Goal: Transaction & Acquisition: Complete application form

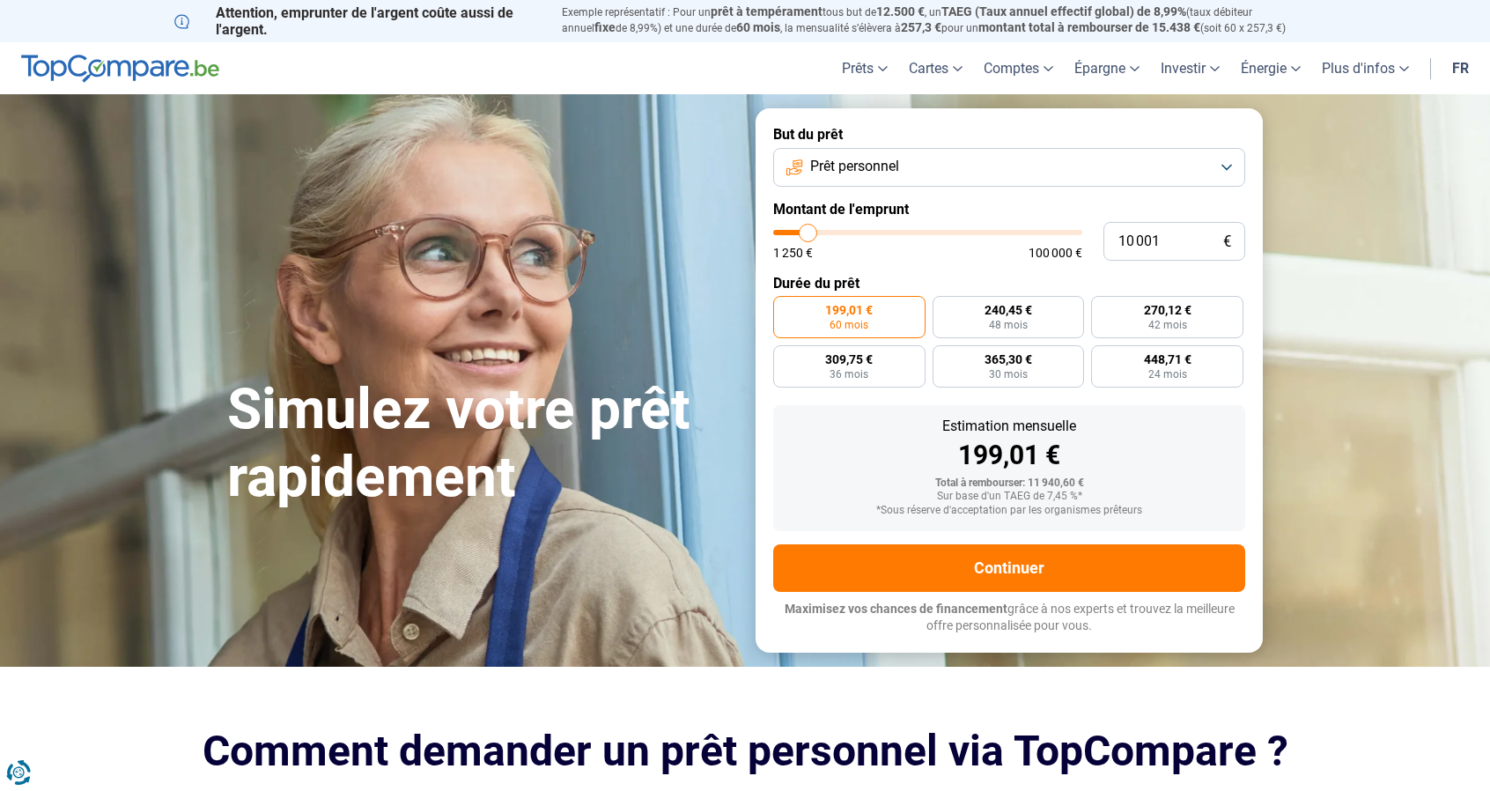
click at [1053, 162] on button "Prêt personnel" at bounding box center [1009, 167] width 472 height 39
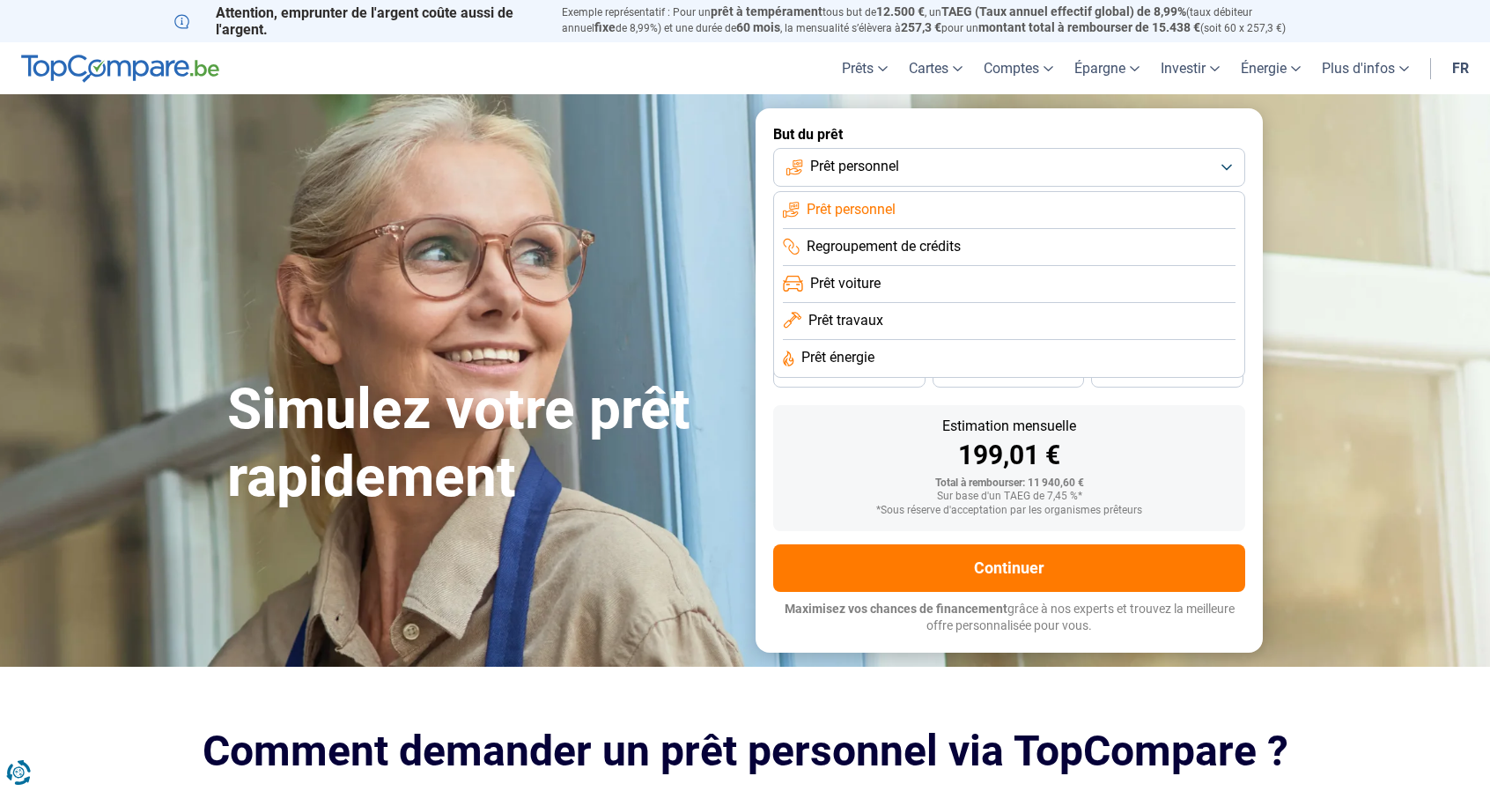
click at [866, 317] on span "Prêt travaux" at bounding box center [845, 320] width 75 height 19
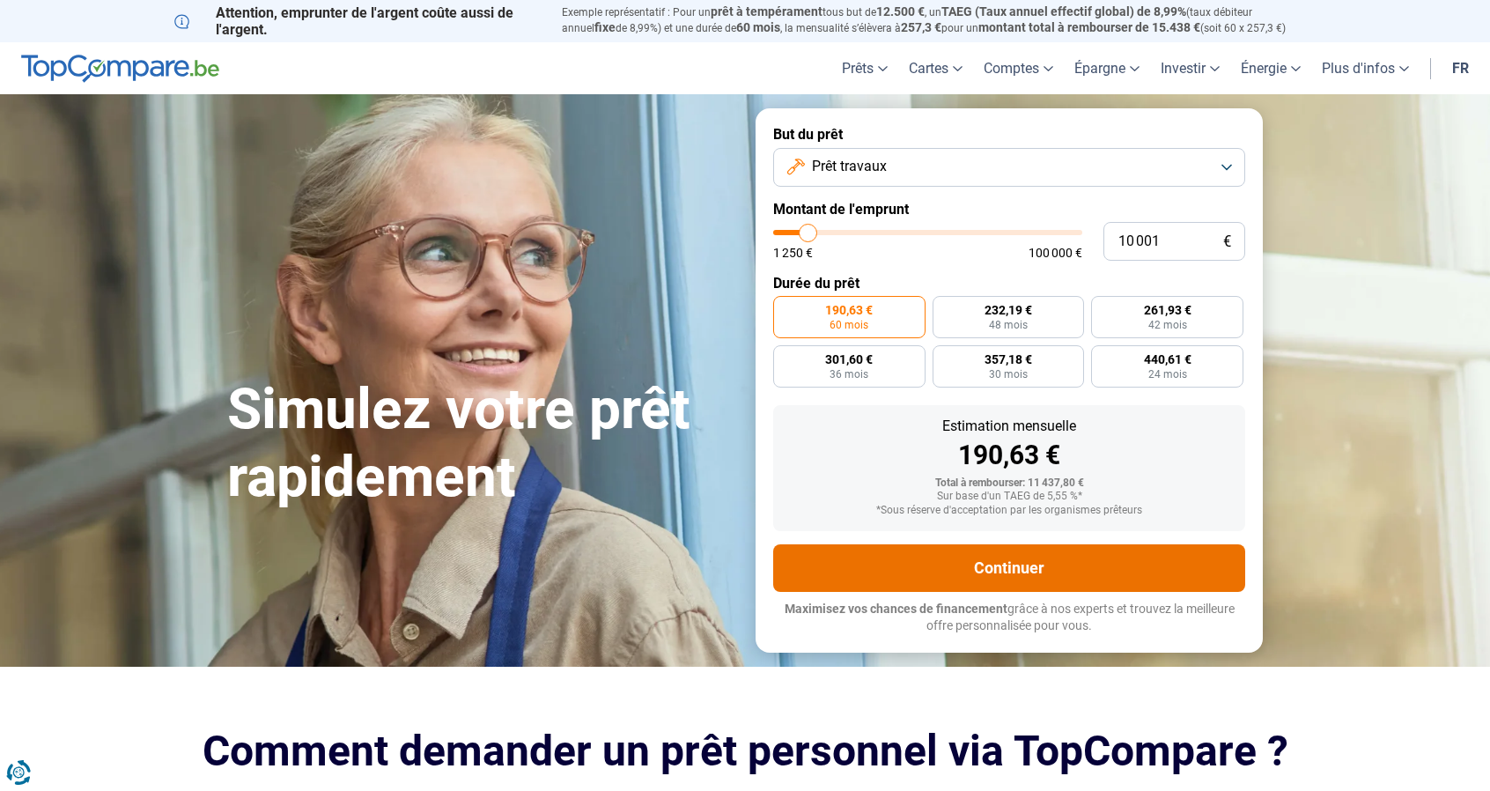
click at [997, 561] on button "Continuer" at bounding box center [1009, 568] width 472 height 48
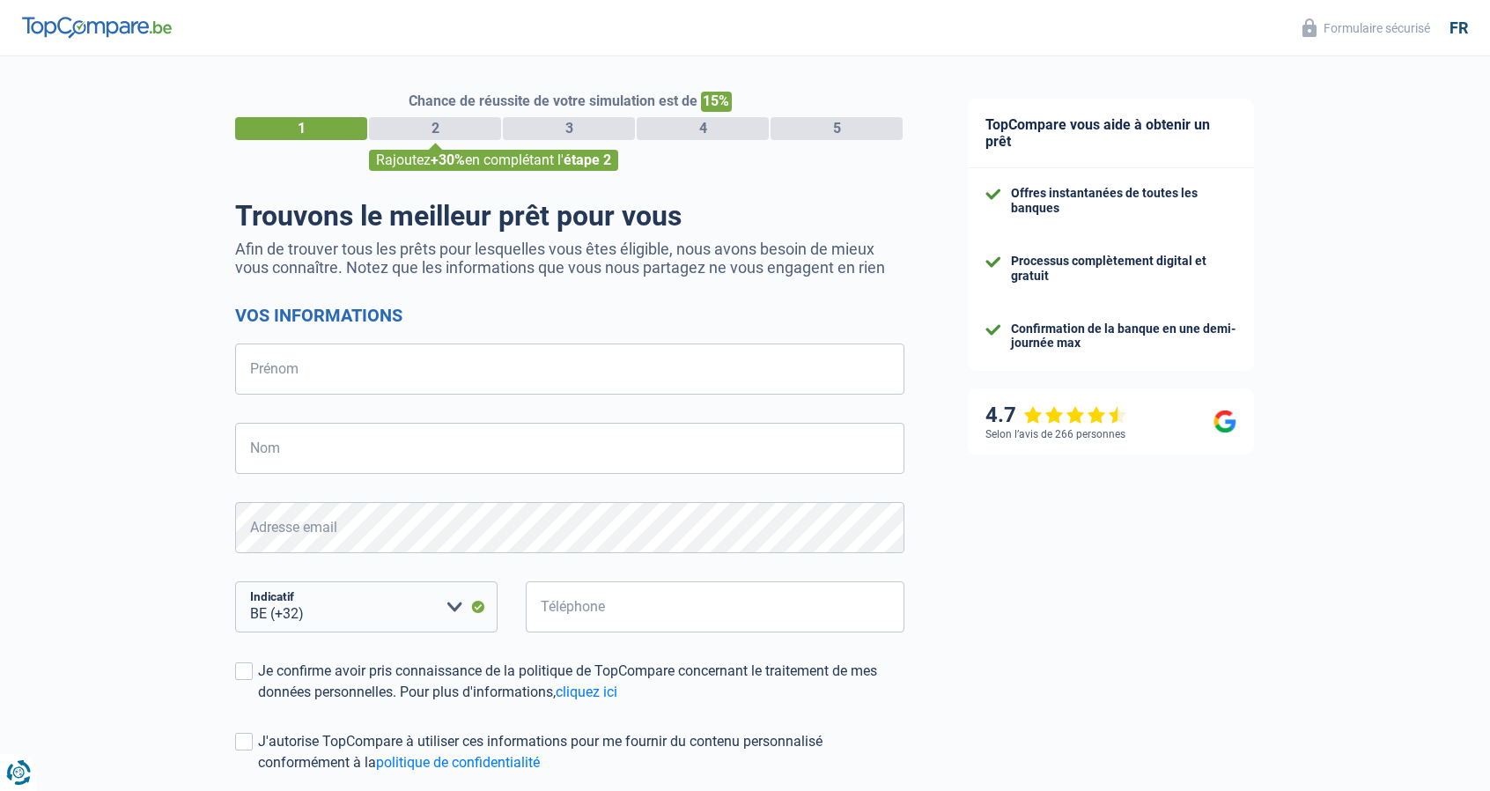
select select "32"
click at [351, 371] on input "Prénom" at bounding box center [569, 368] width 669 height 51
type input "Vincent"
type input "Jaspart"
type input "491890402"
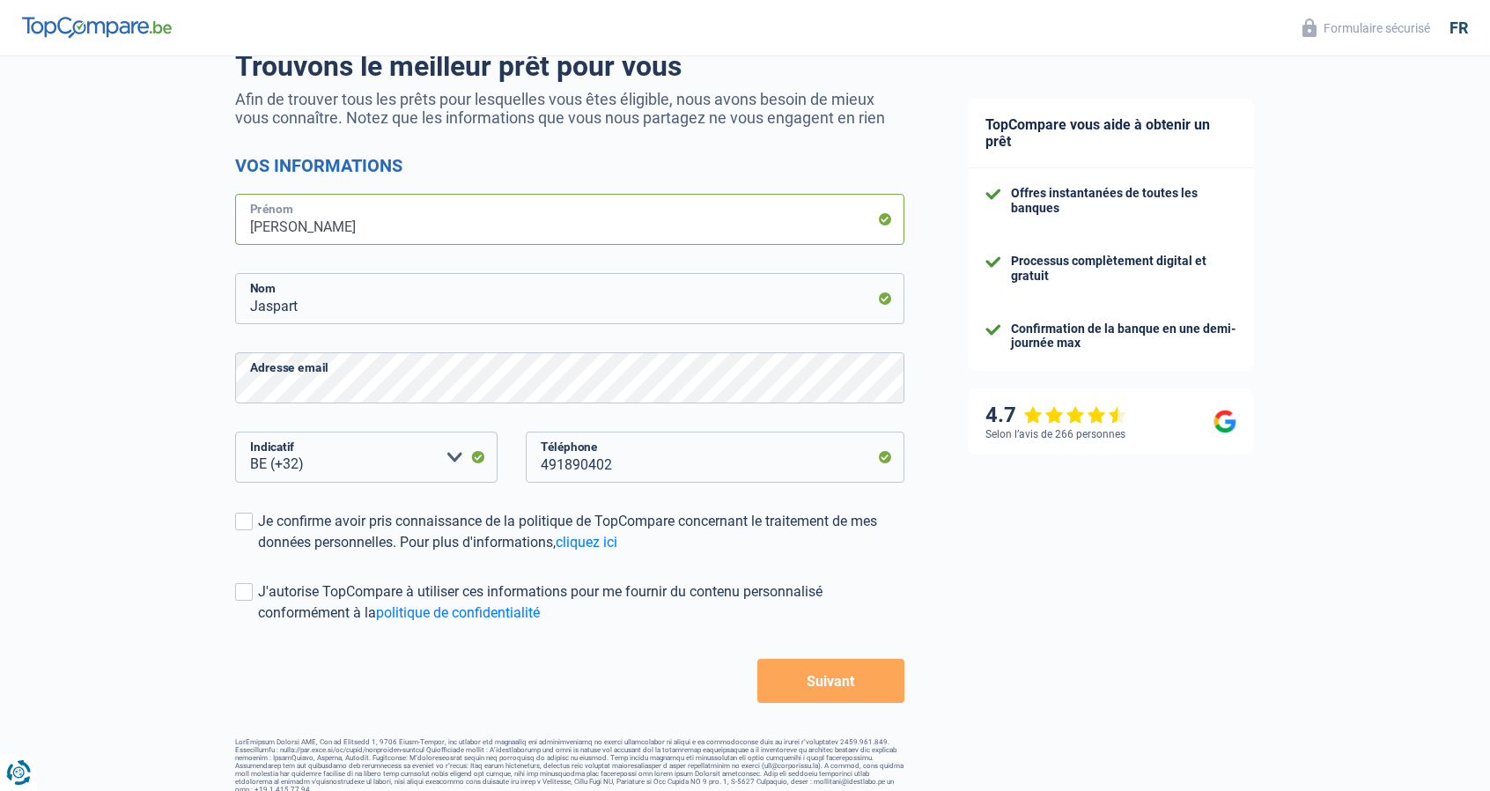
scroll to position [162, 0]
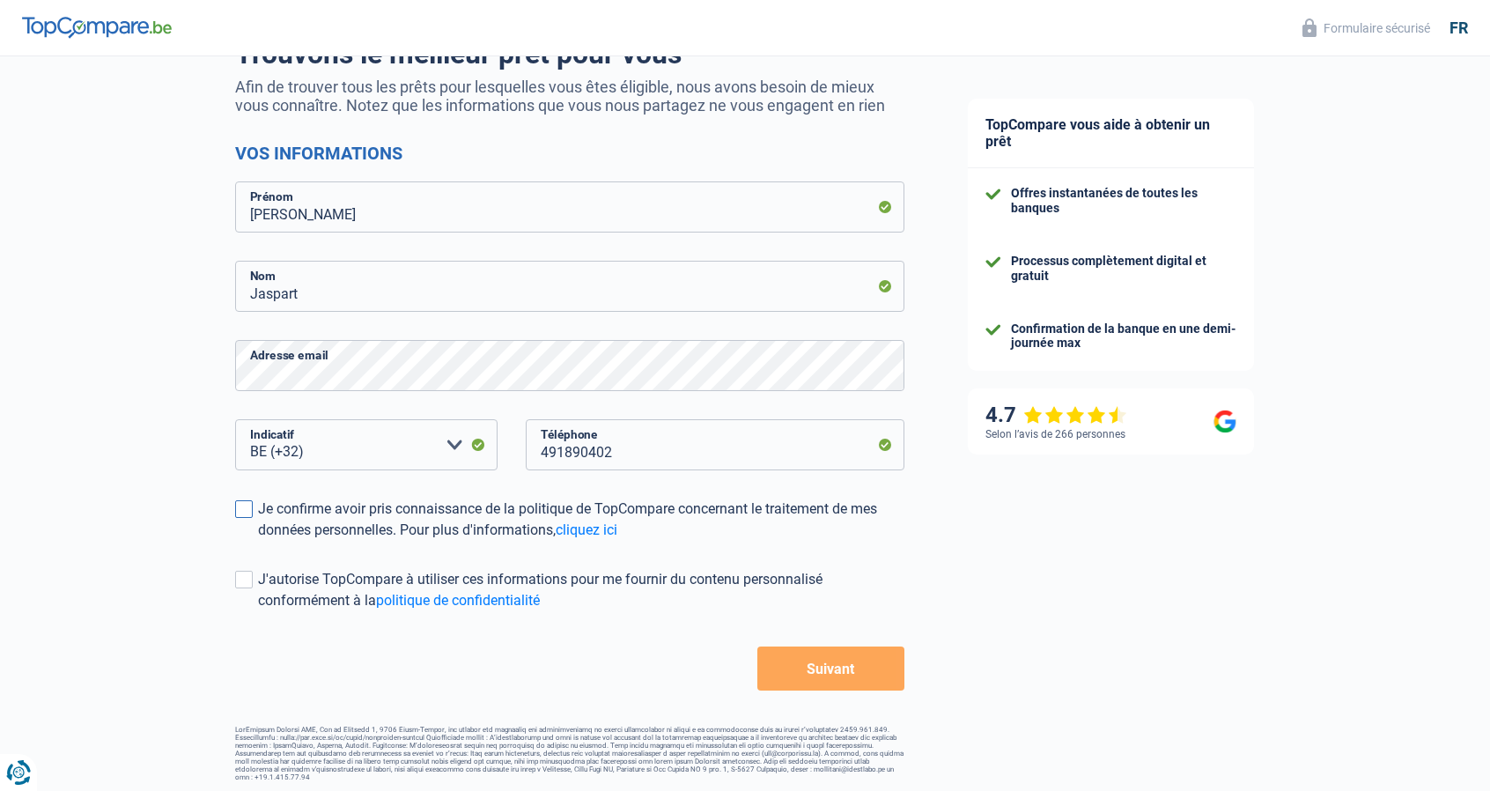
drag, startPoint x: 247, startPoint y: 515, endPoint x: 260, endPoint y: 508, distance: 15.0
click at [248, 515] on span at bounding box center [244, 509] width 18 height 18
click at [258, 541] on input "Je confirme avoir pris connaissance de la politique de TopCompare concernant le…" at bounding box center [258, 541] width 0 height 0
click at [236, 586] on span at bounding box center [244, 580] width 18 height 18
click at [258, 611] on input "J'autorise TopCompare à utiliser ces informations pour me fournir du contenu pe…" at bounding box center [258, 611] width 0 height 0
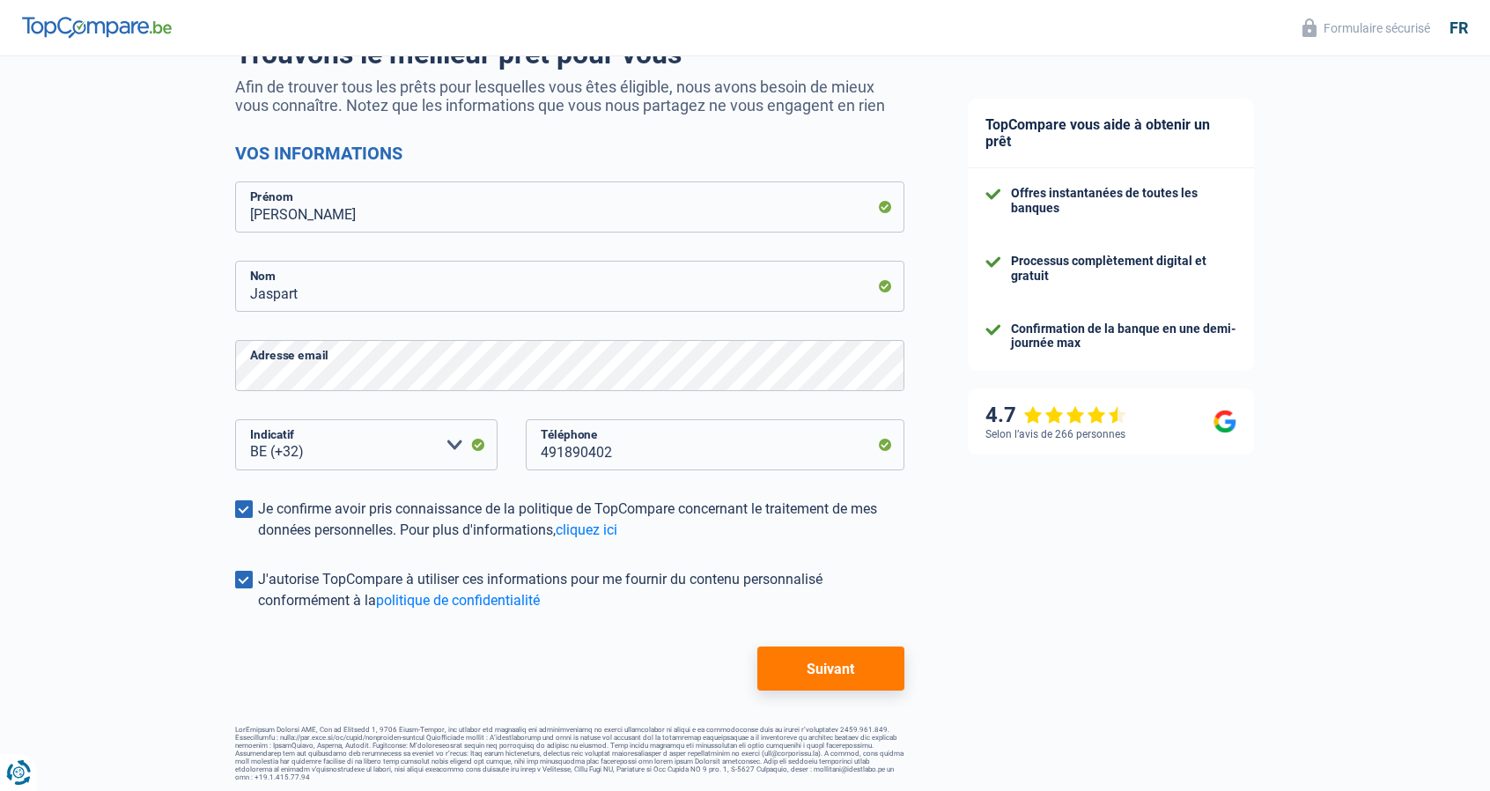
click at [808, 673] on button "Suivant" at bounding box center [830, 668] width 147 height 44
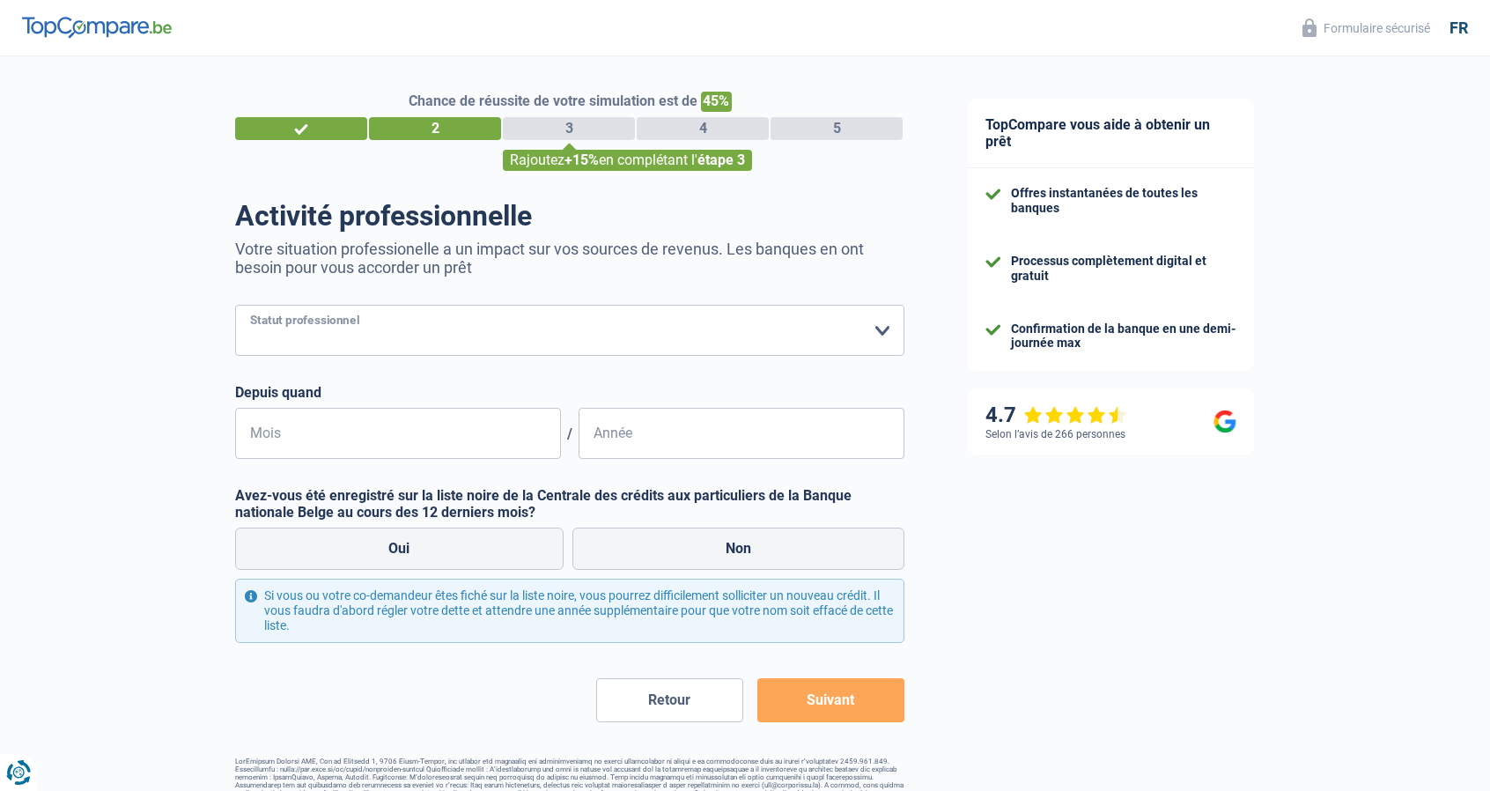
click at [406, 338] on select "Ouvrier Employé privé Employé public Invalide Indépendant Pensionné Chômeur Mut…" at bounding box center [569, 330] width 669 height 51
select select "unemployed"
click at [235, 306] on select "Ouvrier Employé privé Employé public Invalide Indépendant Pensionné Chômeur Mut…" at bounding box center [569, 330] width 669 height 51
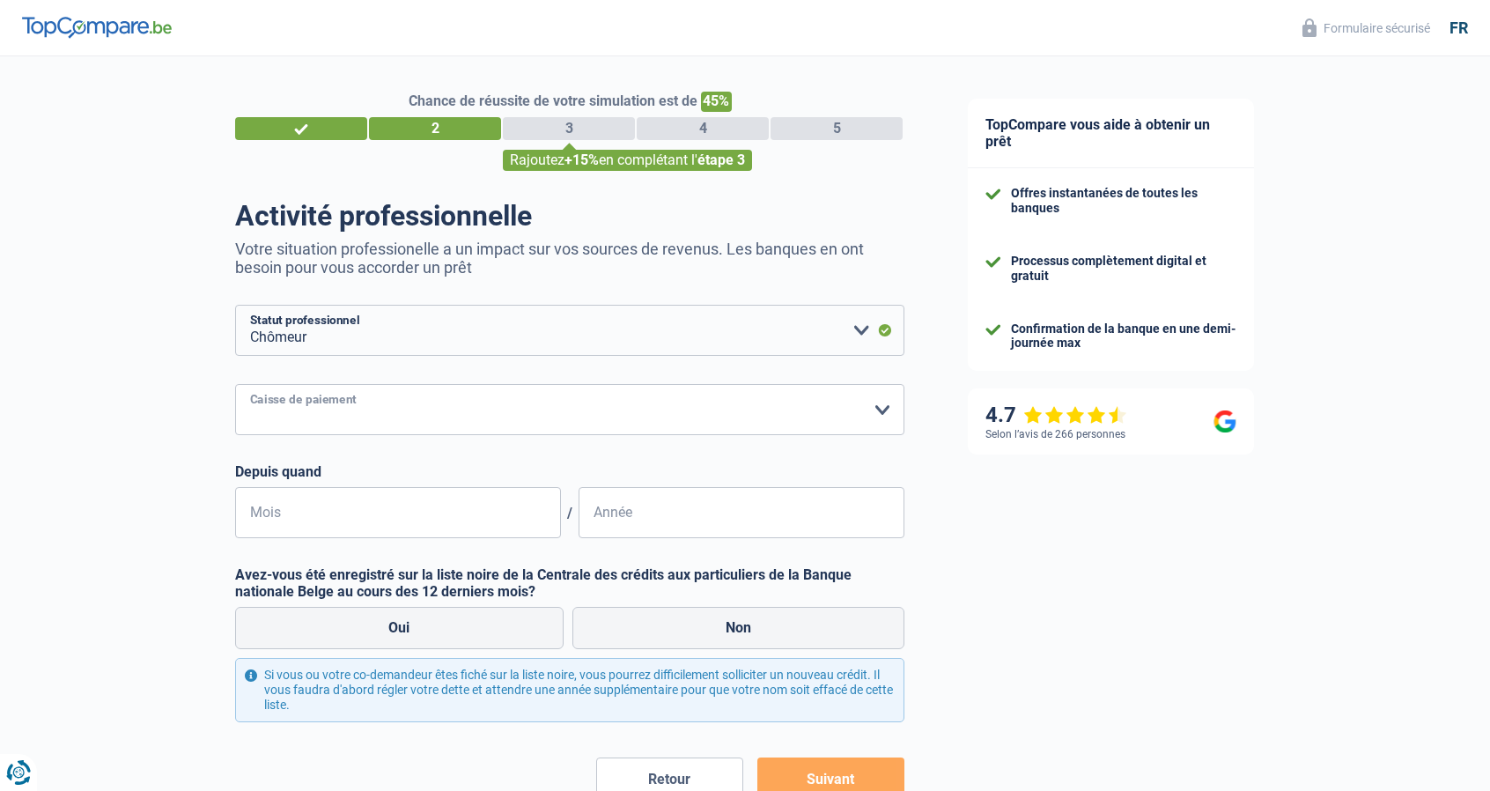
click at [357, 416] on select "CAPAC FGTB CSC CGSLB Autre Veuillez sélectionner une option" at bounding box center [569, 409] width 669 height 51
select select "fgtb"
click at [235, 386] on select "CAPAC FGTB CSC CGSLB Autre Veuillez sélectionner une option" at bounding box center [569, 409] width 669 height 51
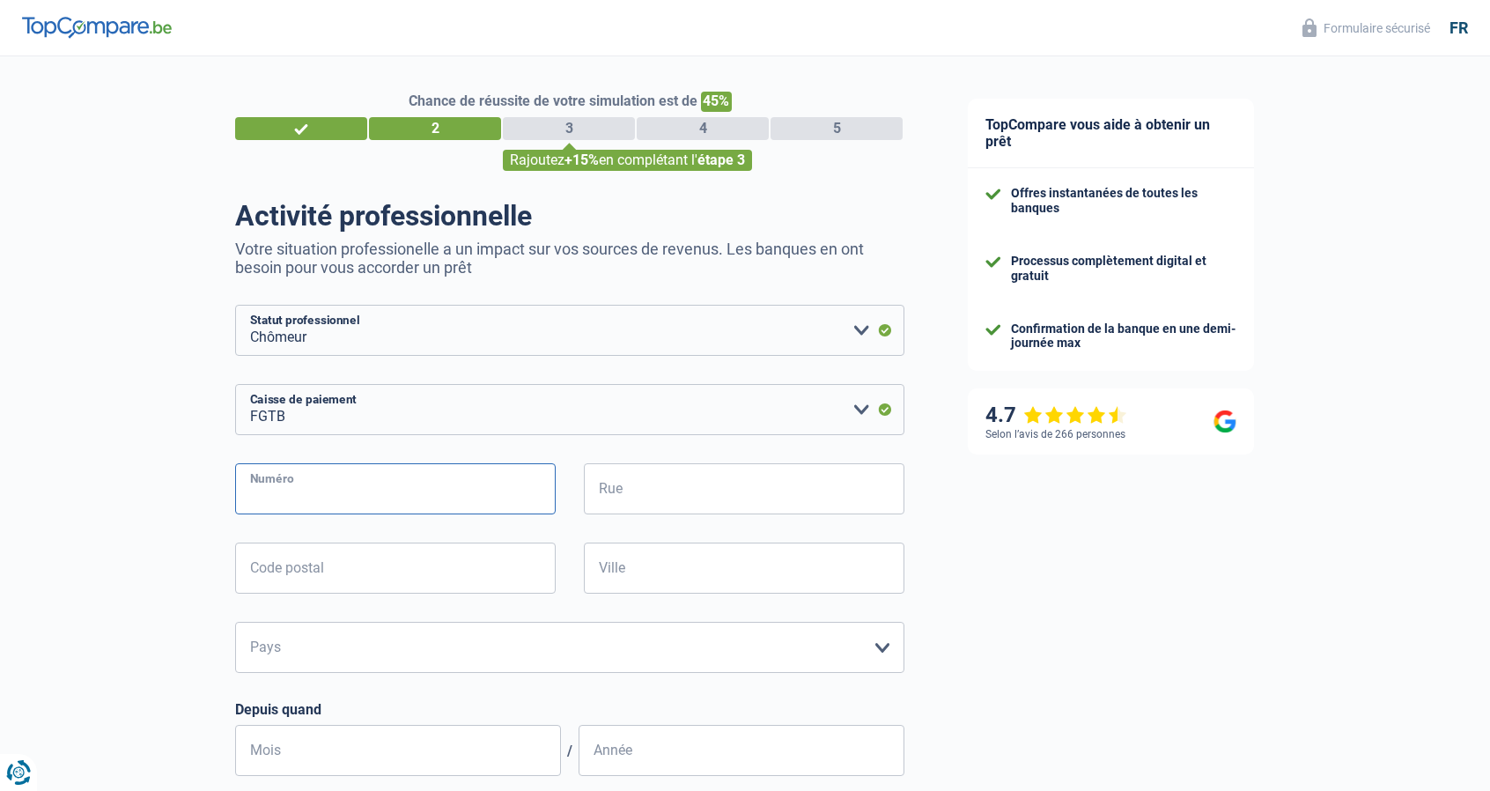
click at [333, 496] on input "Numéro" at bounding box center [395, 488] width 321 height 51
click at [1224, 527] on div "TopCompare vous aide à obtenir un prêt Offres instantanées de toutes les banque…" at bounding box center [1213, 599] width 554 height 1087
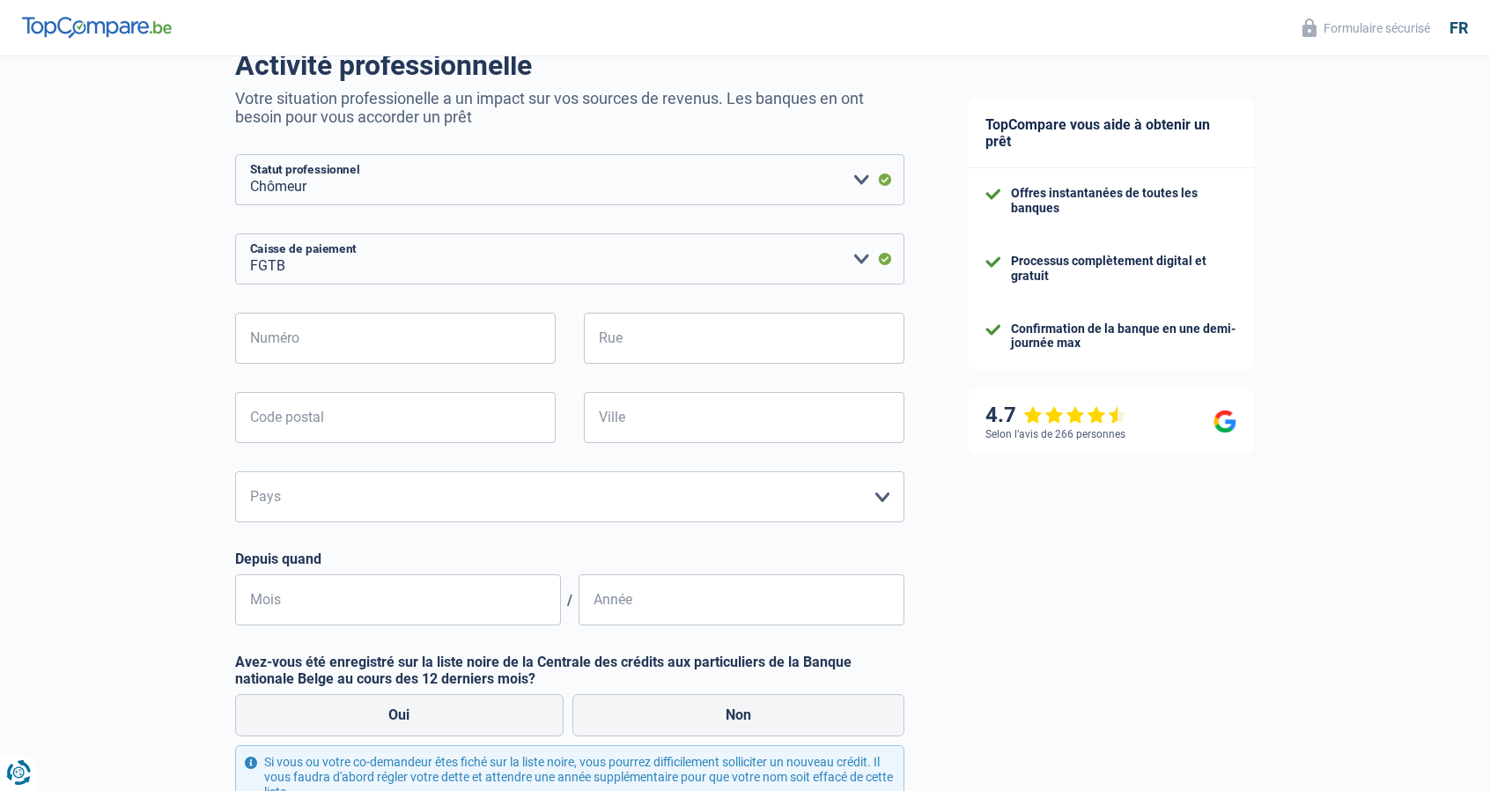
scroll to position [264, 0]
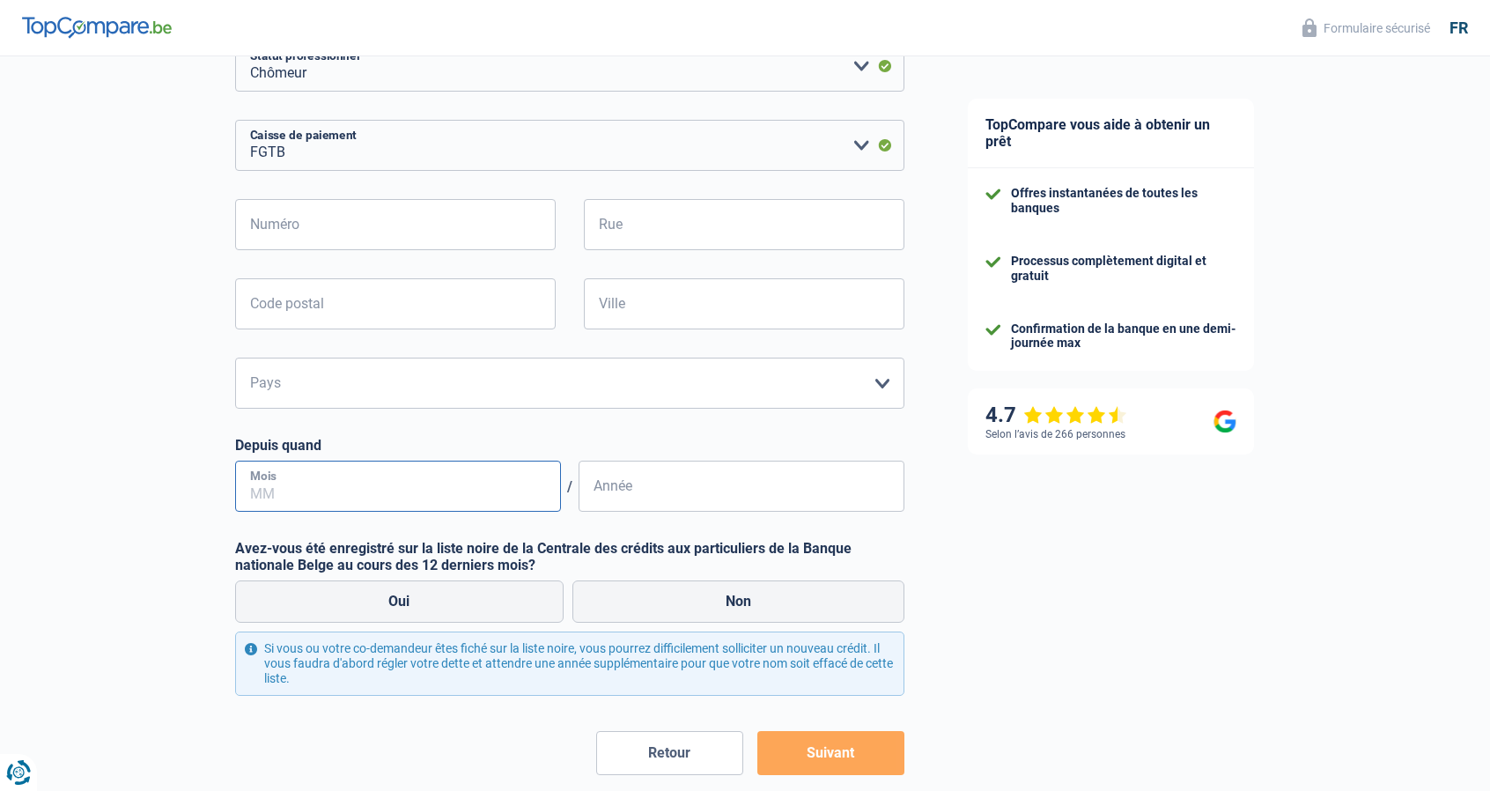
drag, startPoint x: 326, startPoint y: 481, endPoint x: 340, endPoint y: 479, distance: 14.2
click at [328, 481] on input "Mois" at bounding box center [398, 486] width 326 height 51
type input "09"
click at [647, 496] on input "Année" at bounding box center [741, 486] width 326 height 51
type input "2025"
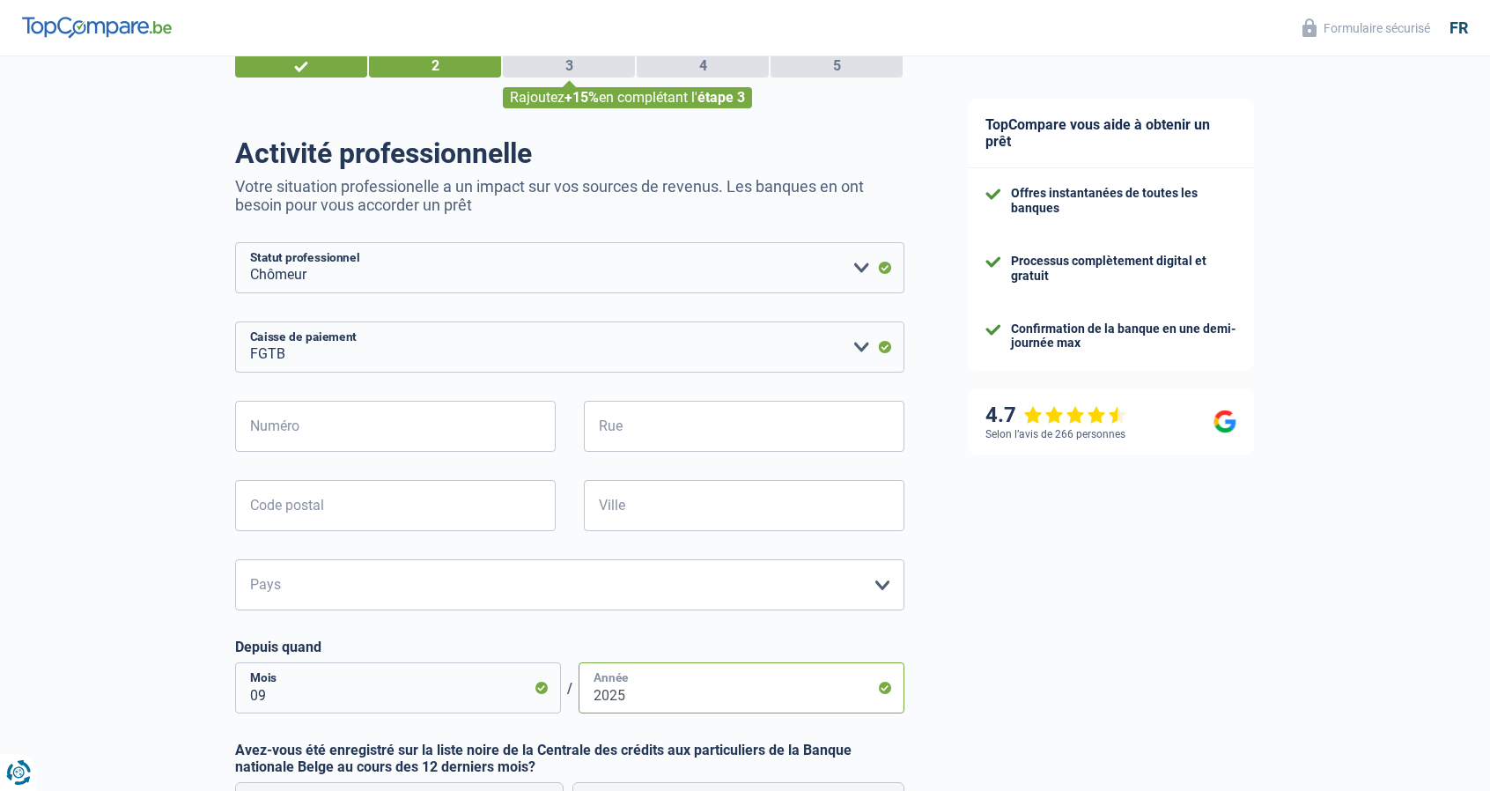
scroll to position [0, 0]
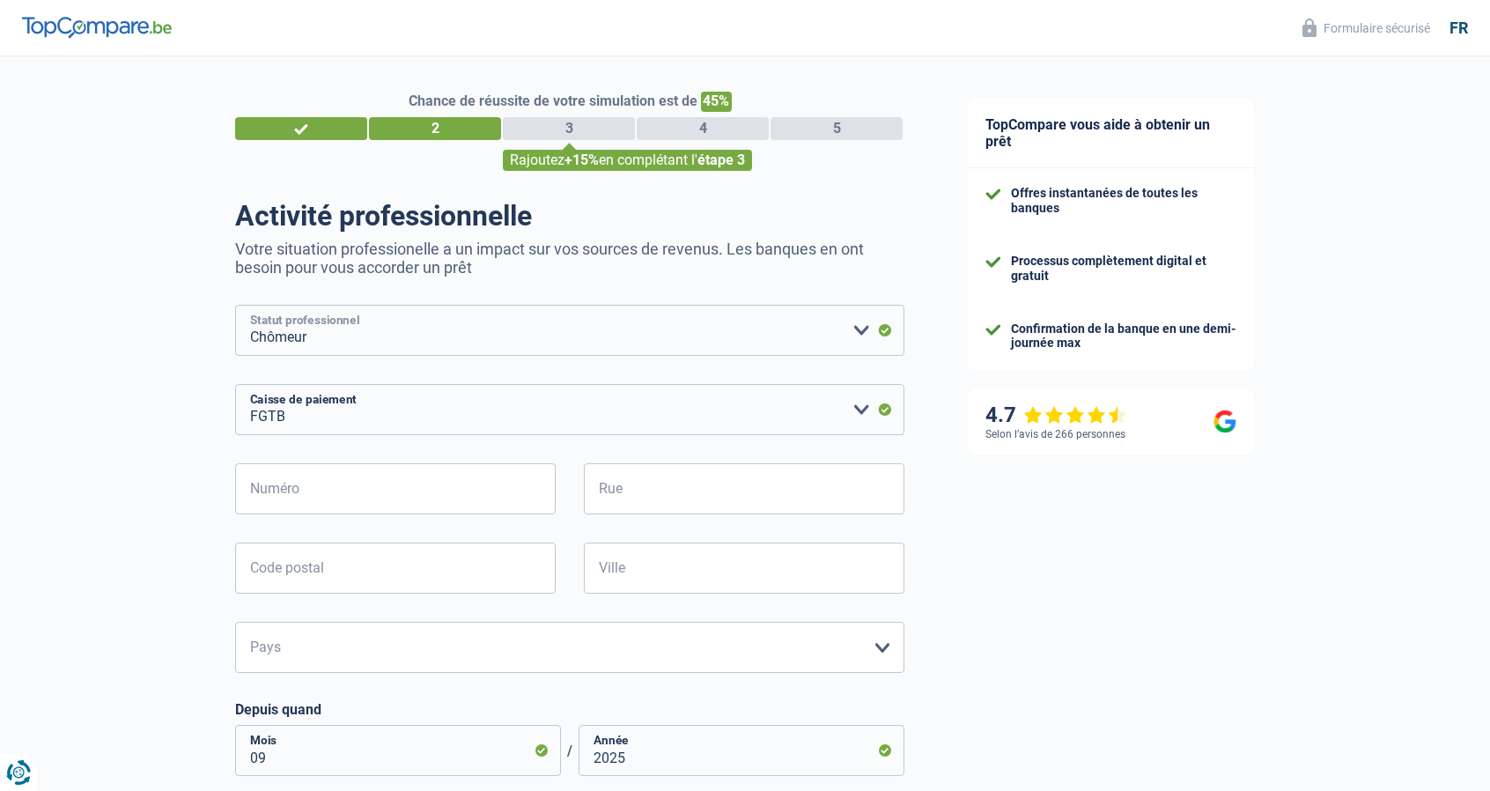
click at [362, 336] on select "Ouvrier Employé privé Employé public Invalide Indépendant Pensionné Chômeur Mut…" at bounding box center [569, 330] width 669 height 51
select select "worker"
click at [235, 306] on select "Ouvrier Employé privé Employé public Invalide Indépendant Pensionné Chômeur Mut…" at bounding box center [569, 330] width 669 height 51
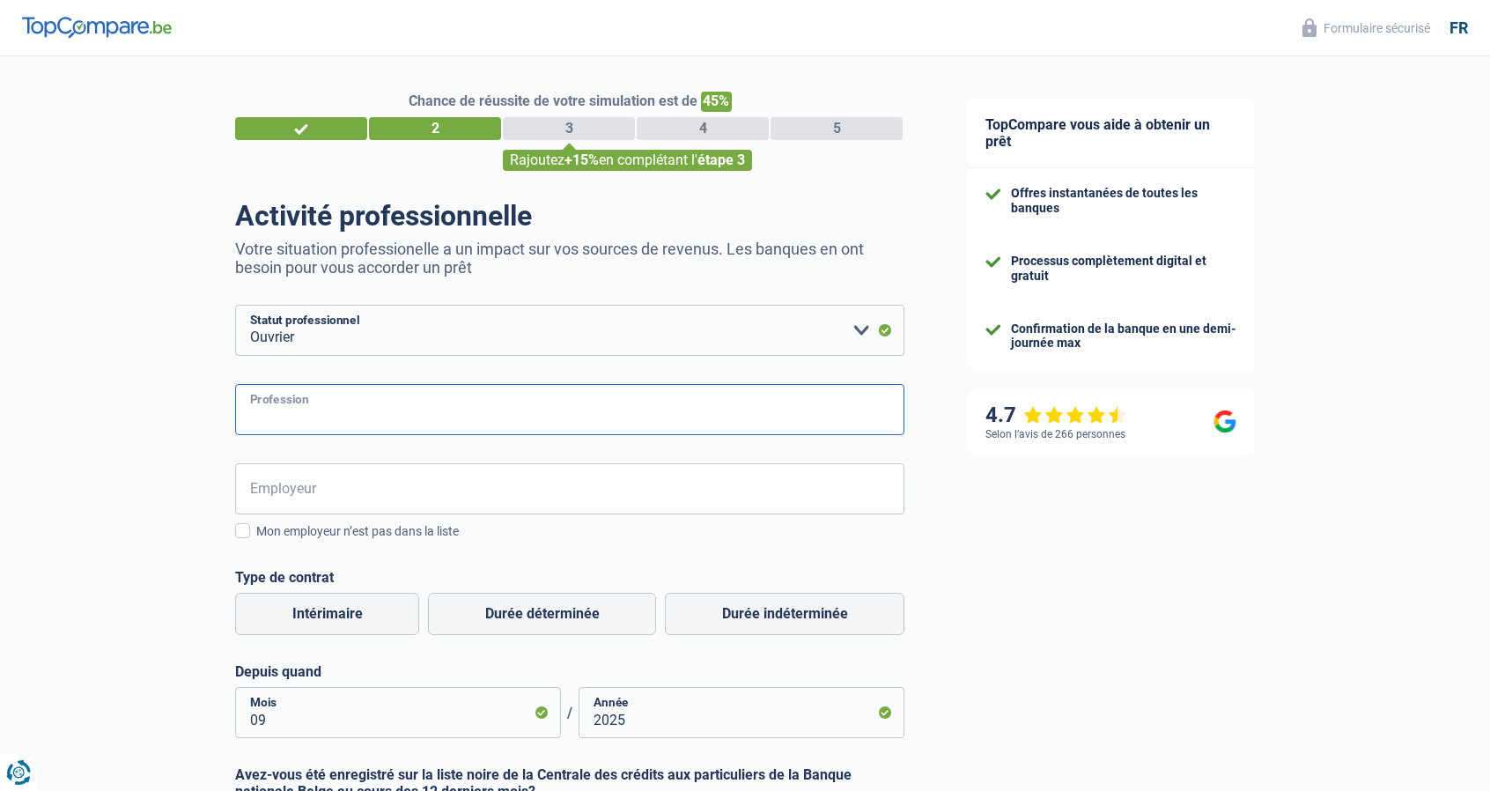
click at [333, 411] on input "Profession" at bounding box center [569, 409] width 669 height 51
type input "Technicien Automobile"
click at [298, 481] on input "Employeur" at bounding box center [569, 488] width 669 height 51
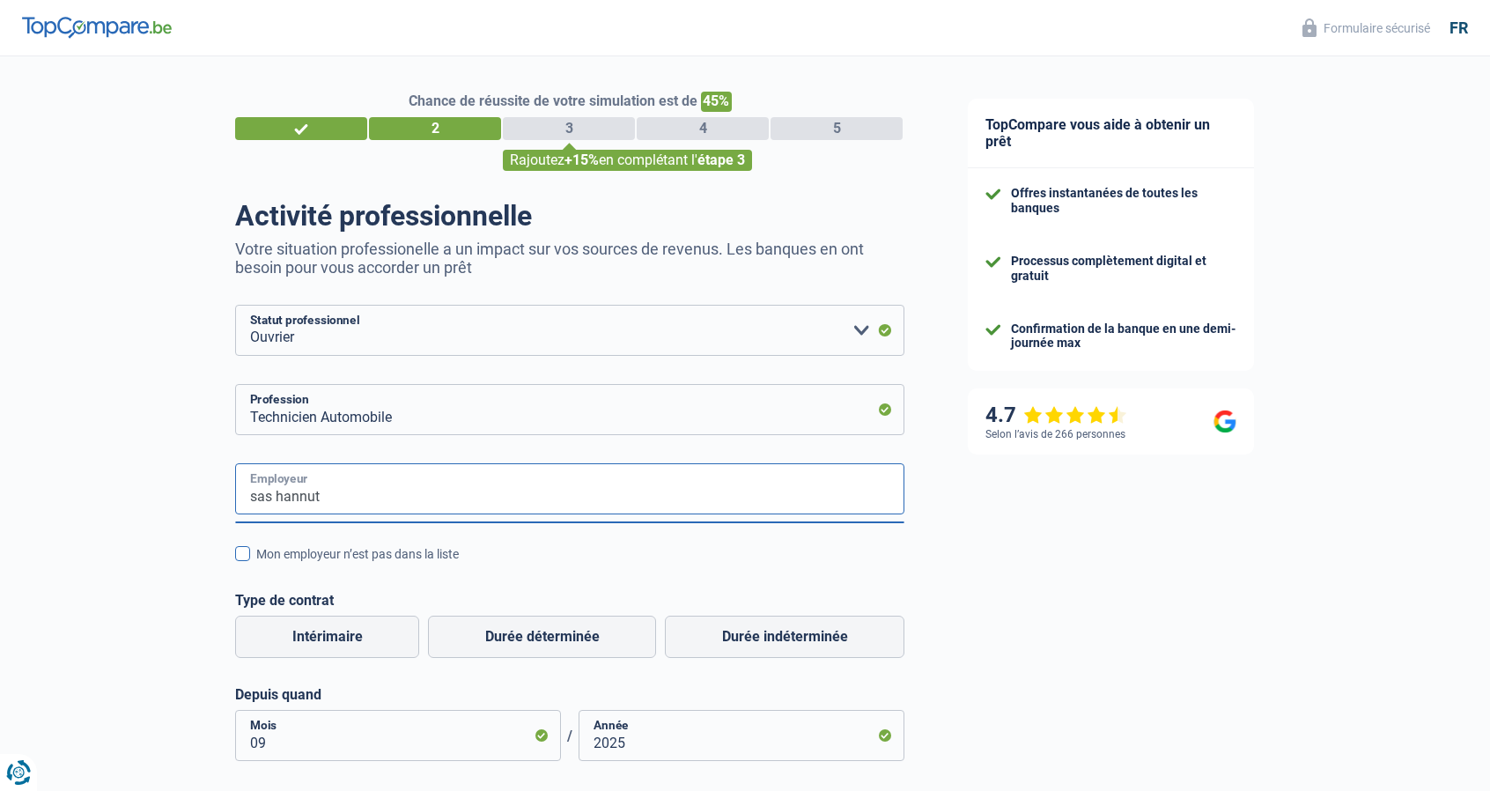
type input "sas hannut"
click at [242, 556] on span at bounding box center [242, 553] width 15 height 15
click at [256, 564] on input "Mon employeur n’est pas dans la liste" at bounding box center [256, 564] width 0 height 0
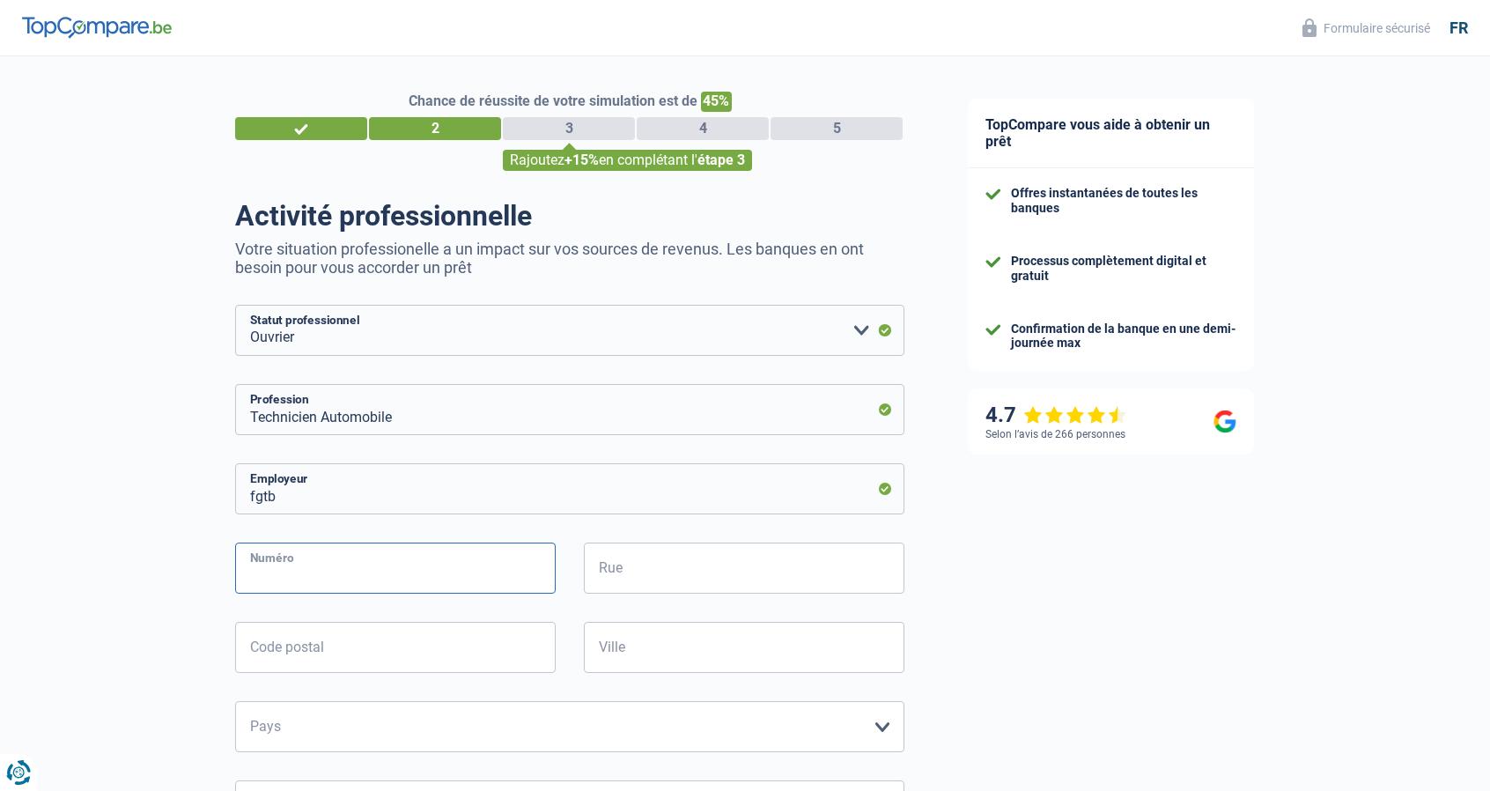
click at [357, 566] on input "Numéro" at bounding box center [395, 567] width 321 height 51
type input "57"
type input "Rue de Landen 57"
type input "4280"
type input "Hannut"
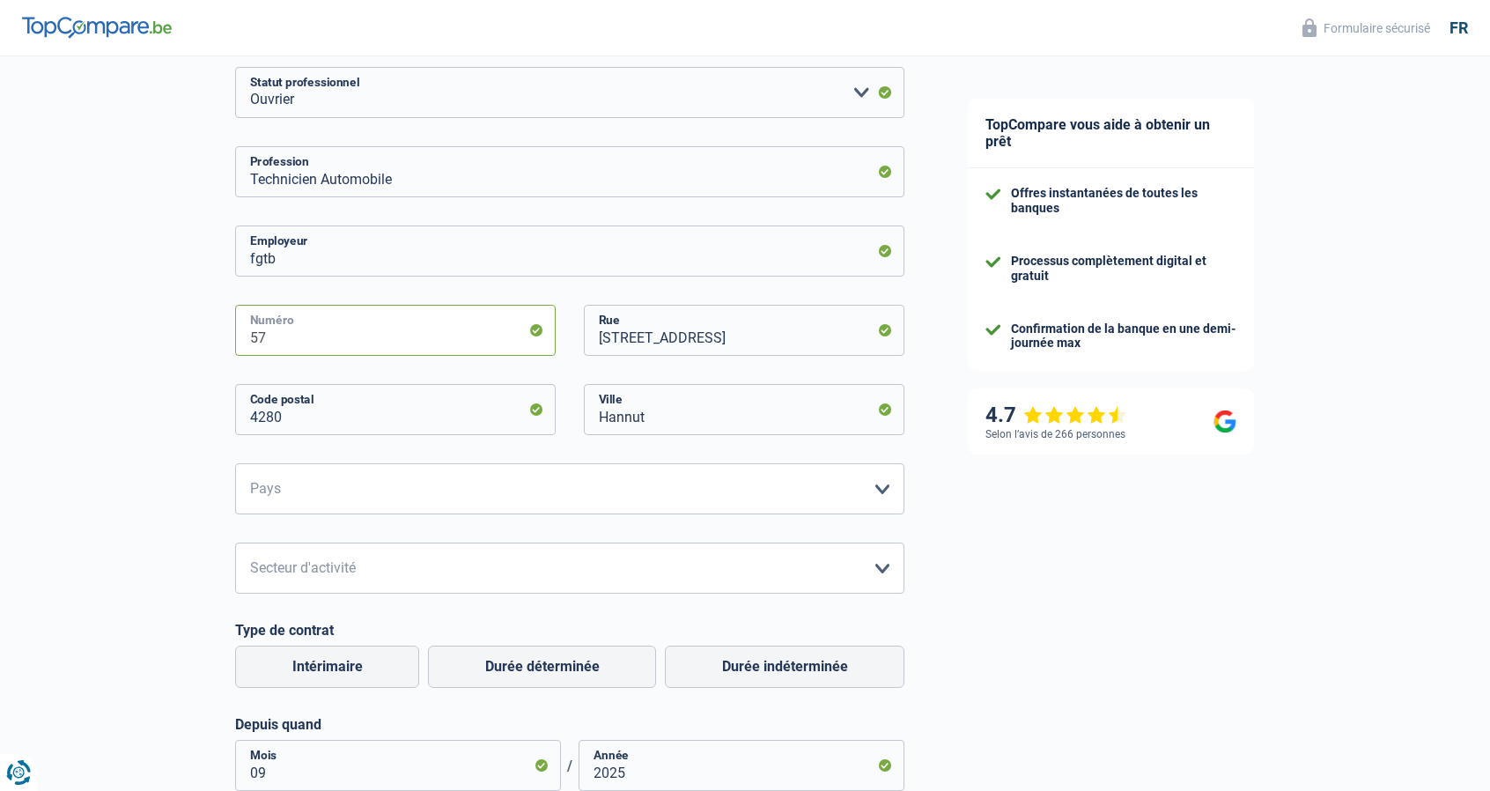
scroll to position [264, 0]
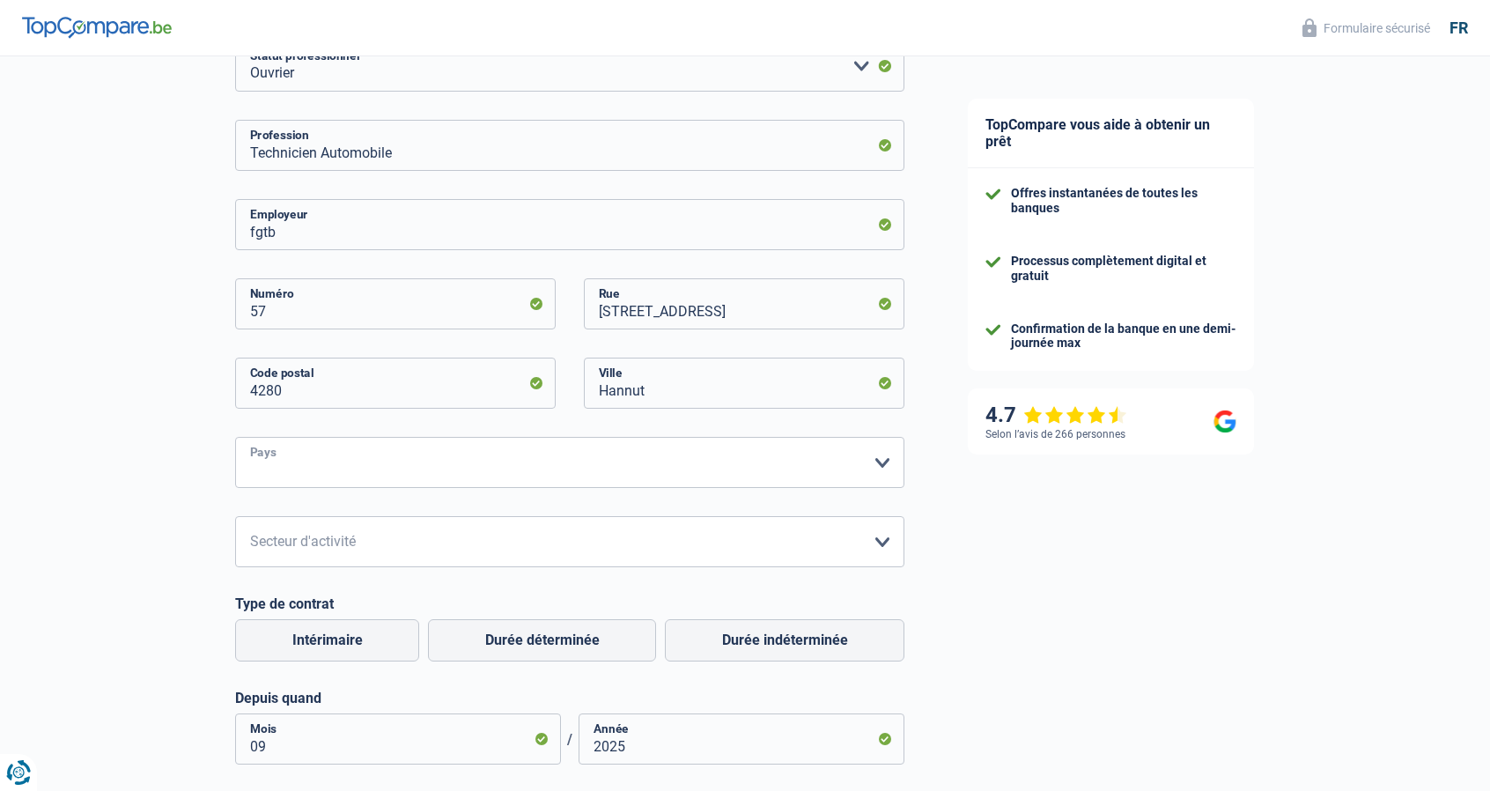
click at [599, 454] on select "Belgique France Allemagne Italie Luxembourg Pays-Bas Espagne Suisse Veuillez sé…" at bounding box center [569, 462] width 669 height 51
select select "BE"
click at [235, 438] on select "Belgique France Allemagne Italie Luxembourg Pays-Bas Espagne Suisse Veuillez sé…" at bounding box center [569, 462] width 669 height 51
click at [331, 549] on select "Agriculture/Pêche Industrie Horeca Courier/Fitness/Taxi Construction Banques/As…" at bounding box center [569, 541] width 669 height 51
select select "smallCompanies"
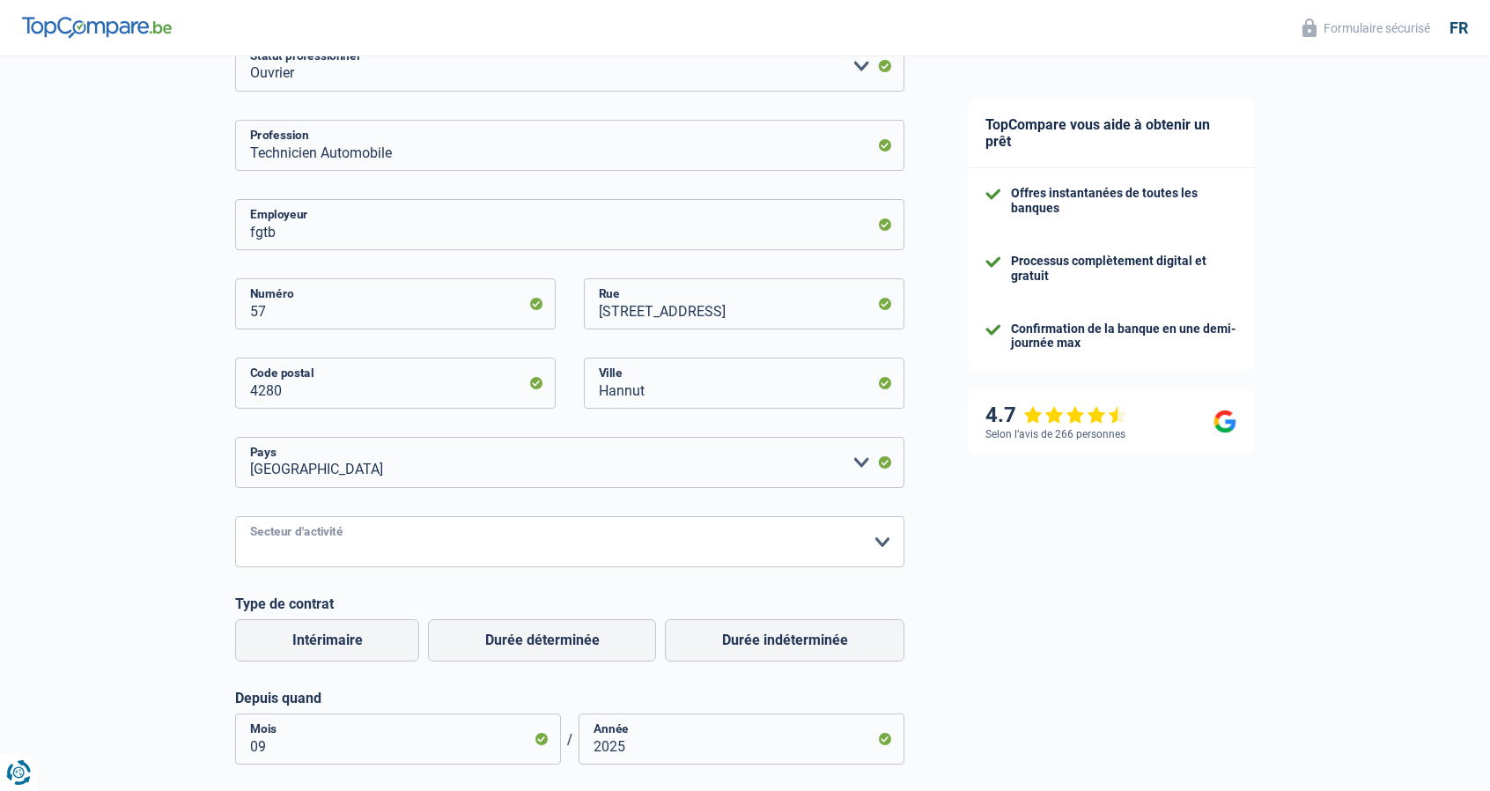
click at [235, 518] on select "Agriculture/Pêche Industrie Horeca Courier/Fitness/Taxi Construction Banques/As…" at bounding box center [569, 541] width 669 height 51
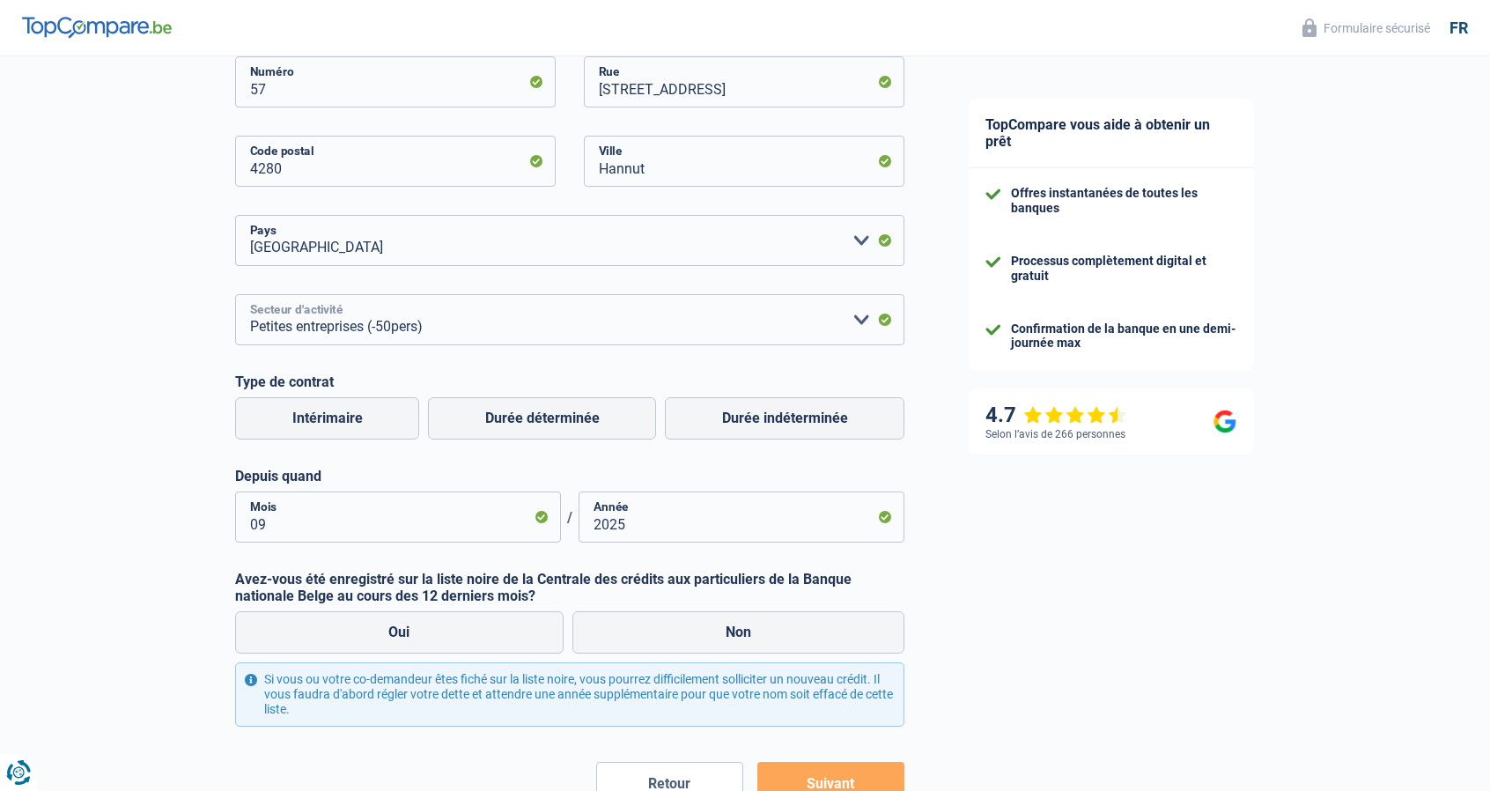
scroll to position [528, 0]
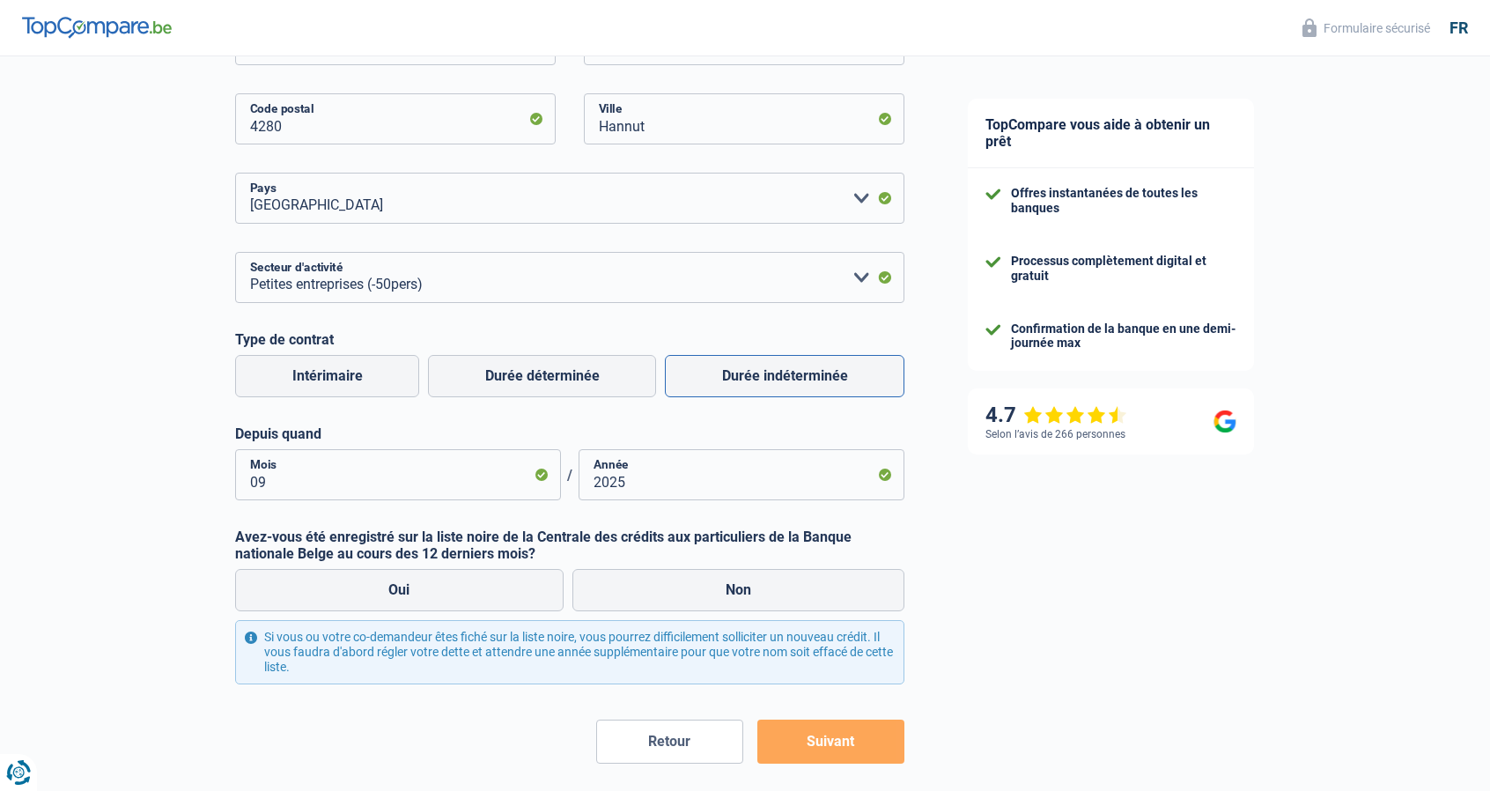
click at [811, 385] on label "Durée indéterminée" at bounding box center [785, 376] width 240 height 42
click at [811, 385] on input "Durée indéterminée" at bounding box center [785, 376] width 240 height 42
radio input "true"
click at [477, 489] on input "09" at bounding box center [398, 474] width 326 height 51
click at [298, 484] on input "09" at bounding box center [398, 474] width 326 height 51
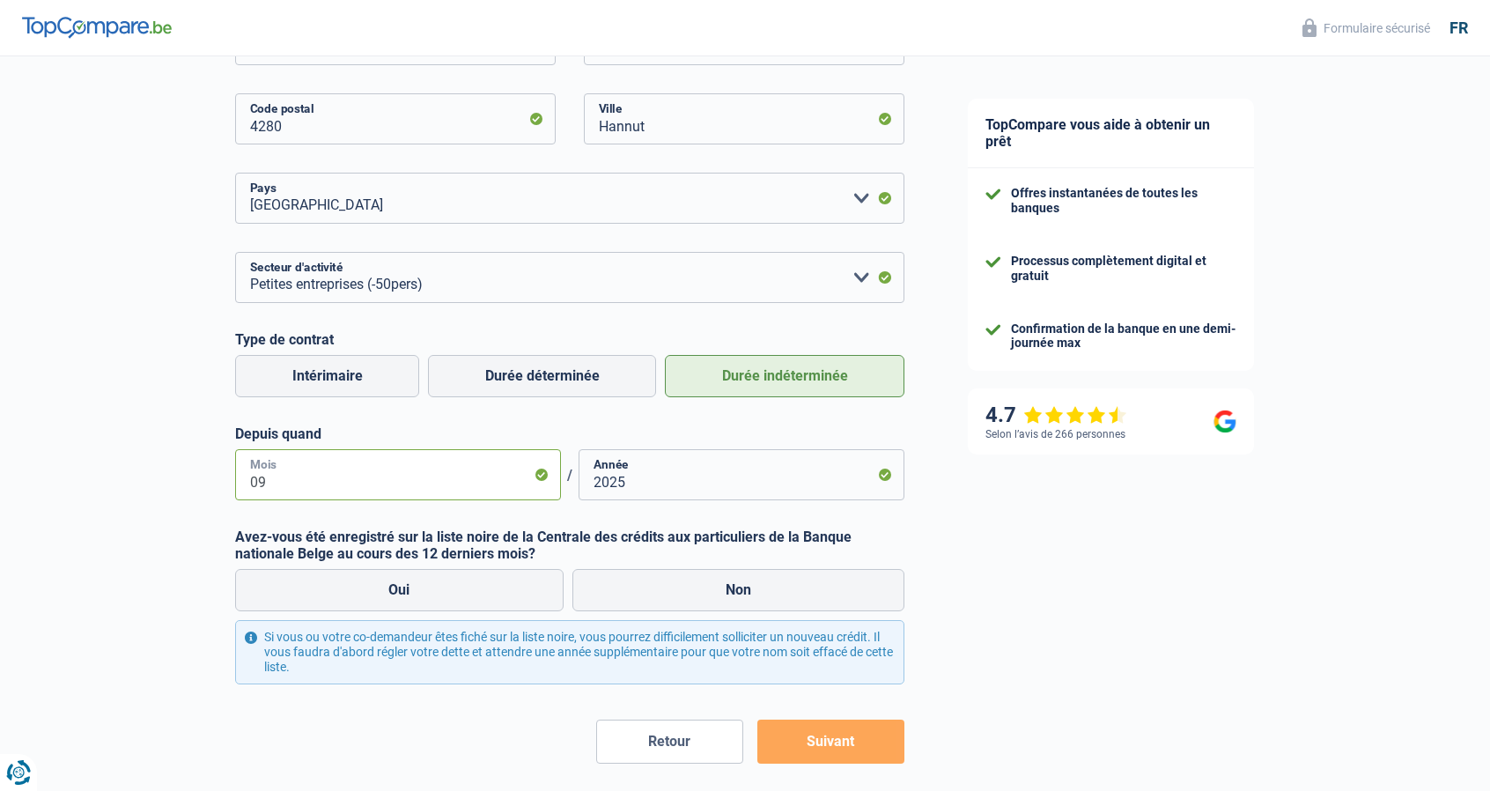
click at [299, 483] on input "09" at bounding box center [398, 474] width 326 height 51
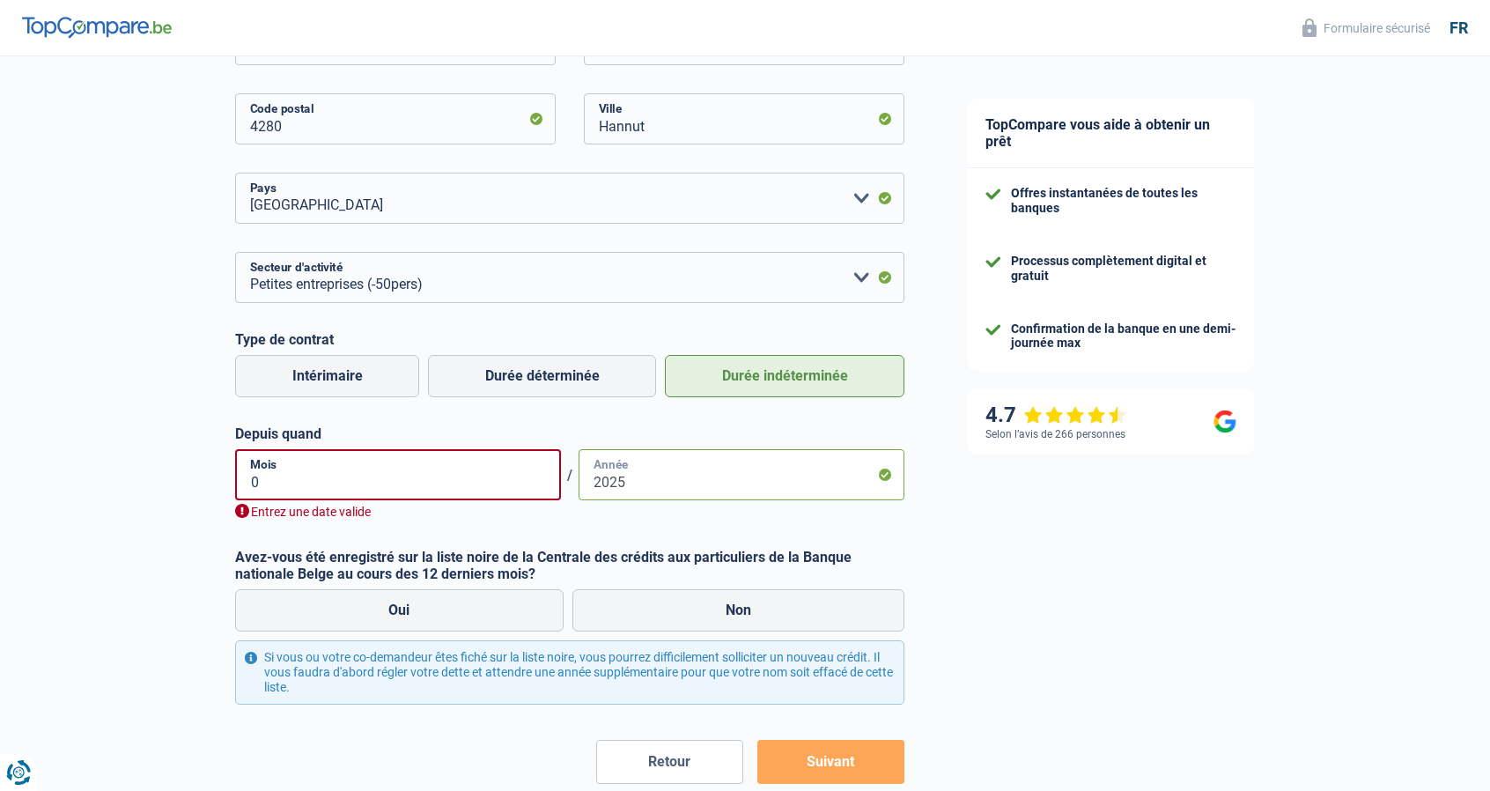
type input "04"
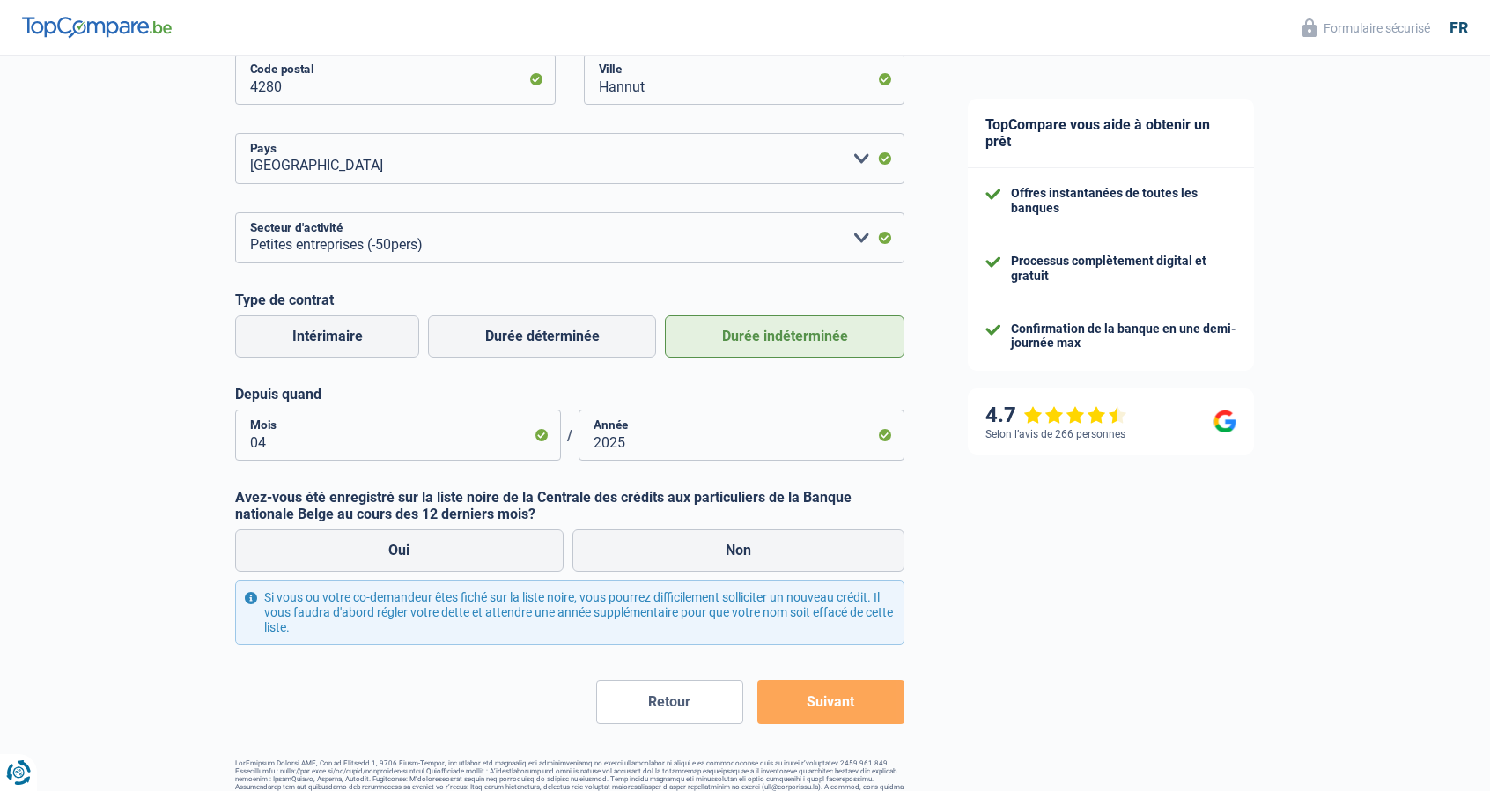
scroll to position [601, 0]
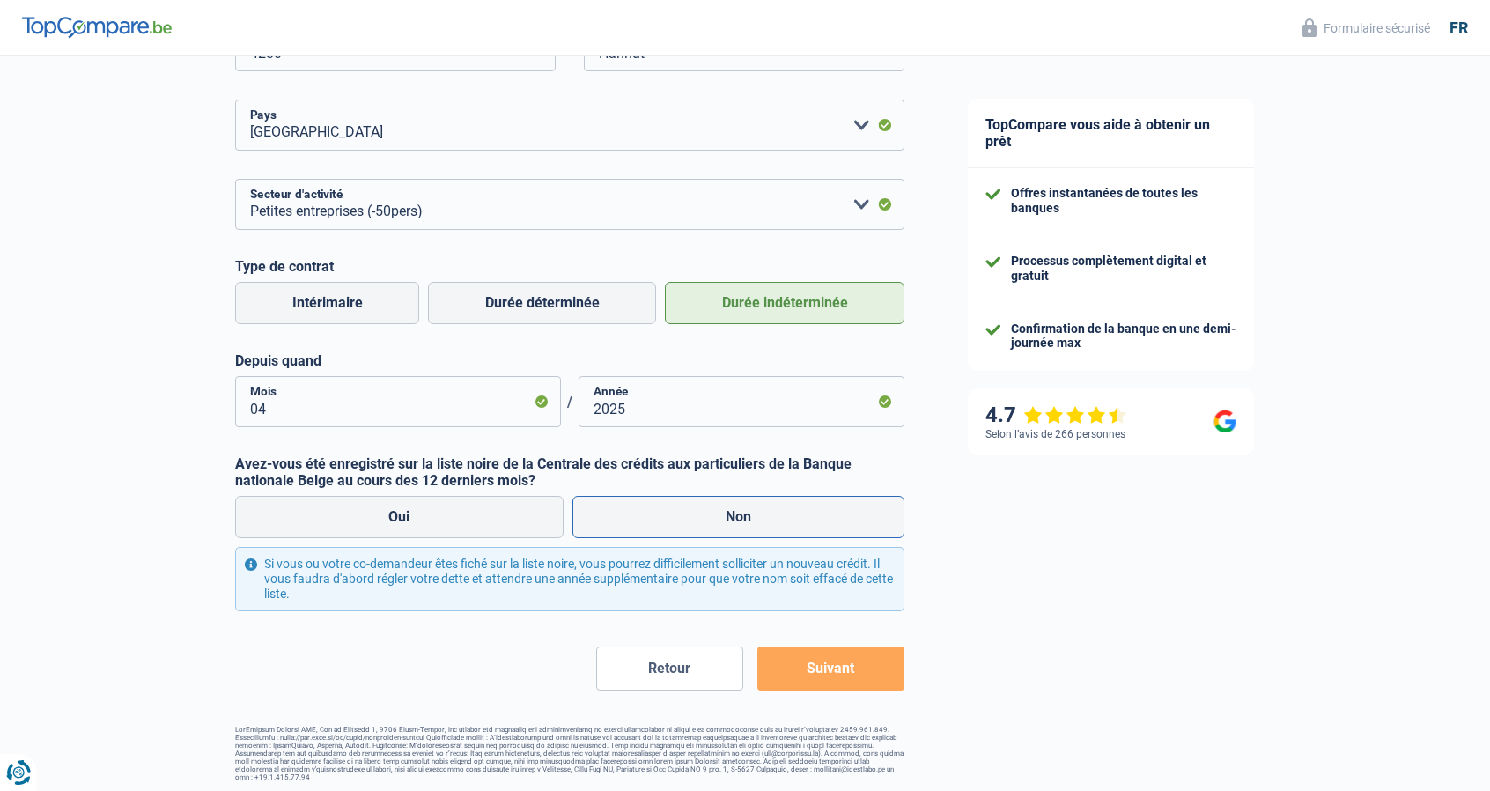
click at [710, 513] on label "Non" at bounding box center [738, 517] width 333 height 42
click at [710, 513] on input "Non" at bounding box center [738, 517] width 333 height 42
radio input "true"
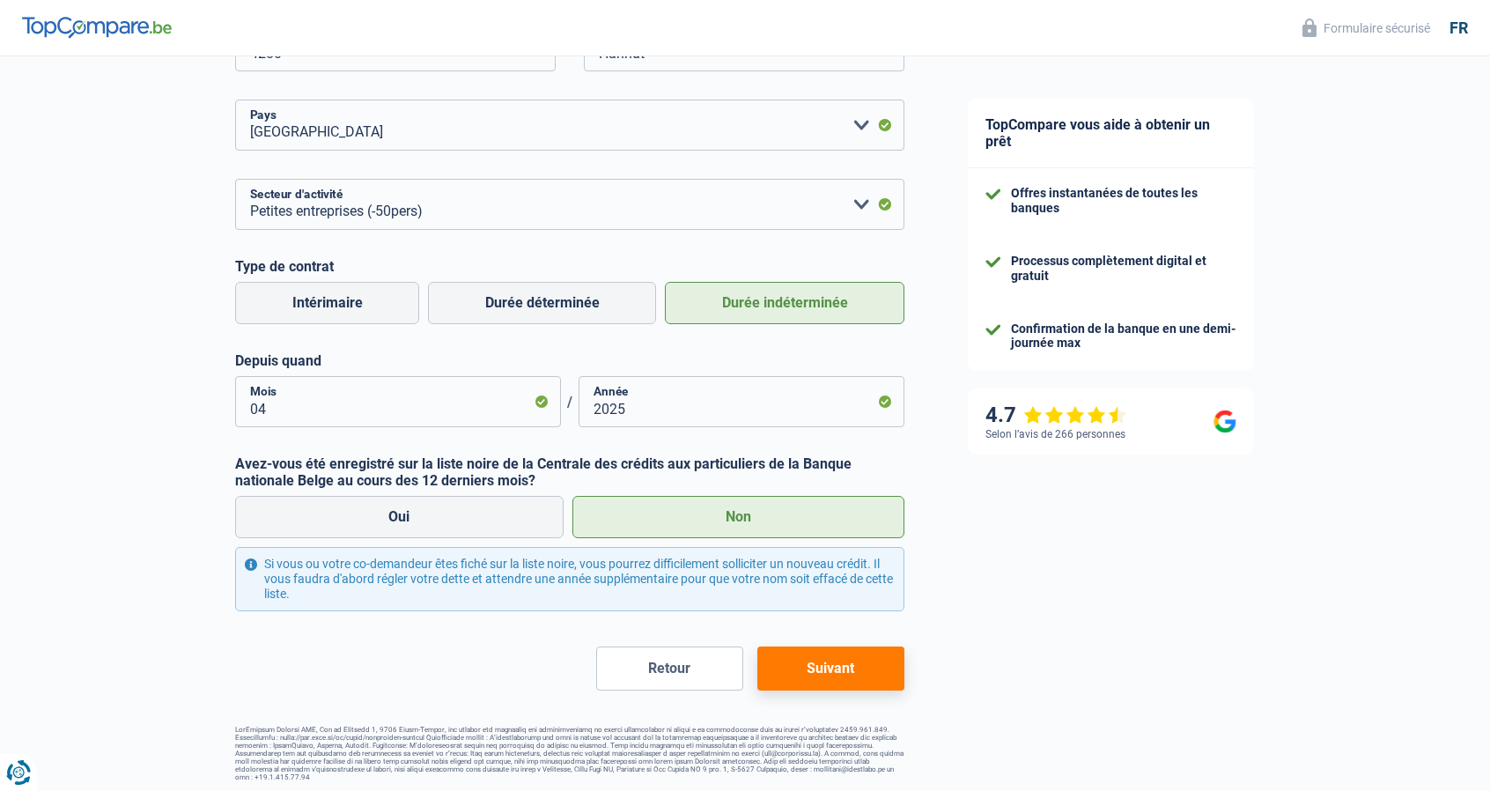
click at [842, 670] on button "Suivant" at bounding box center [830, 668] width 147 height 44
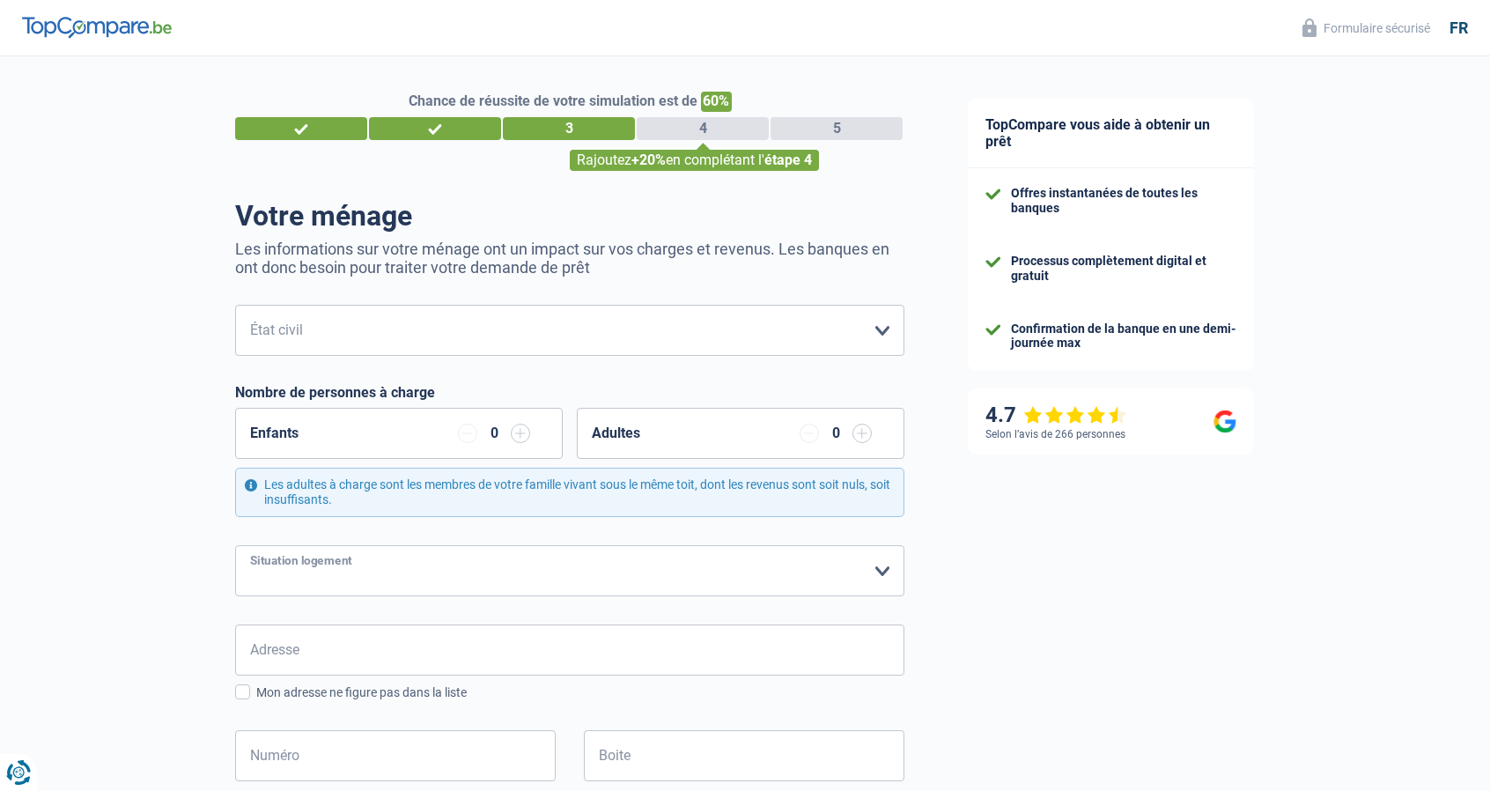
click at [674, 556] on select "Locataire Propriétaire avec prêt hypothécaire Propriétaire sans prêt hypothécai…" at bounding box center [569, 570] width 669 height 51
select select "liveWithParents"
click at [235, 545] on select "Locataire Propriétaire avec prêt hypothécaire Propriétaire sans prêt hypothécai…" at bounding box center [569, 570] width 669 height 51
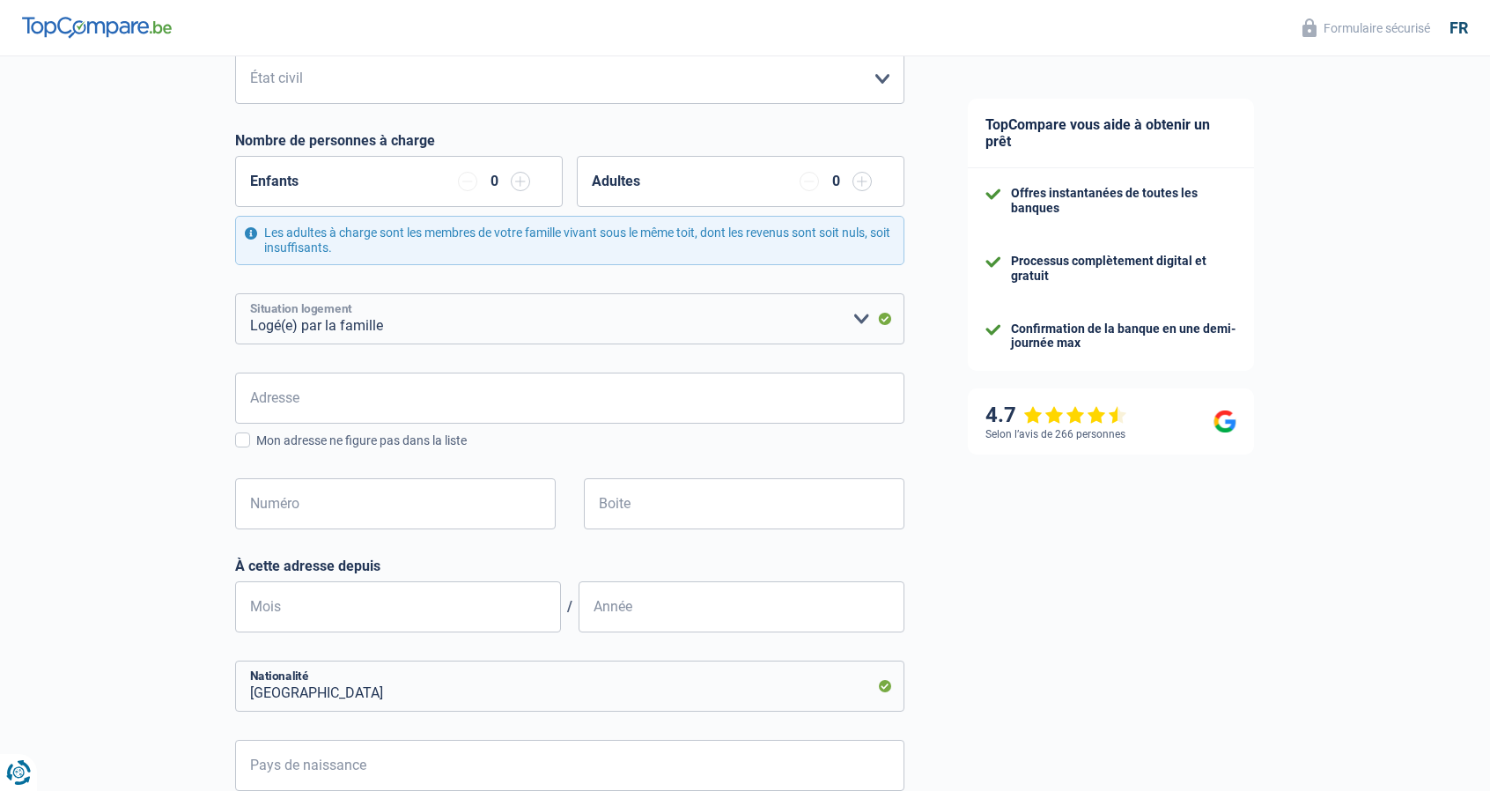
scroll to position [264, 0]
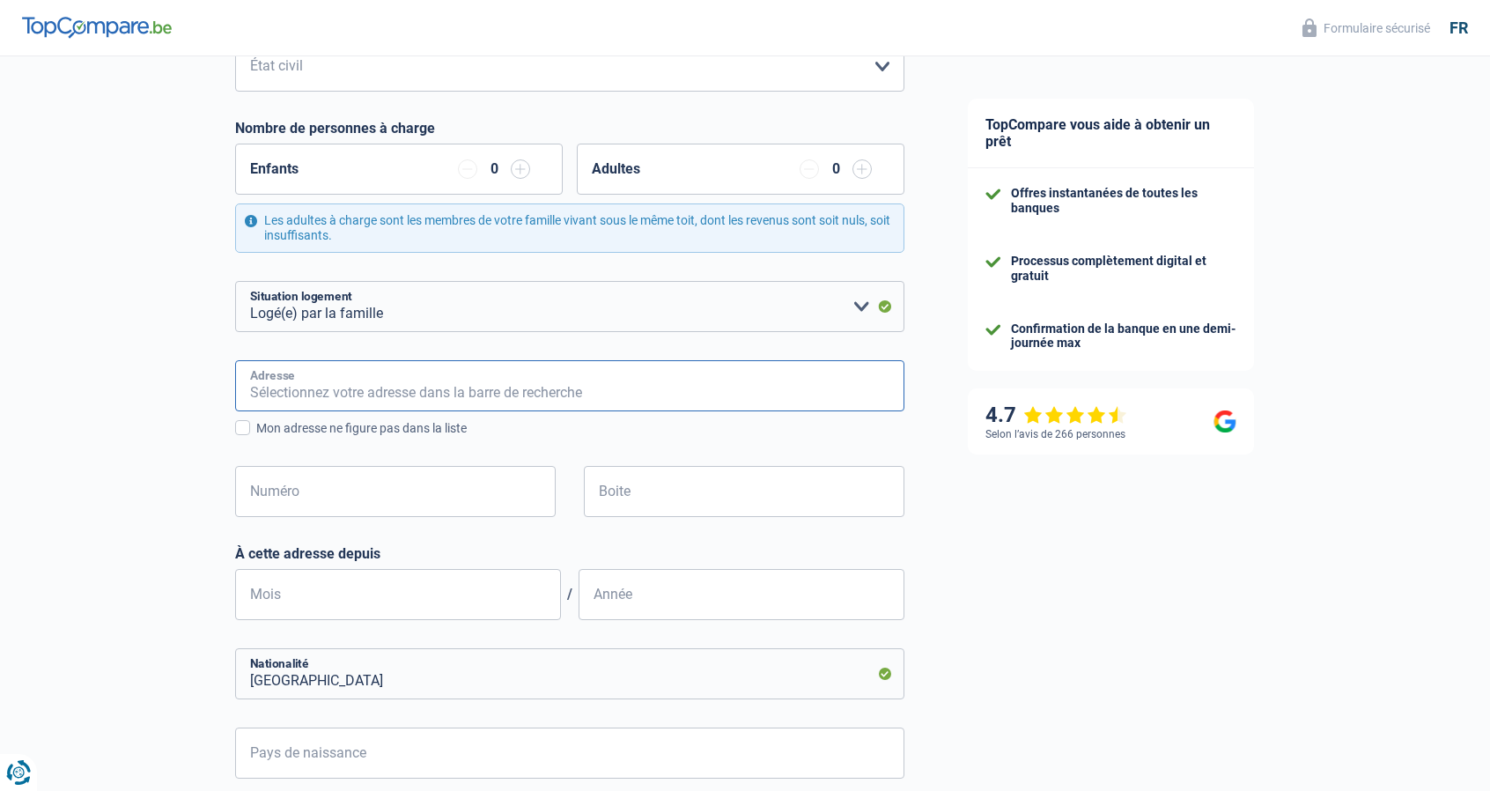
click at [302, 363] on input "Adresse" at bounding box center [569, 385] width 669 height 51
type input "Rue de la Hachelette, 29"
type input "Belgique"
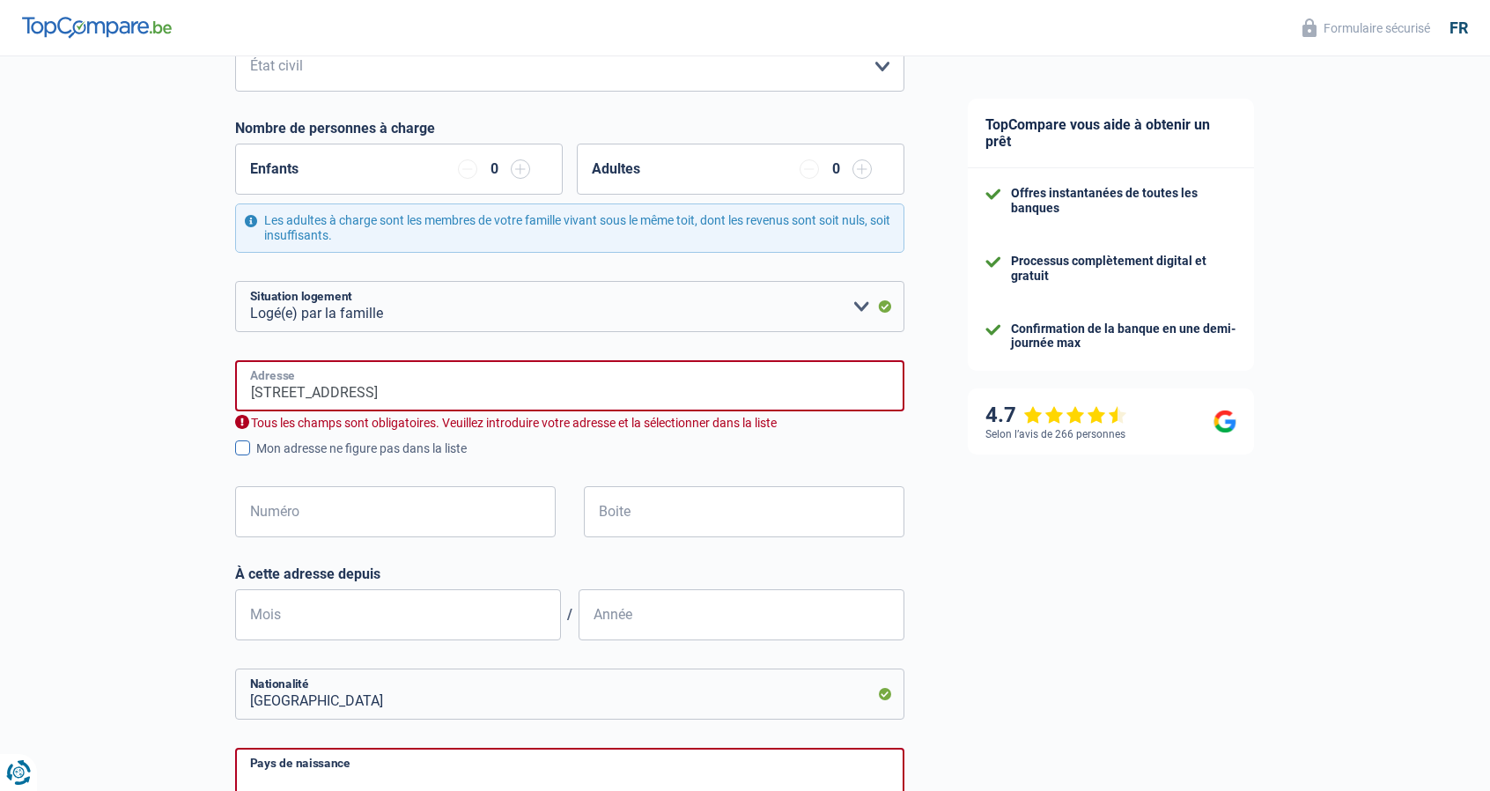
type input "Belgique"
type input "Rue de la Hachelette, 4520, Wanze, BE"
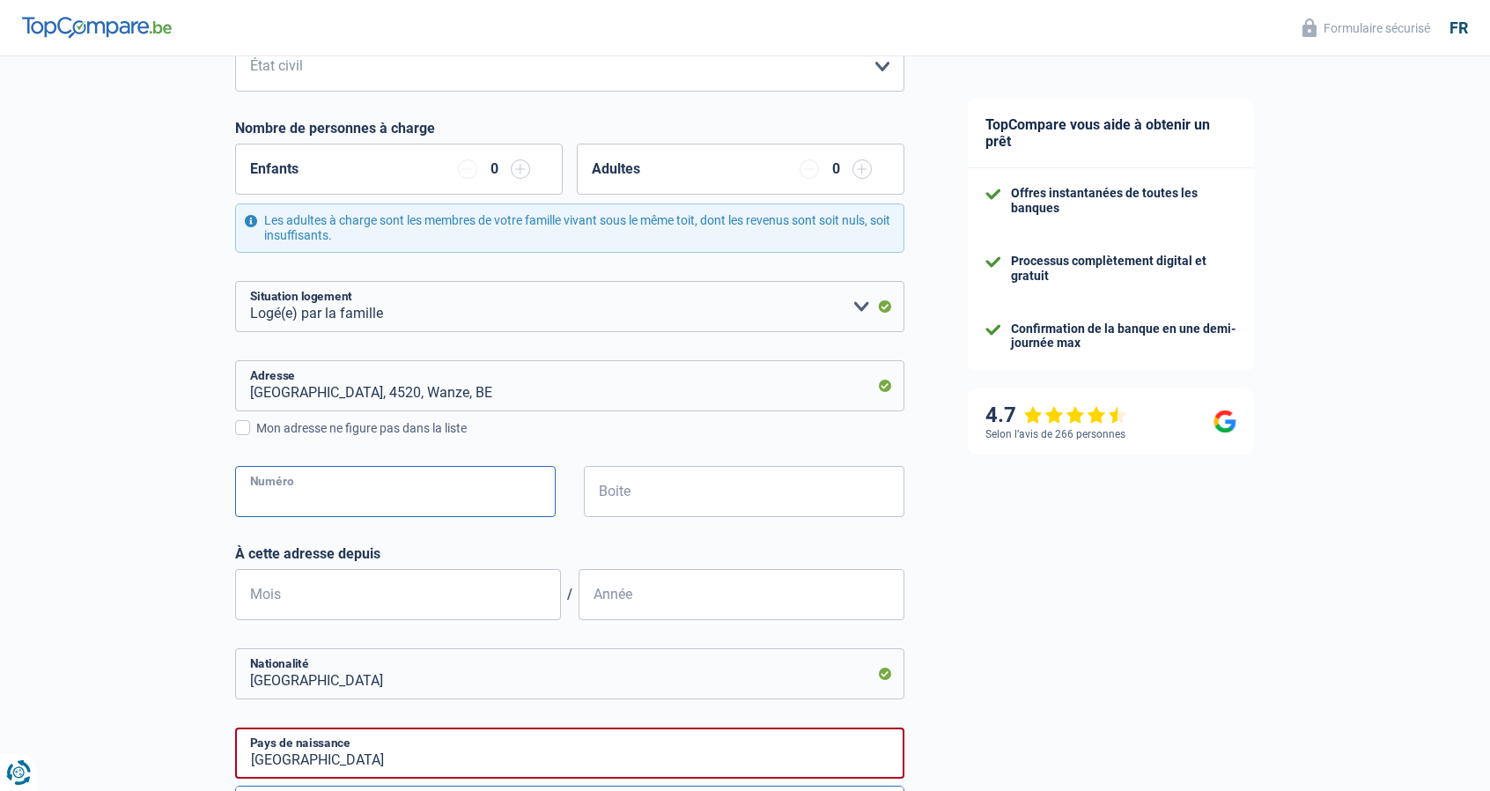
click at [294, 487] on input "Numéro" at bounding box center [395, 491] width 321 height 51
type input "29"
type input "ANTHEIT"
click at [371, 592] on input "Mois" at bounding box center [398, 594] width 326 height 51
type input "04"
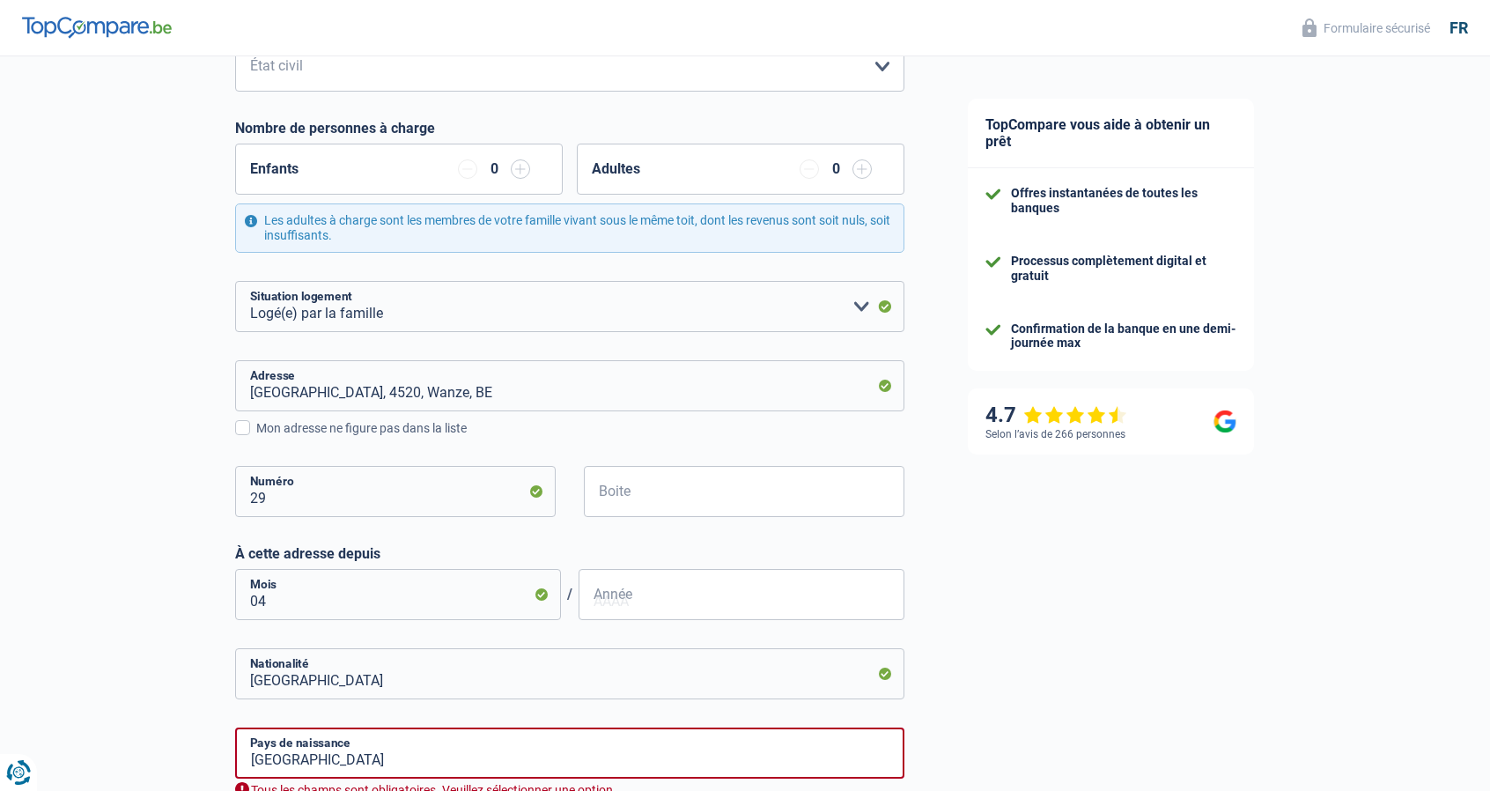
click at [663, 601] on input "Année" at bounding box center [741, 594] width 326 height 51
type input "2014"
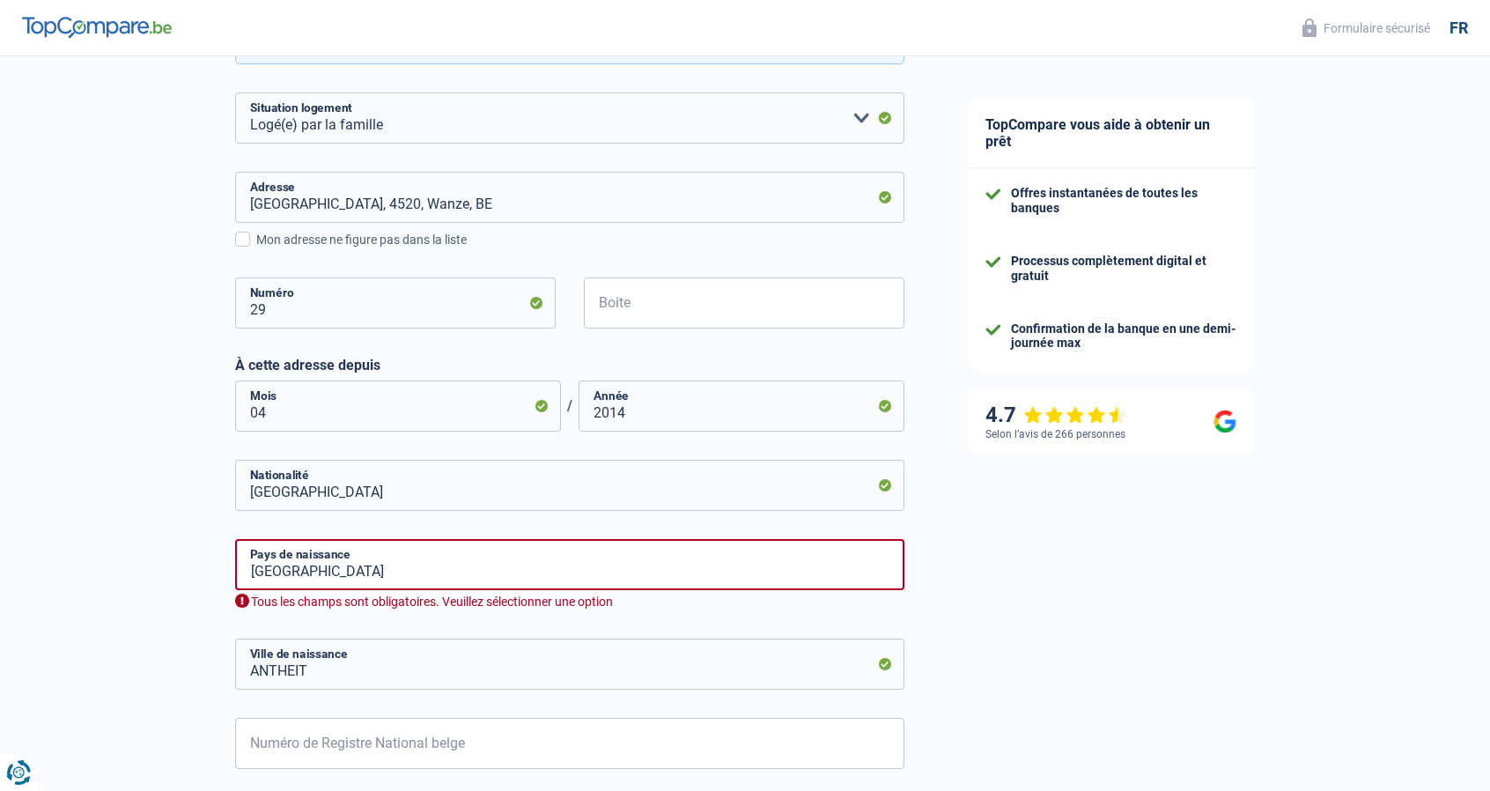
scroll to position [528, 0]
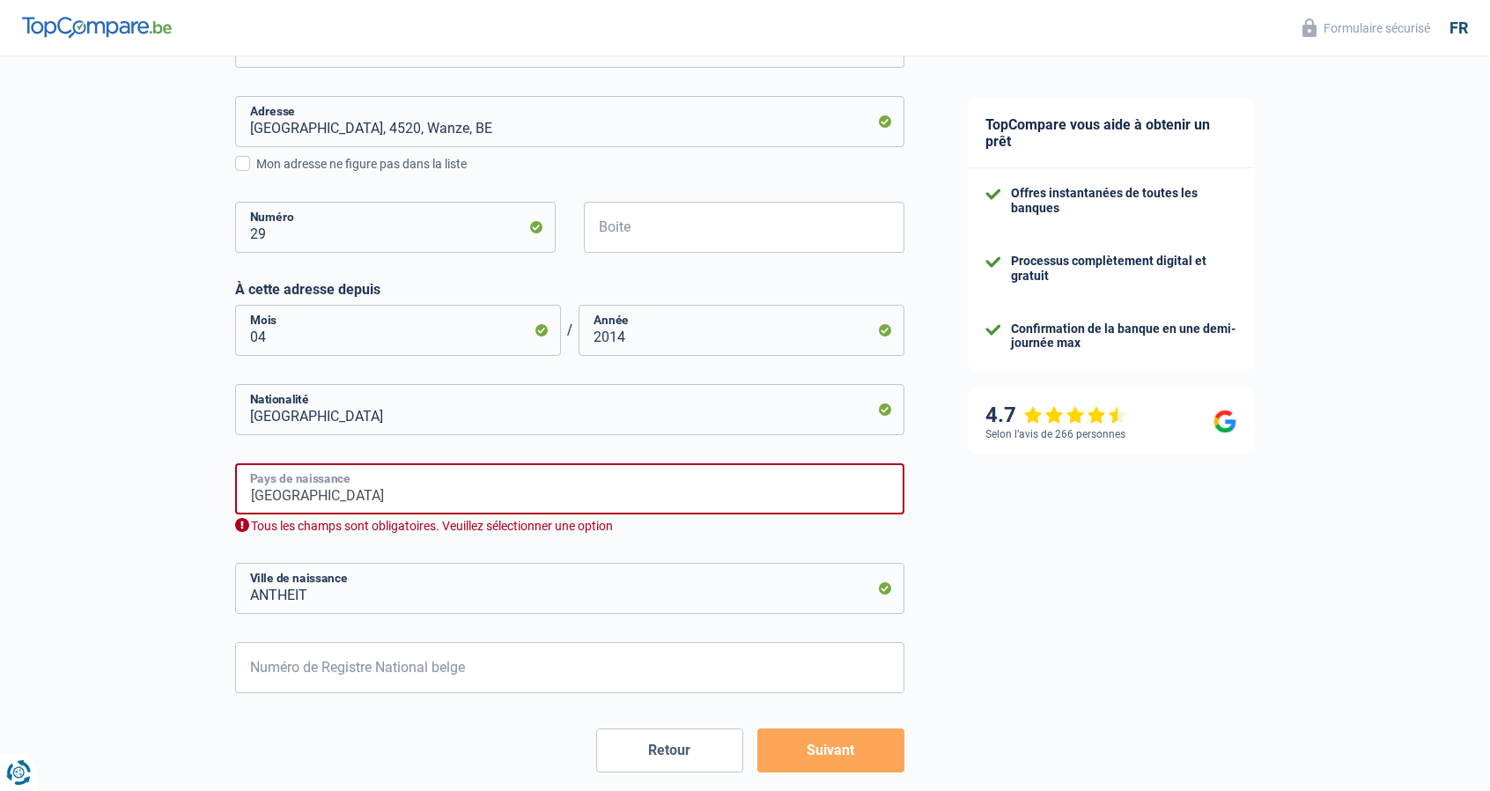
click at [480, 487] on input "Belgique" at bounding box center [569, 488] width 669 height 51
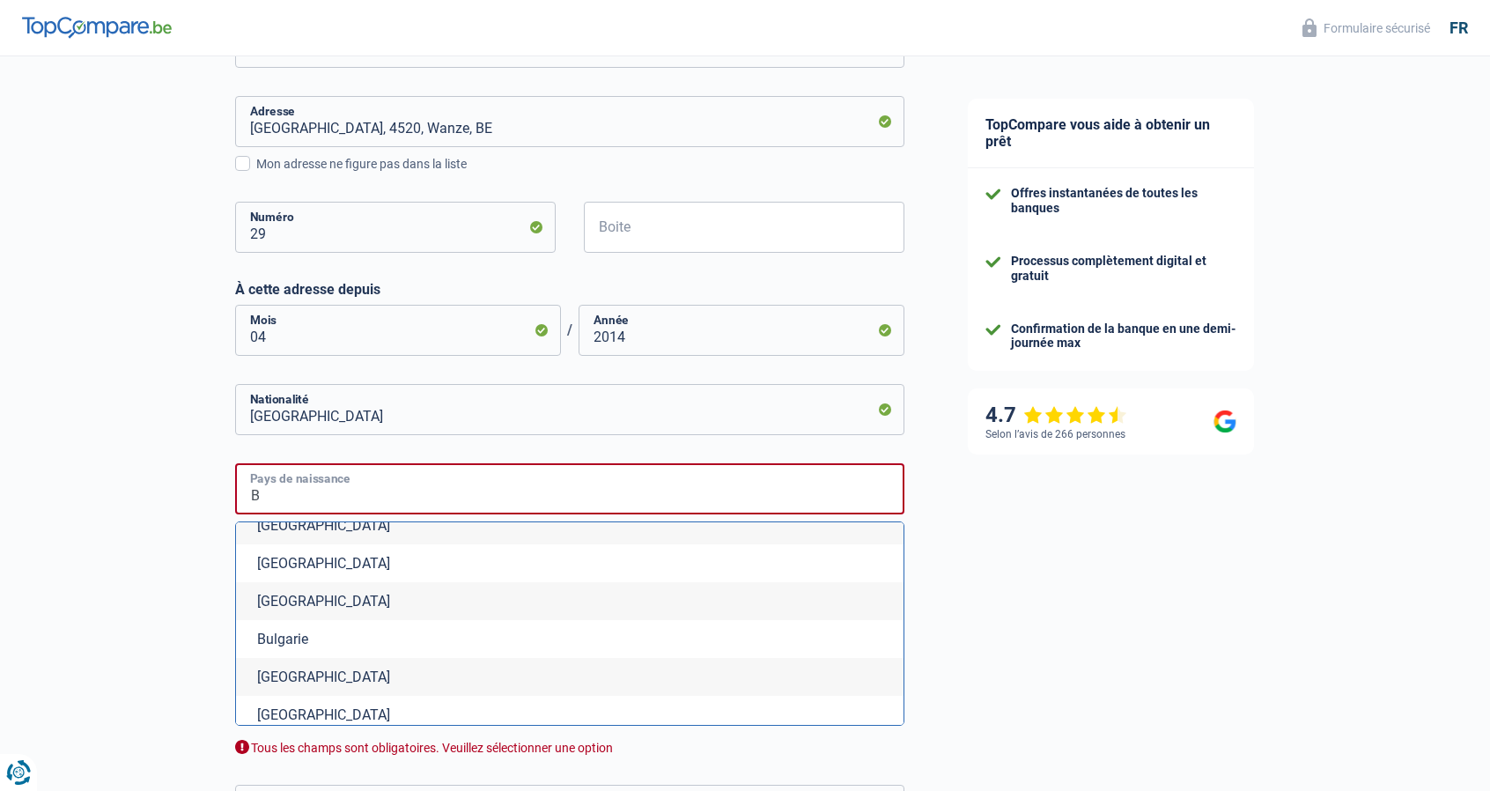
scroll to position [616, 0]
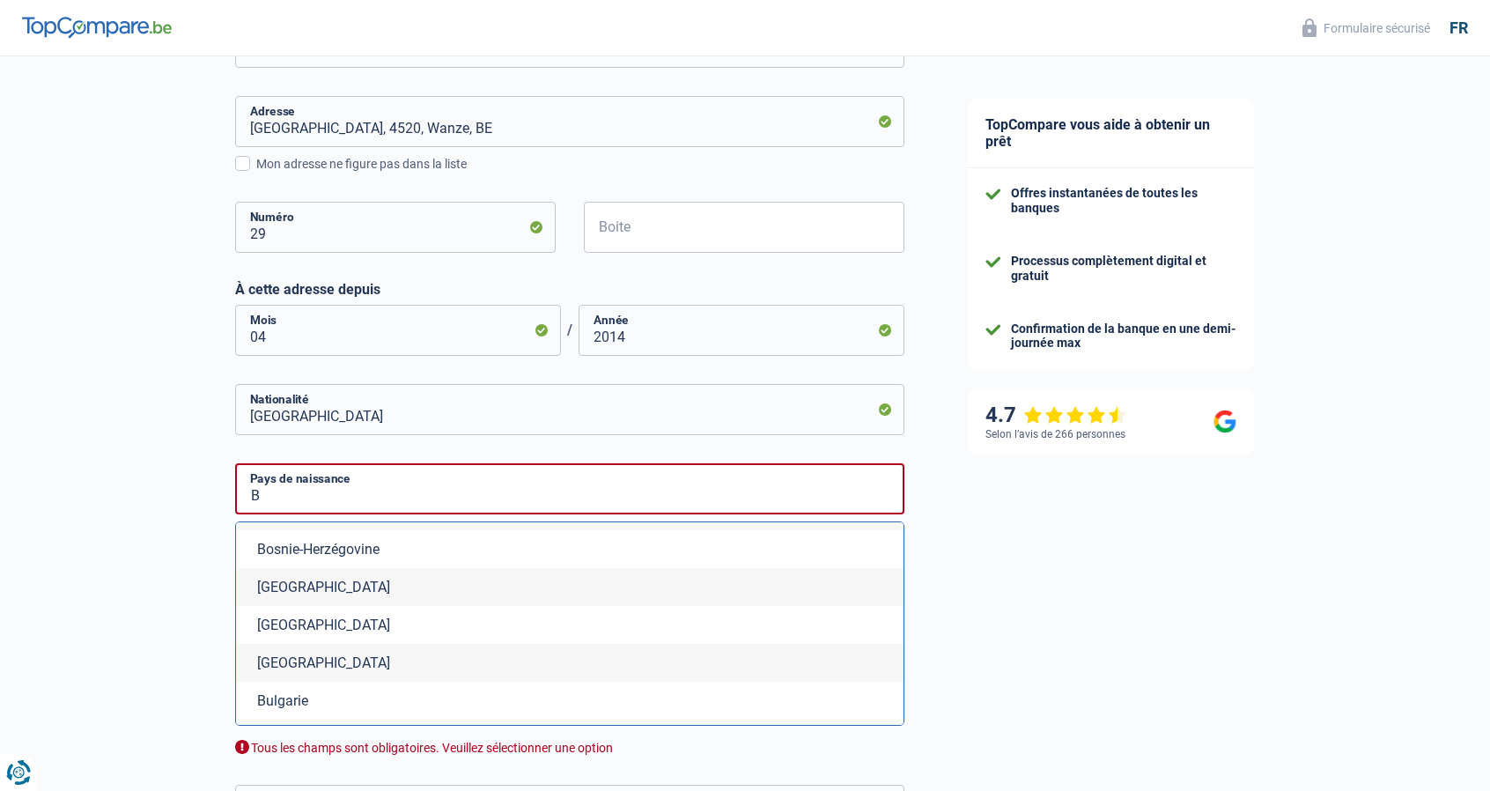
click at [315, 629] on li "Brésil" at bounding box center [569, 625] width 667 height 38
type input "Brésil"
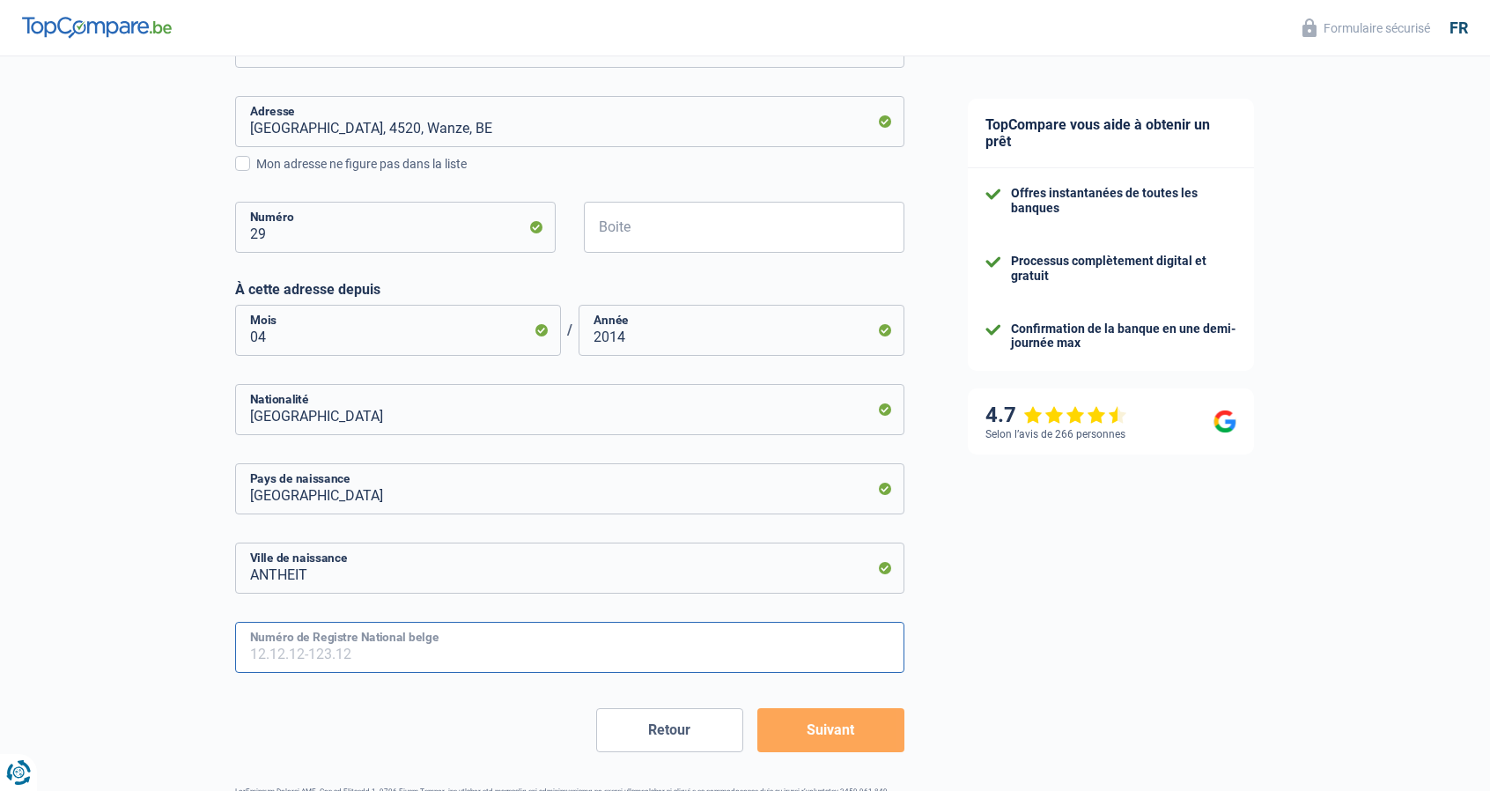
click at [333, 638] on input "Numéro de Registre National belge" at bounding box center [569, 647] width 669 height 51
type input "78.11.18-299.03"
click at [847, 729] on button "Suivant" at bounding box center [830, 730] width 147 height 44
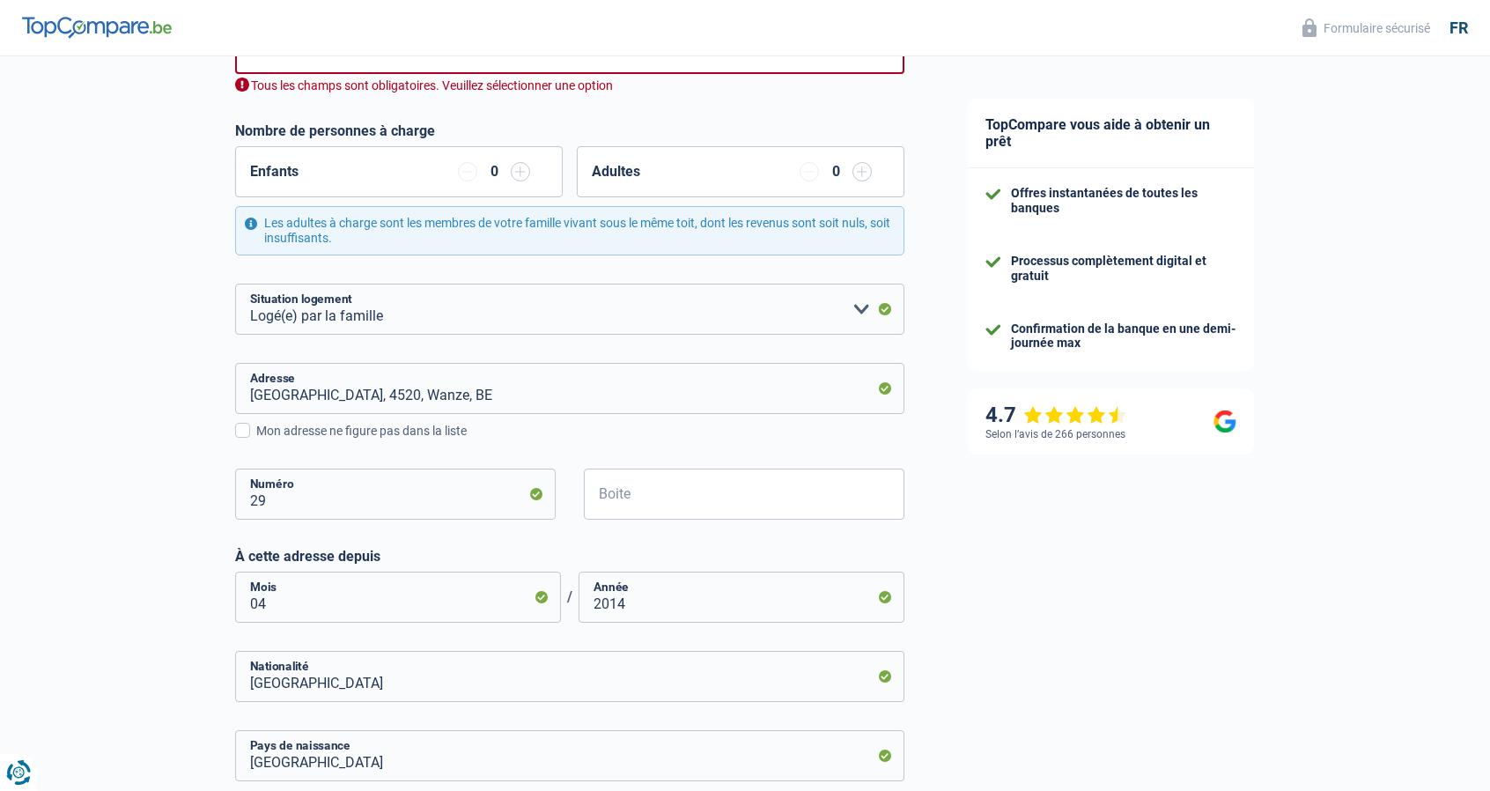
scroll to position [247, 0]
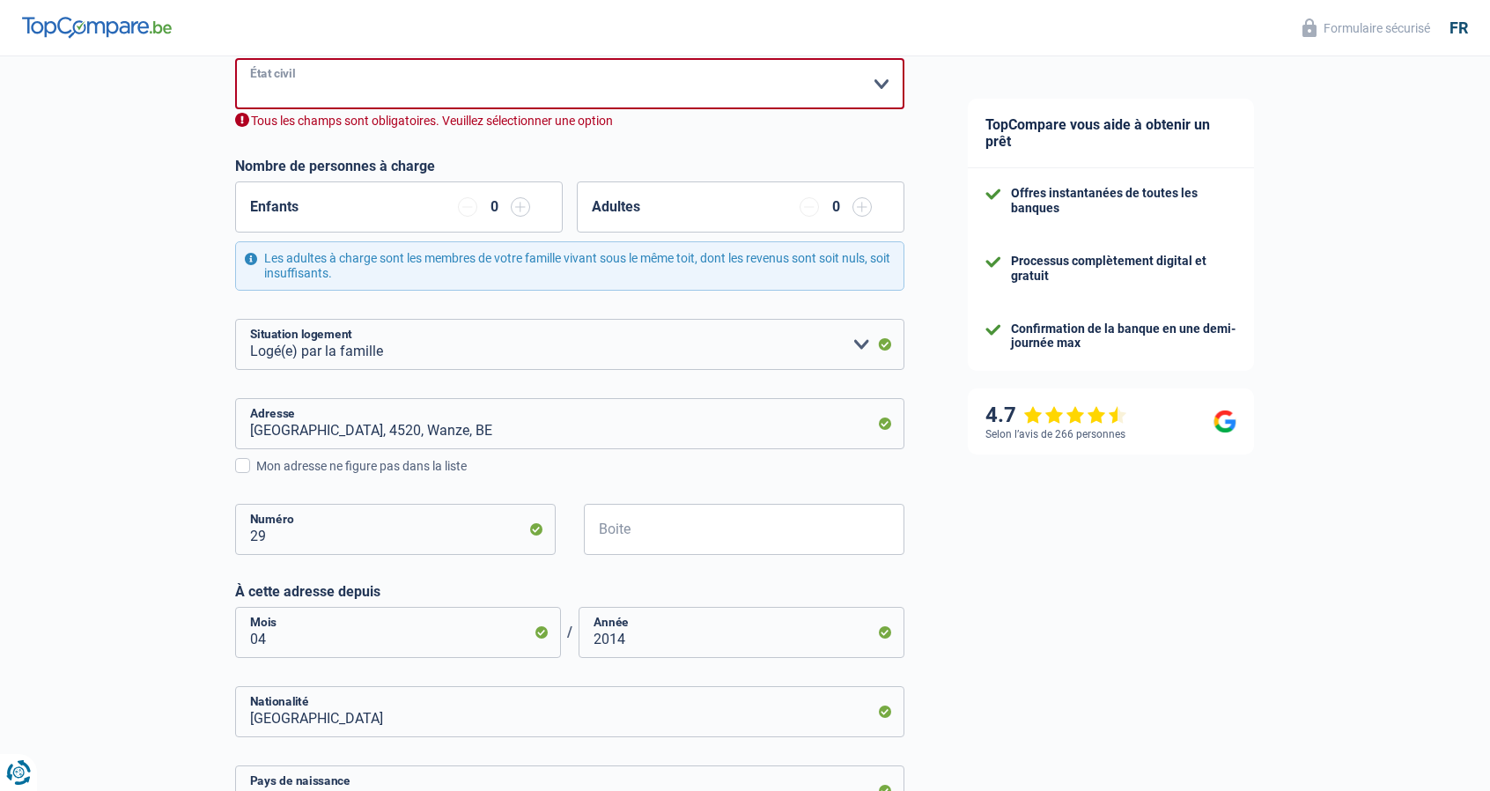
click at [595, 85] on select "Célibataire Marié(e) Cohabitant(e) légal(e) Divorcé(e) Veuf(ve) Séparé (de fait…" at bounding box center [569, 83] width 669 height 51
select select "cohabitation"
click at [235, 60] on select "Célibataire Marié(e) Cohabitant(e) légal(e) Divorcé(e) Veuf(ve) Séparé (de fait…" at bounding box center [569, 83] width 669 height 51
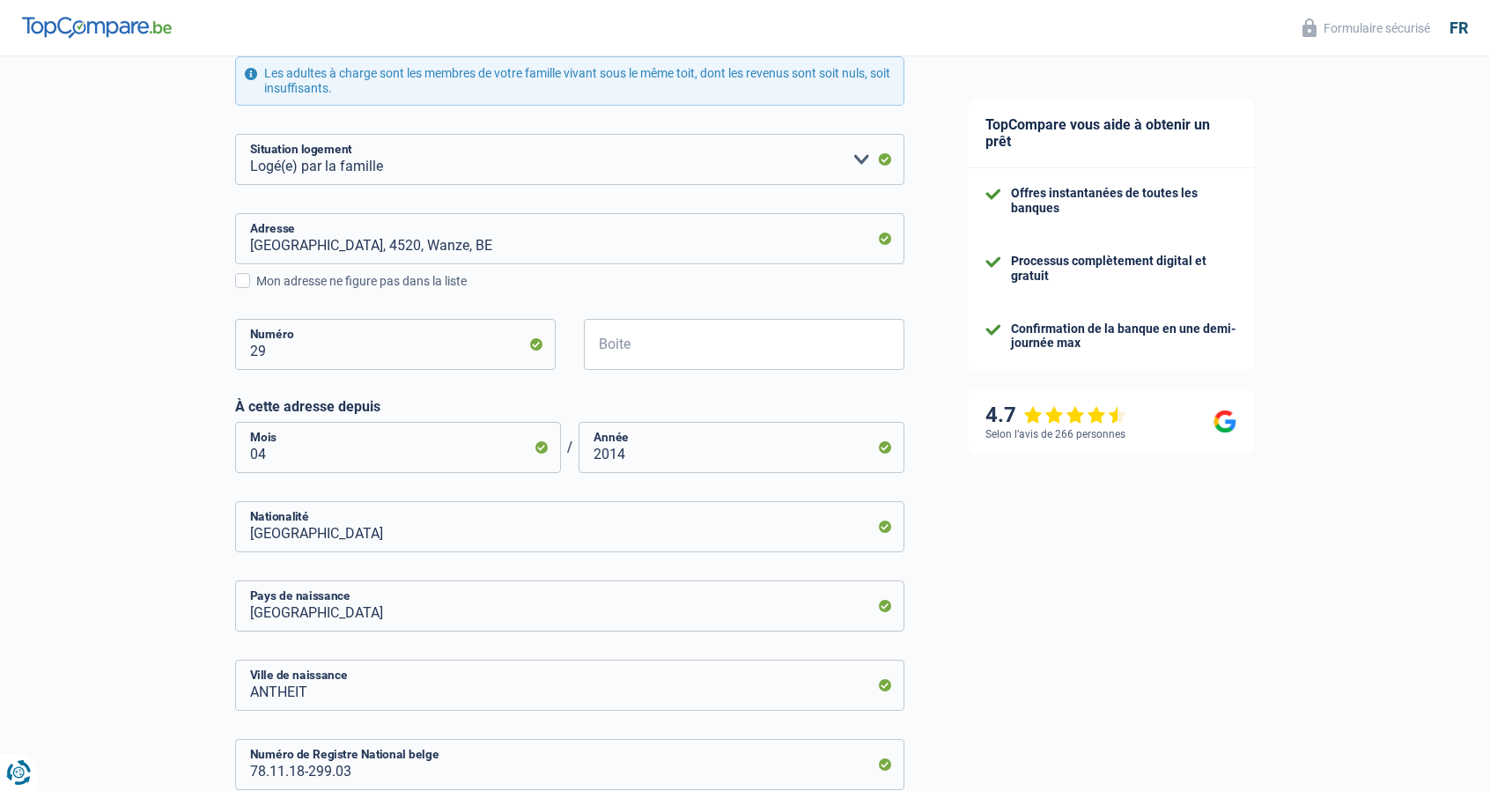
scroll to position [589, 0]
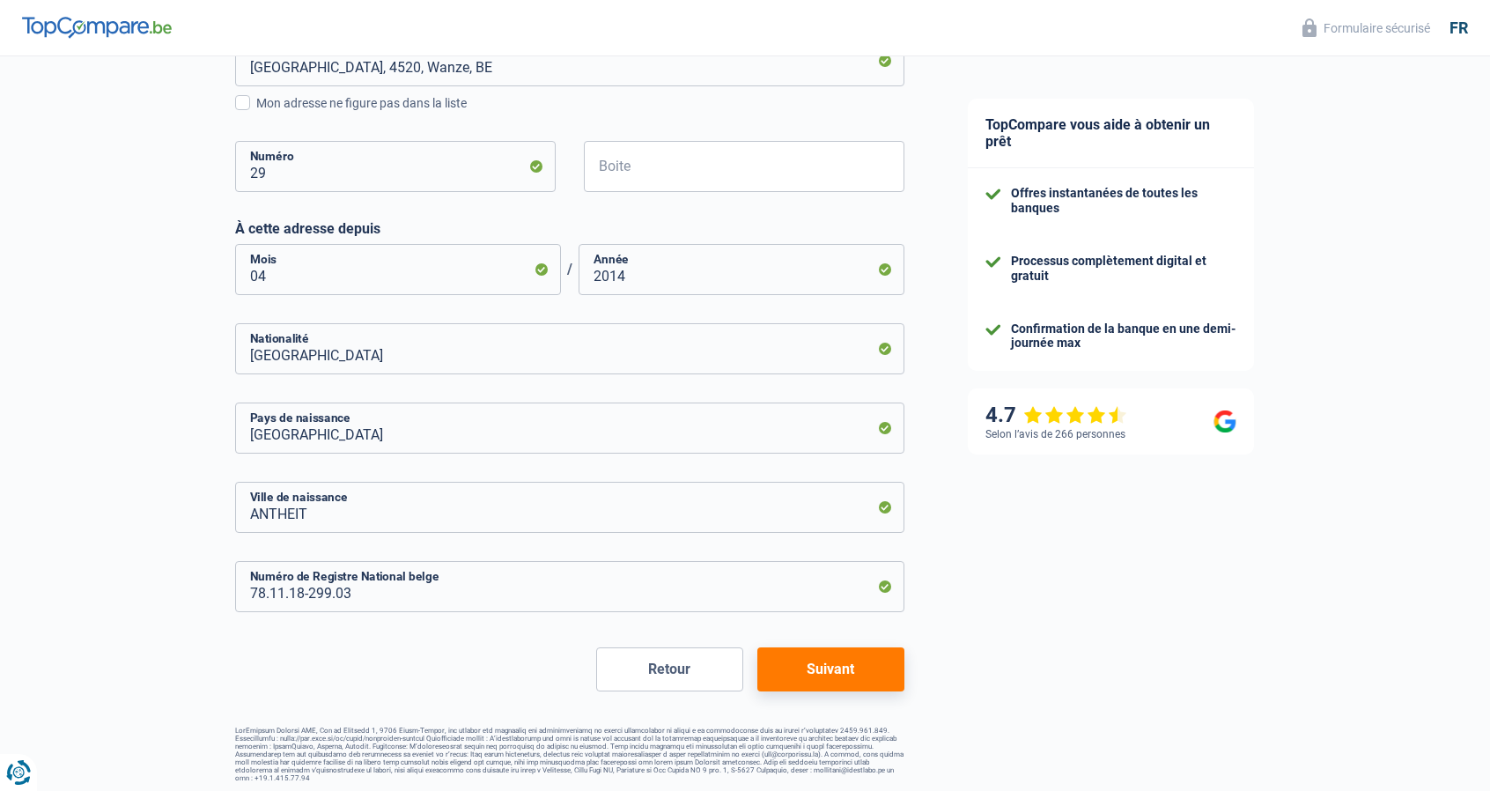
click at [842, 669] on button "Suivant" at bounding box center [830, 669] width 147 height 44
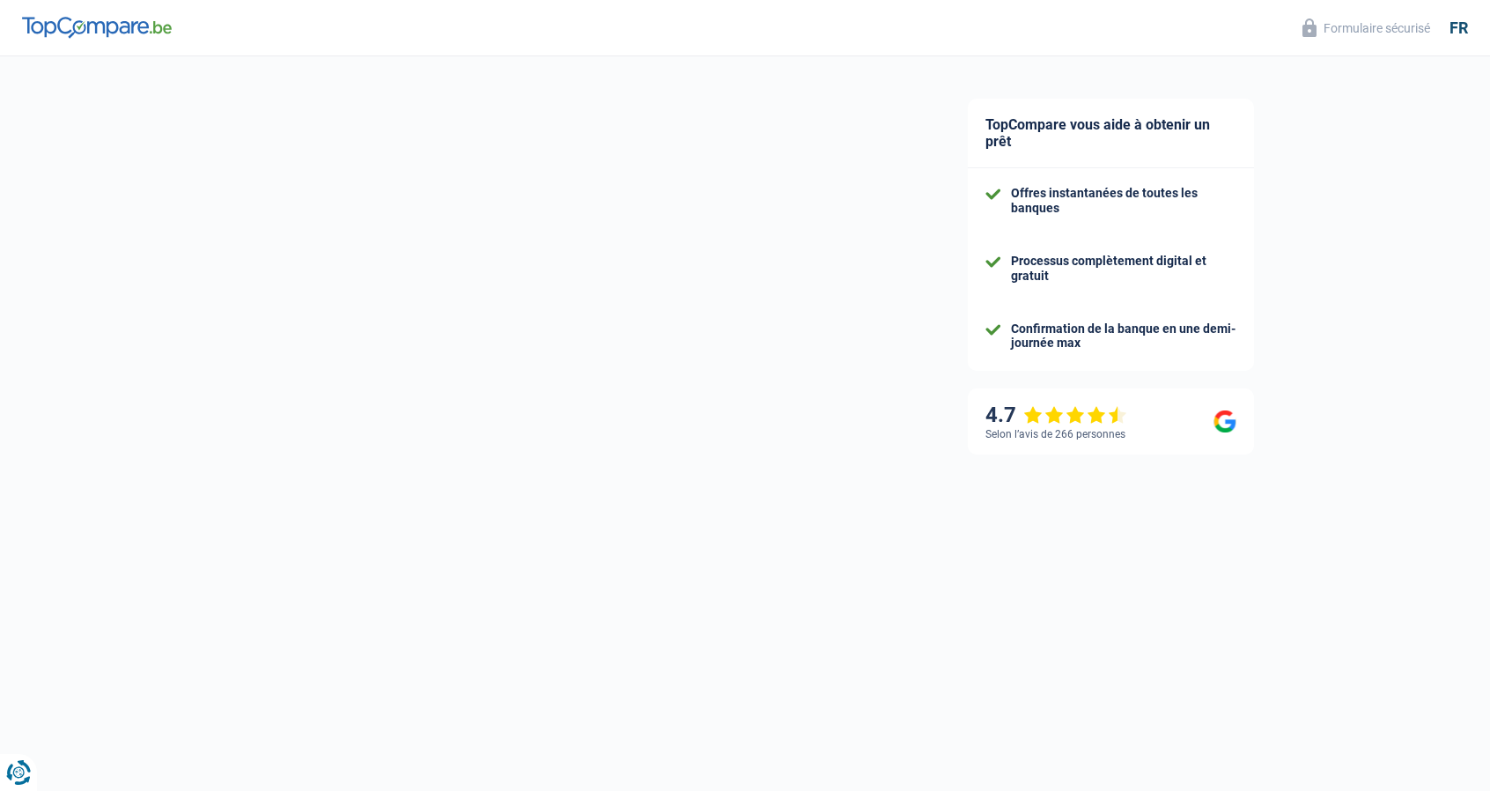
select select "netSalary"
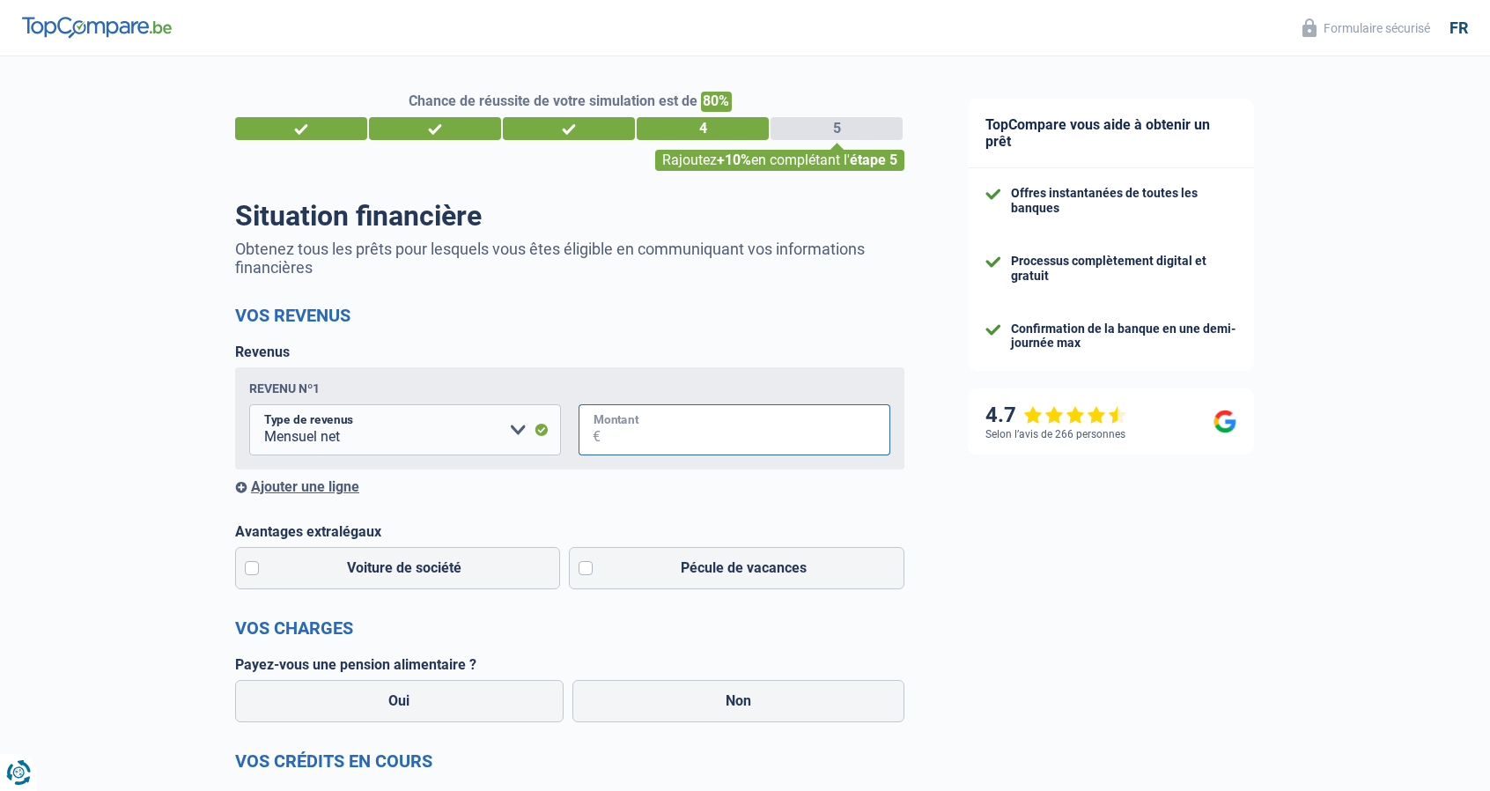
click at [637, 426] on input "Montant" at bounding box center [746, 429] width 290 height 51
type input "2.500"
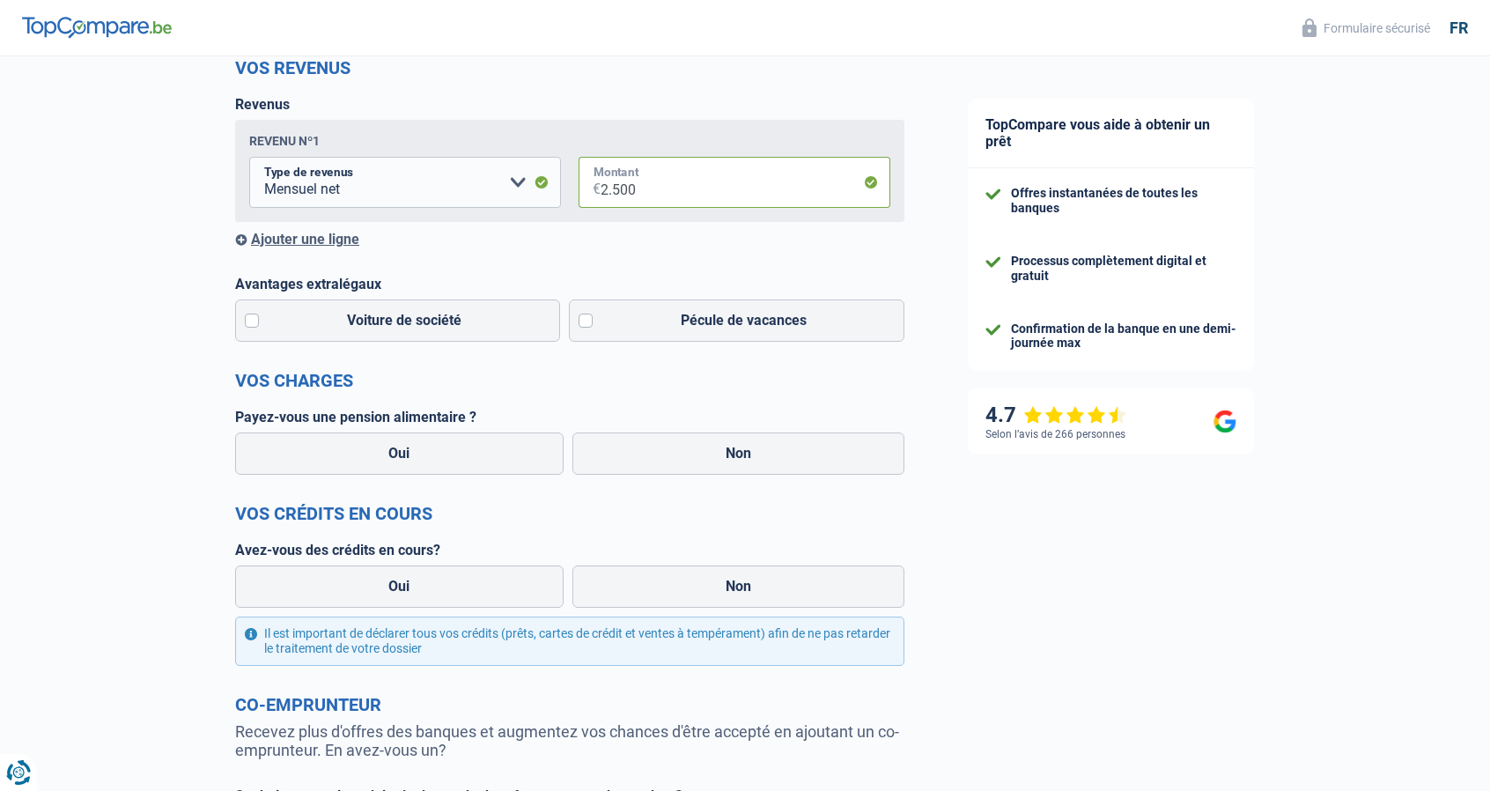
scroll to position [264, 0]
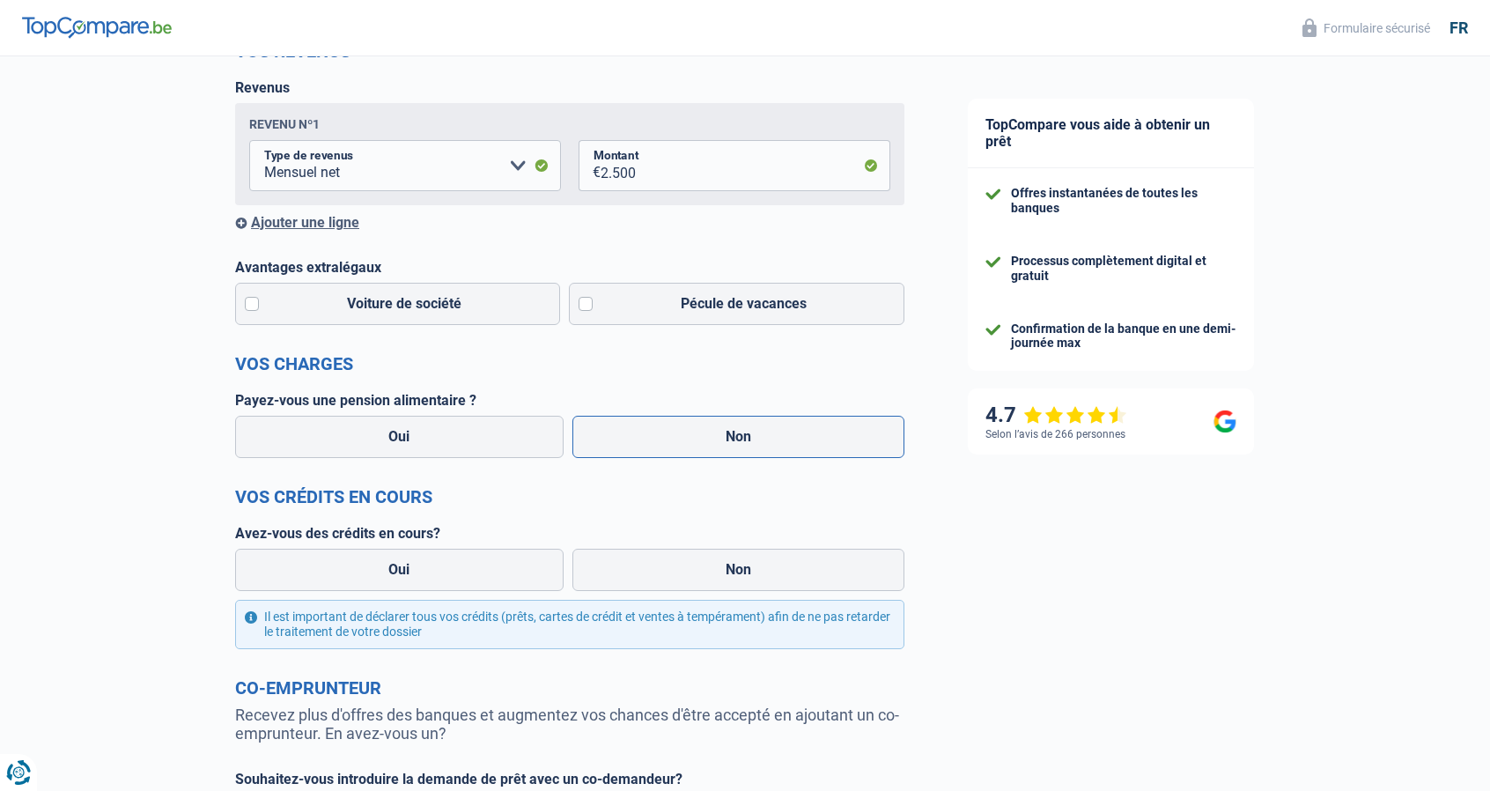
click at [696, 438] on label "Non" at bounding box center [738, 437] width 333 height 42
click at [696, 438] on input "Non" at bounding box center [738, 437] width 333 height 42
radio input "true"
click at [464, 573] on label "Oui" at bounding box center [399, 570] width 328 height 42
click at [464, 573] on input "Oui" at bounding box center [399, 570] width 328 height 42
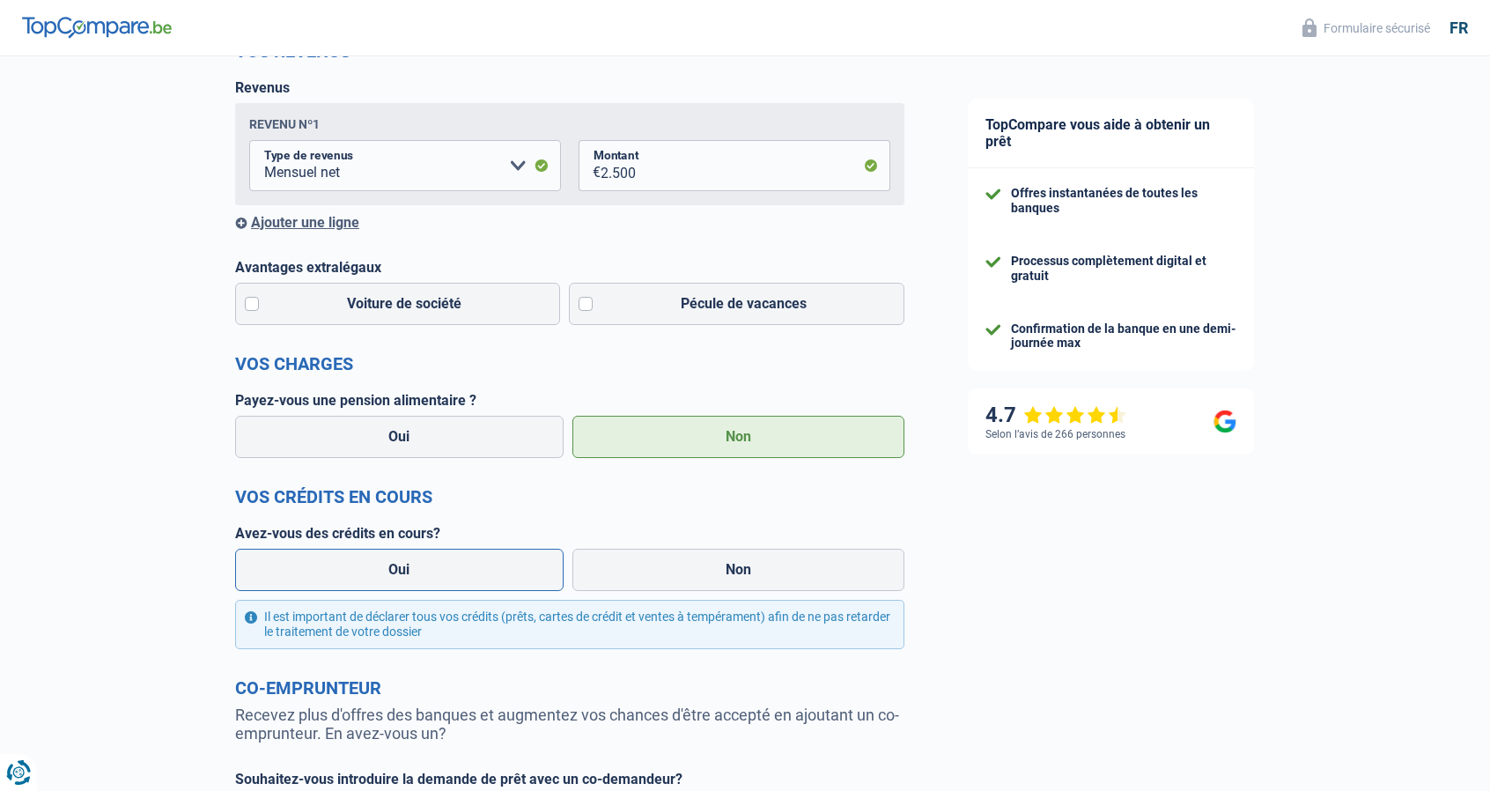
radio input "true"
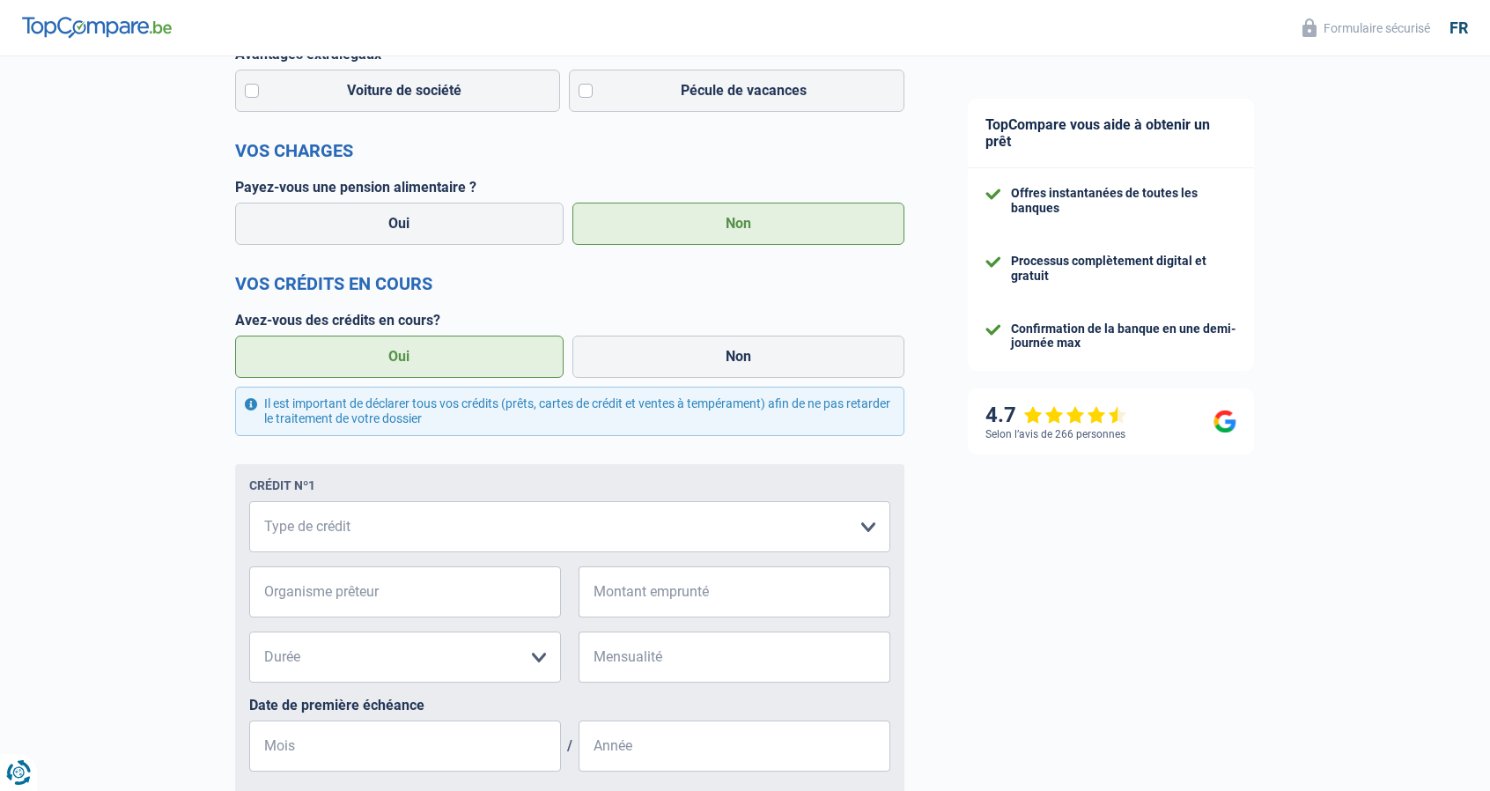
scroll to position [528, 0]
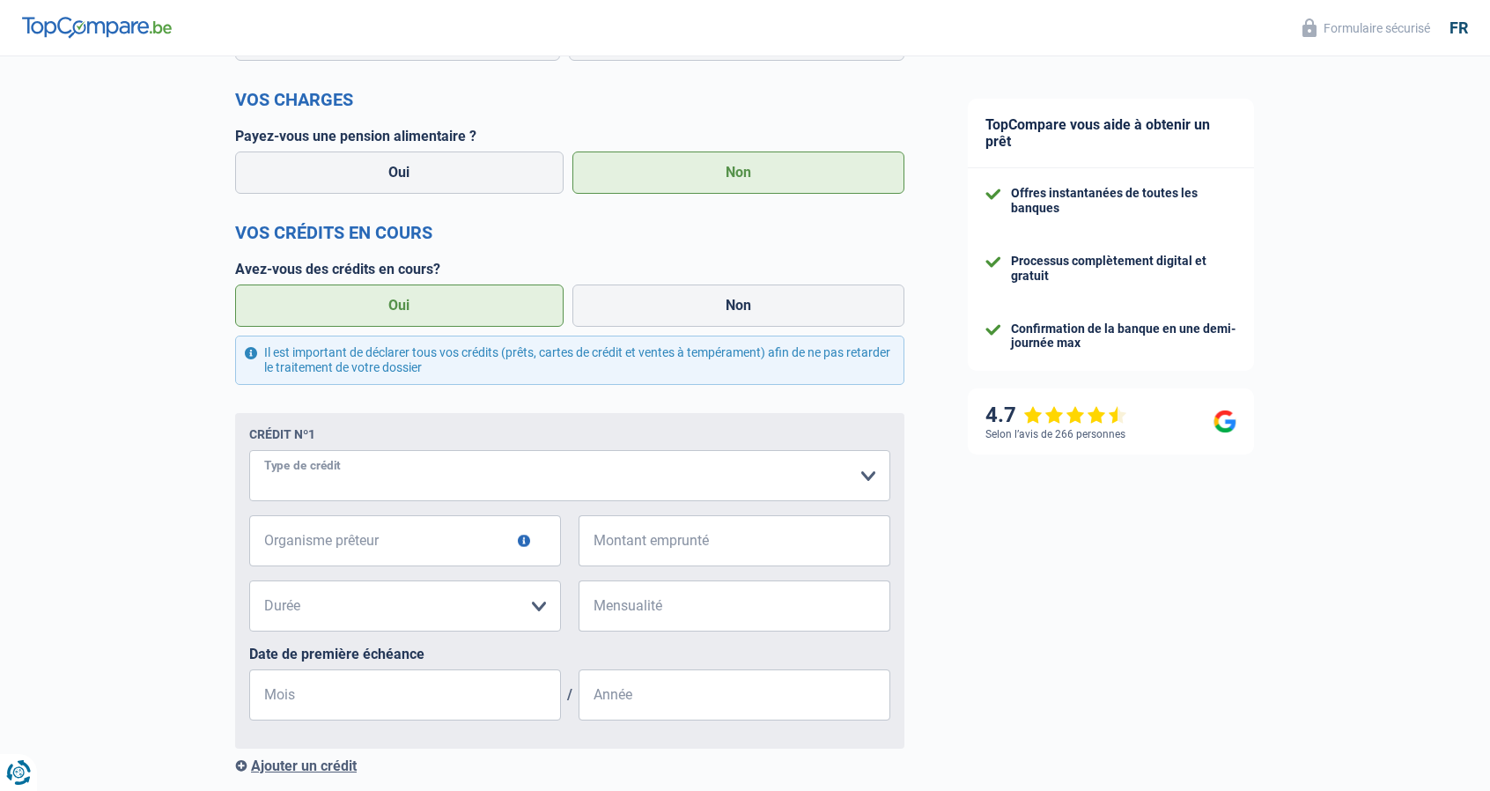
click at [469, 475] on select "Carte ou ouverture de crédit Prêt hypothécaire Vente à tempérament Prêt à tempé…" at bounding box center [569, 475] width 641 height 51
select select "carLoan"
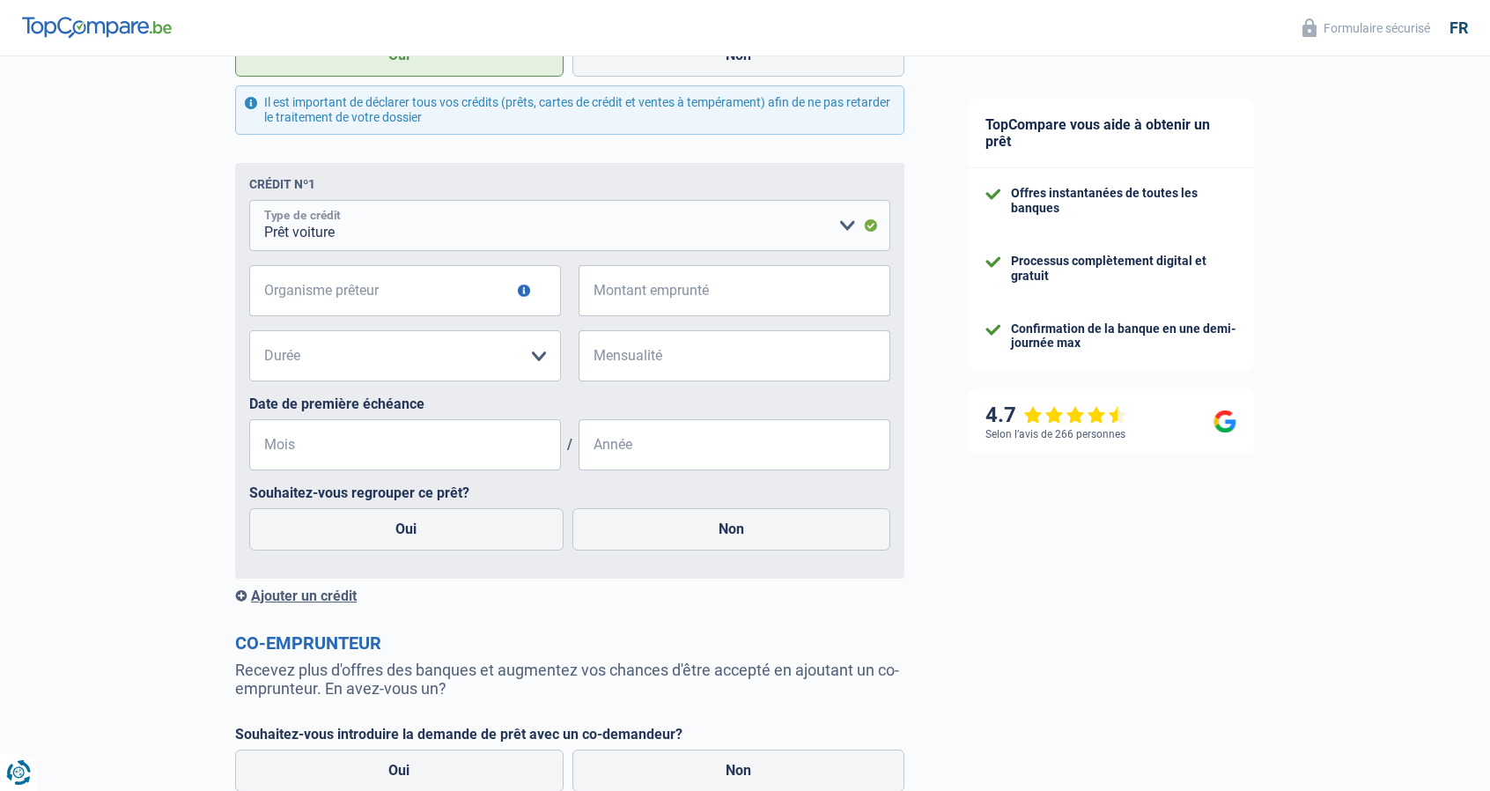
scroll to position [792, 0]
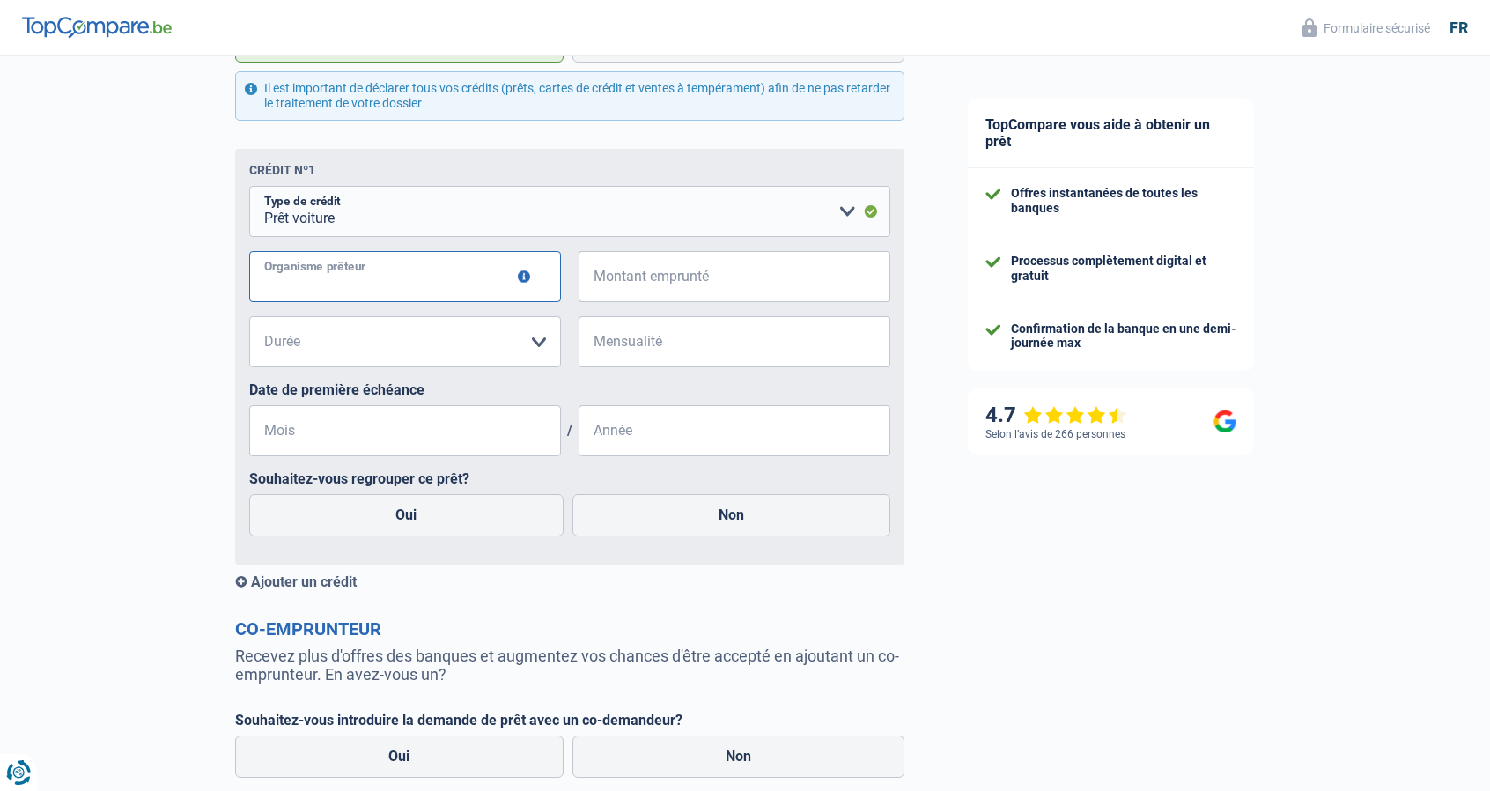
click at [490, 284] on input "Organisme prêteur" at bounding box center [405, 276] width 312 height 51
type input "Alpha Crédit"
click at [685, 279] on input "Montant emprunté" at bounding box center [746, 276] width 290 height 51
type input "62.000"
click at [532, 343] on select "12 mois 18 mois 24 mois 30 mois 36 mois 42 mois 48 mois 60 mois 72 mois 84 mois…" at bounding box center [405, 341] width 312 height 51
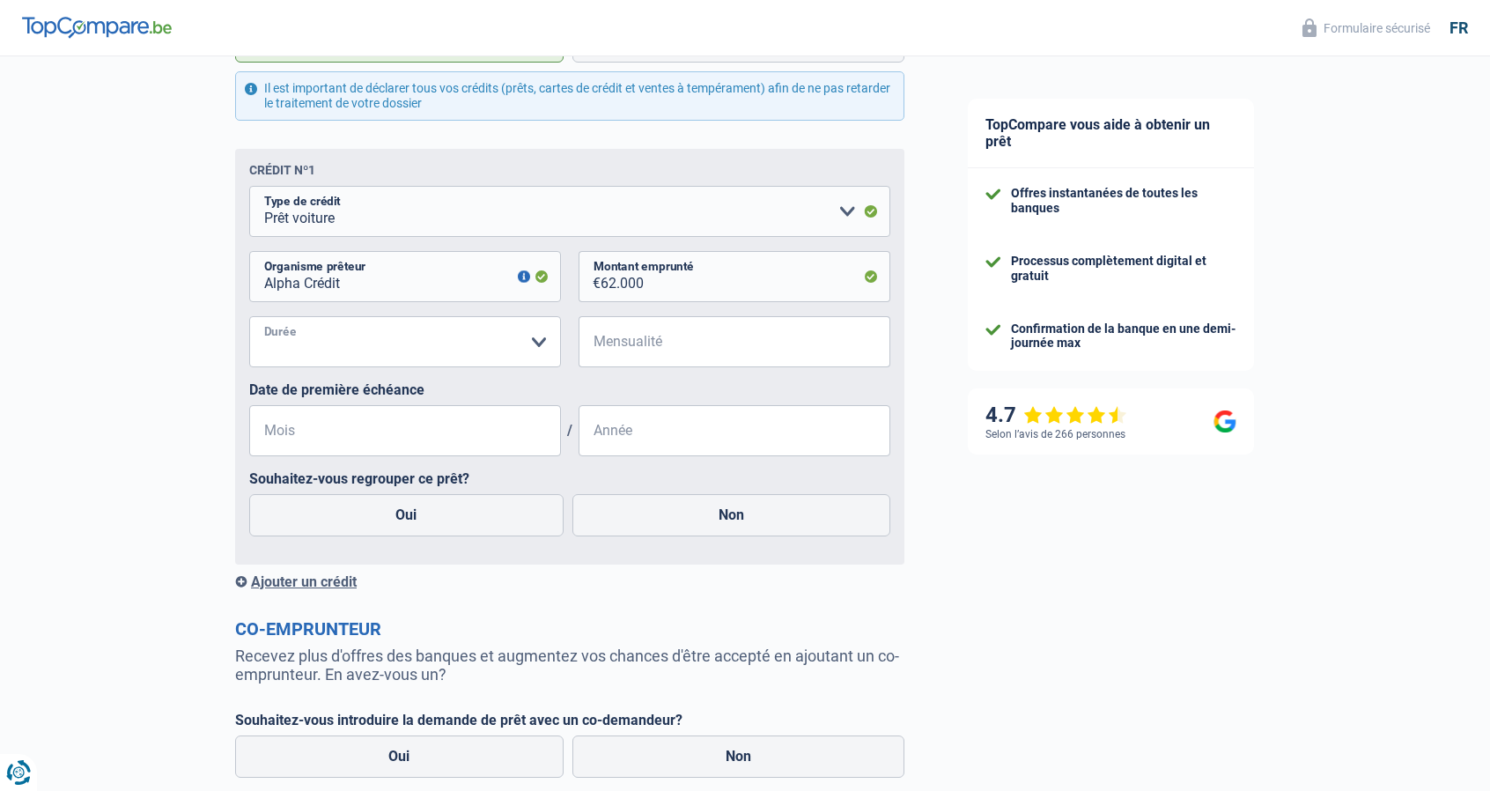
select select "84"
click at [249, 320] on select "12 mois 18 mois 24 mois 30 mois 36 mois 42 mois 48 mois 60 mois 72 mois 84 mois…" at bounding box center [405, 341] width 312 height 51
click at [637, 340] on input "Mensualité" at bounding box center [746, 341] width 290 height 51
type input "775"
click at [419, 435] on input "Mois" at bounding box center [405, 430] width 312 height 51
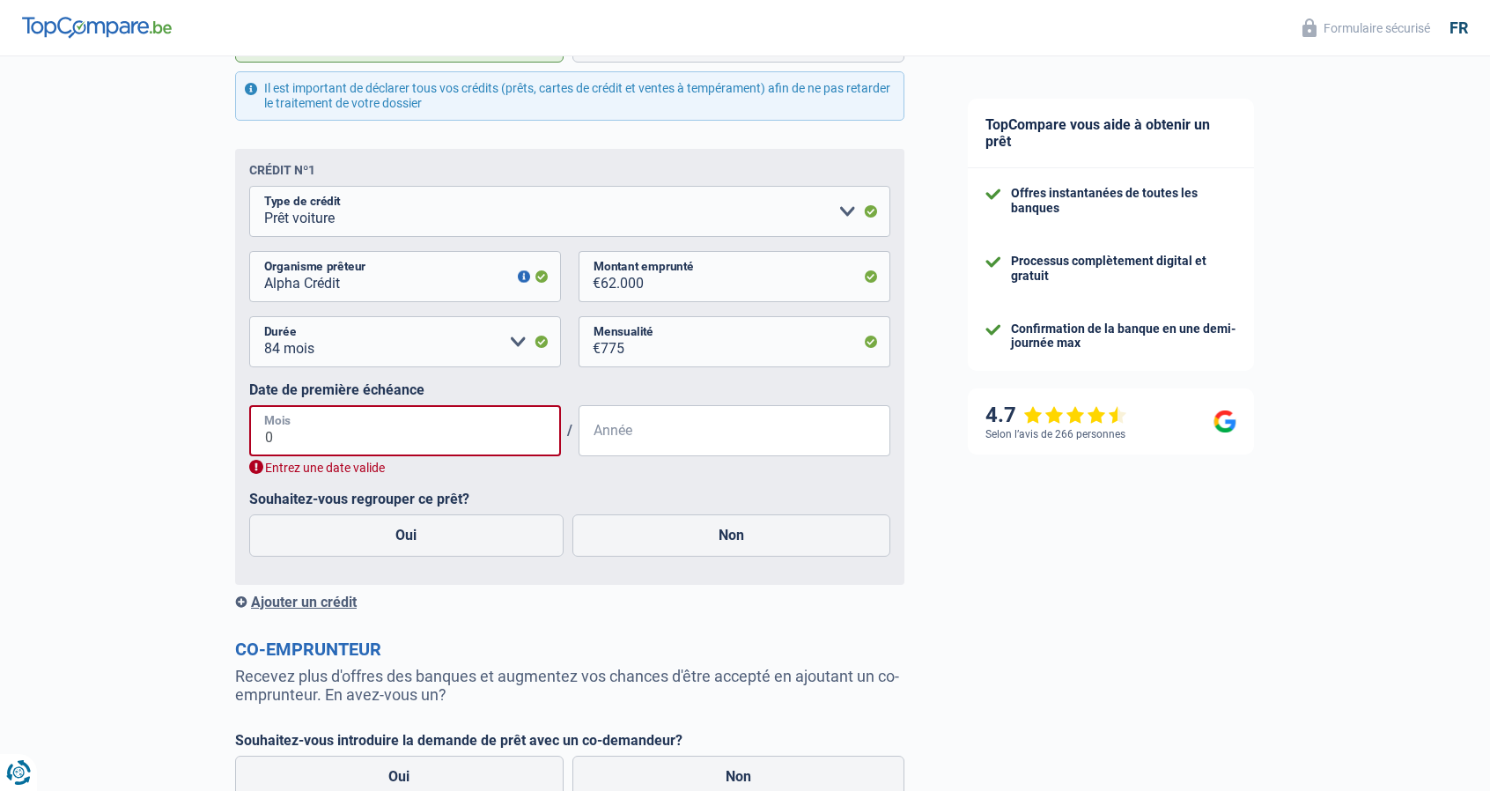
type input "03"
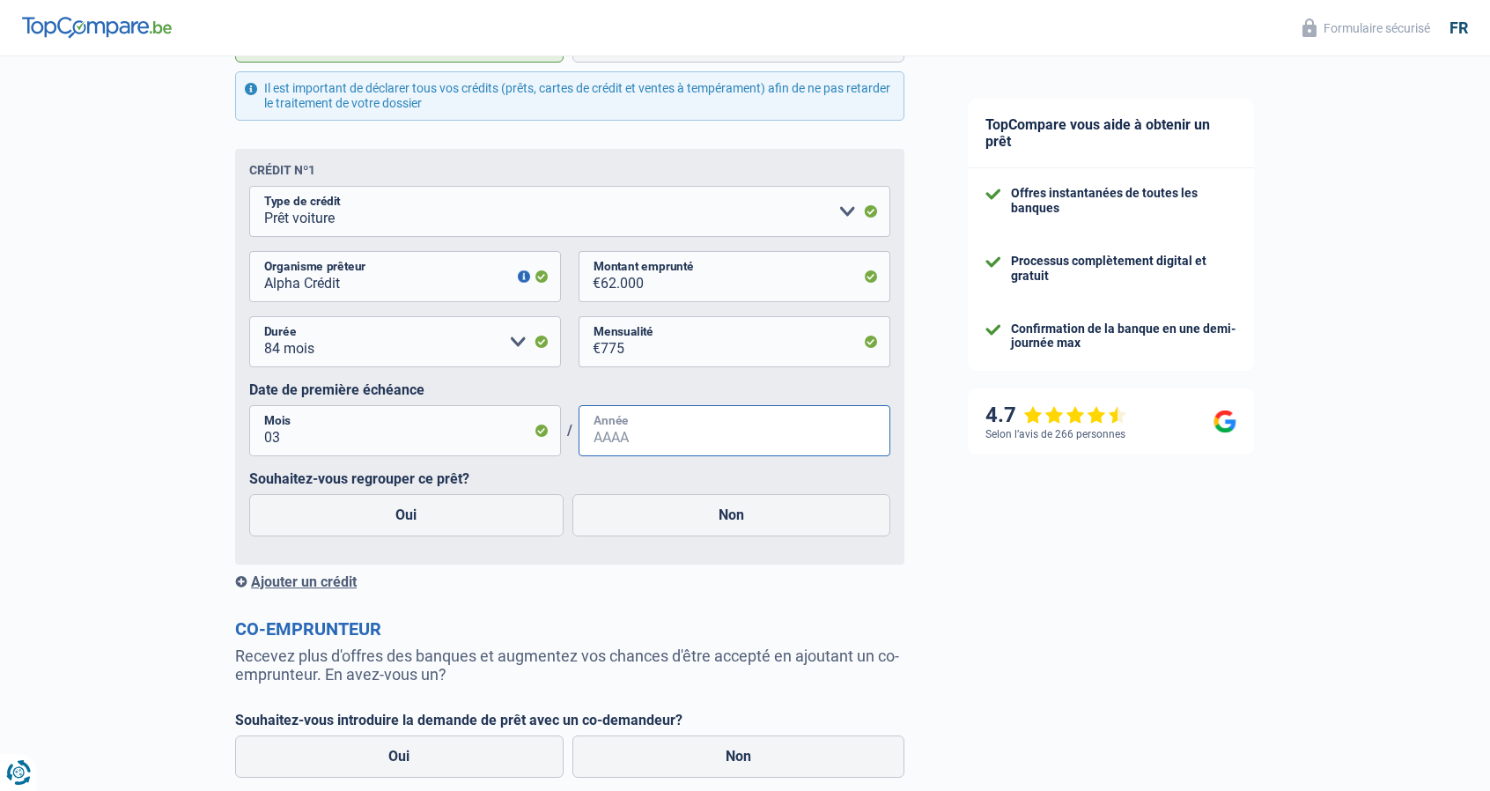
click at [615, 448] on input "Année" at bounding box center [734, 430] width 312 height 51
click at [630, 446] on input "Année" at bounding box center [734, 430] width 312 height 51
type input "2025"
click at [713, 520] on label "Non" at bounding box center [731, 515] width 319 height 42
click at [713, 520] on input "Non" at bounding box center [731, 515] width 319 height 42
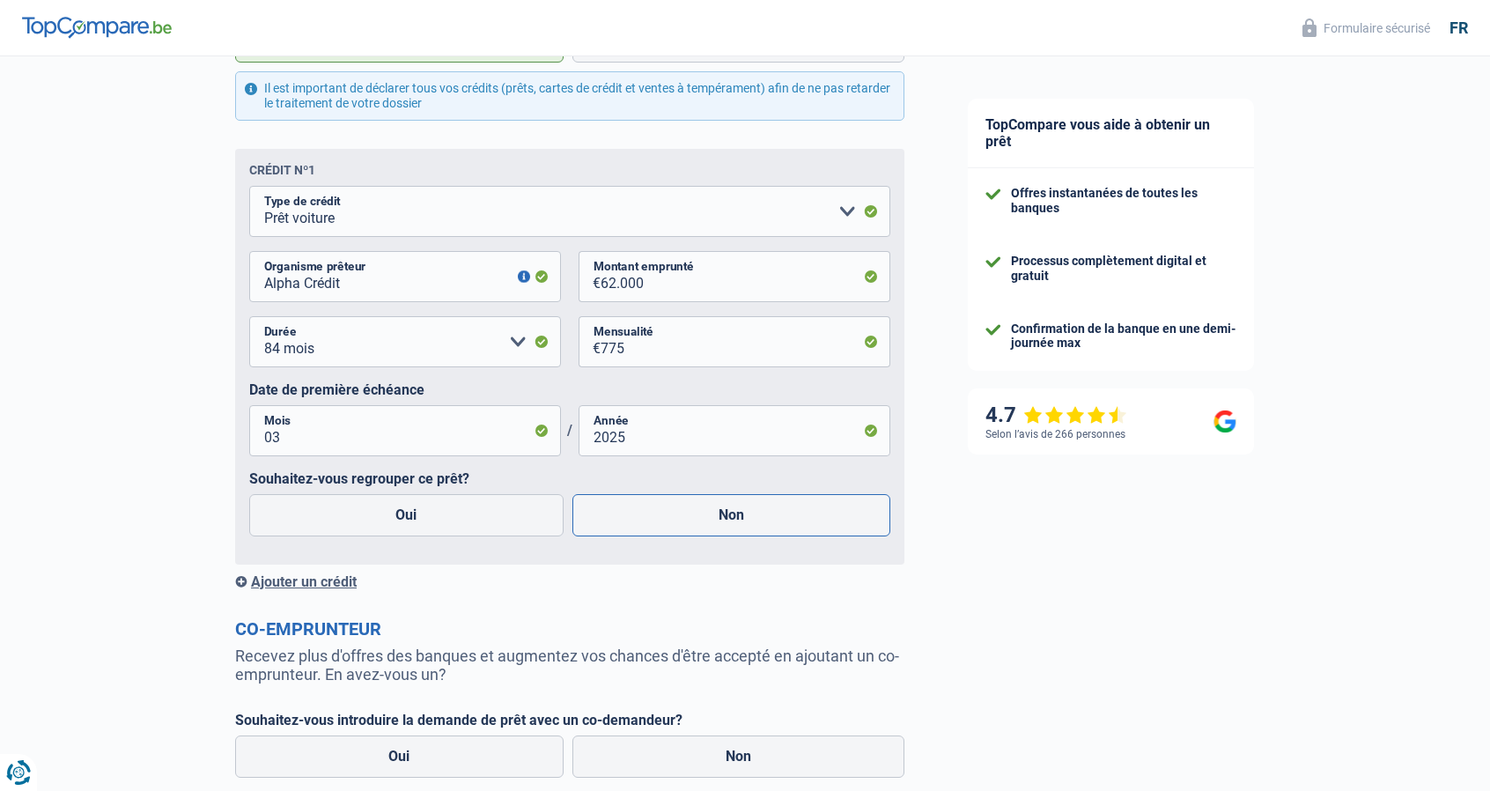
radio input "true"
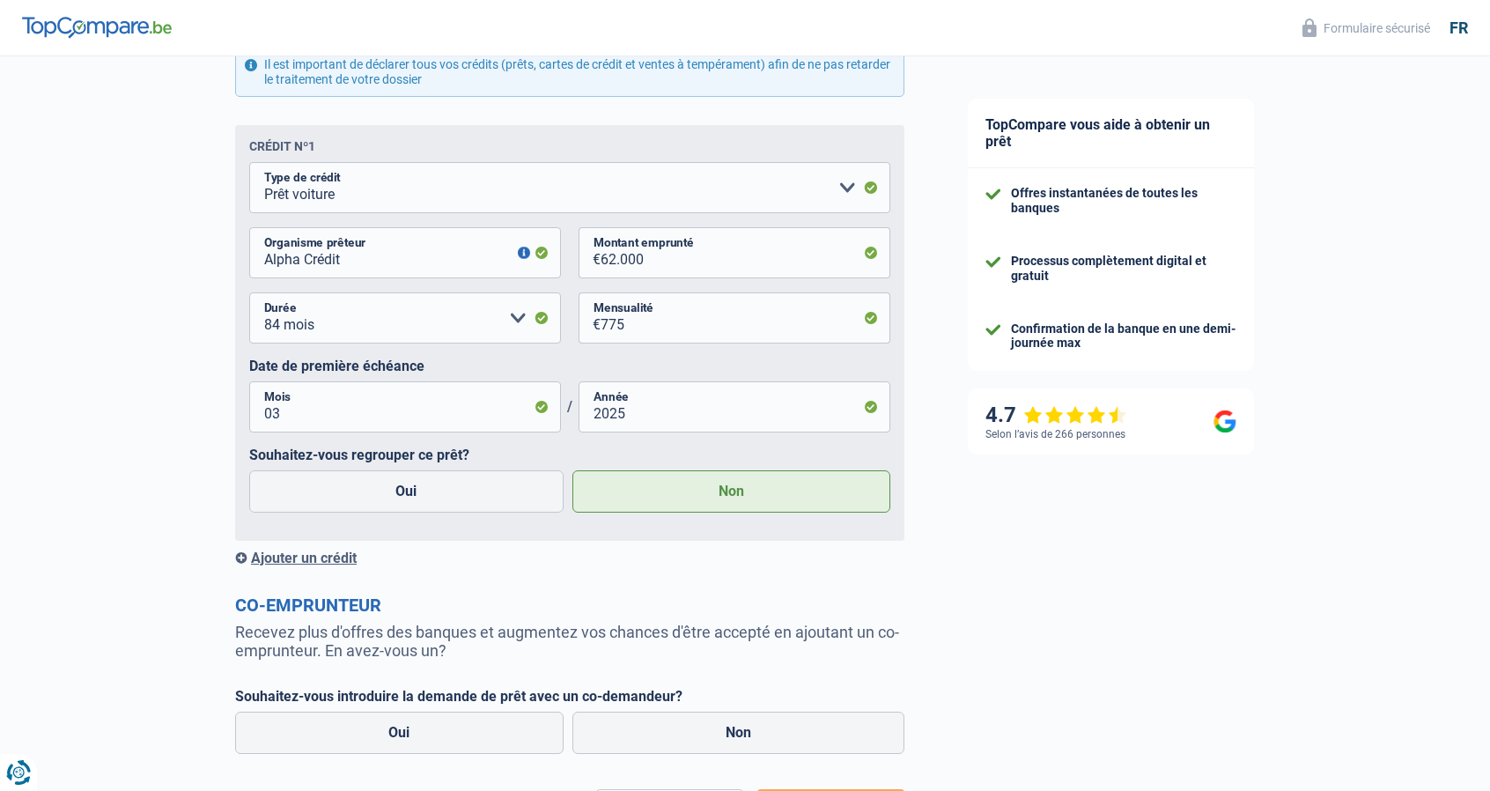
scroll to position [963, 0]
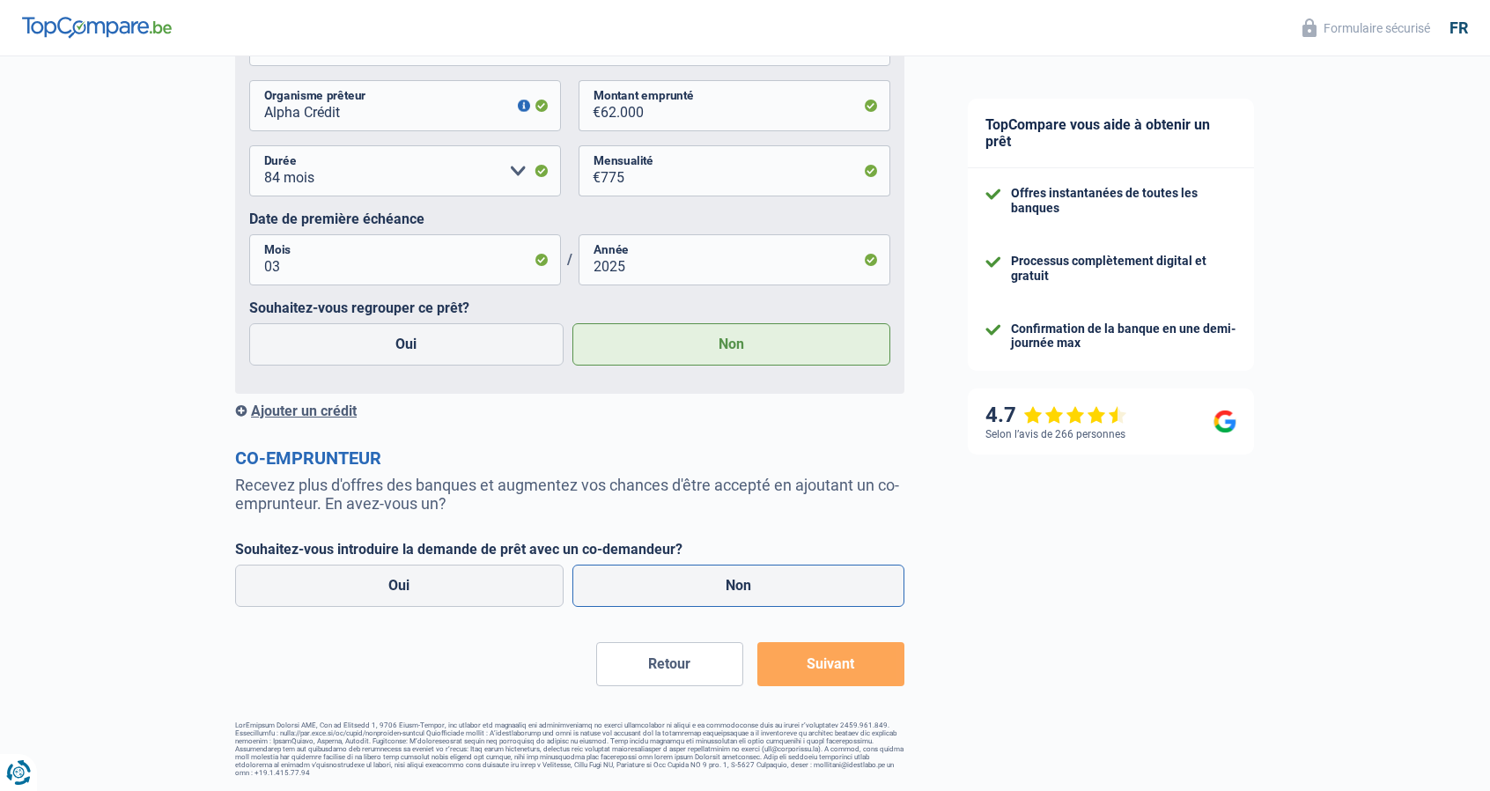
click at [696, 596] on label "Non" at bounding box center [738, 585] width 333 height 42
click at [696, 596] on input "Non" at bounding box center [738, 585] width 333 height 42
radio input "true"
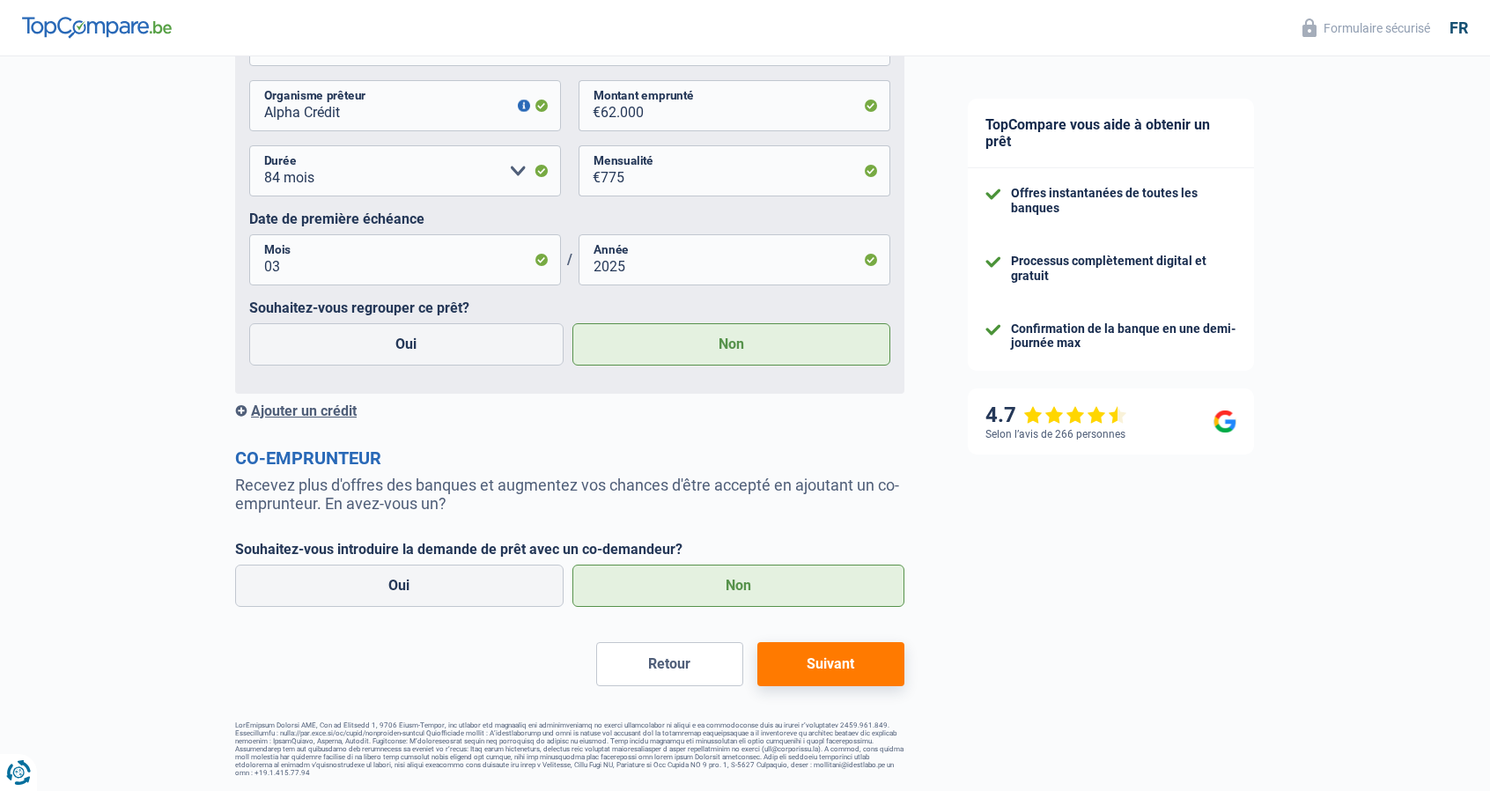
click at [849, 660] on button "Suivant" at bounding box center [830, 664] width 147 height 44
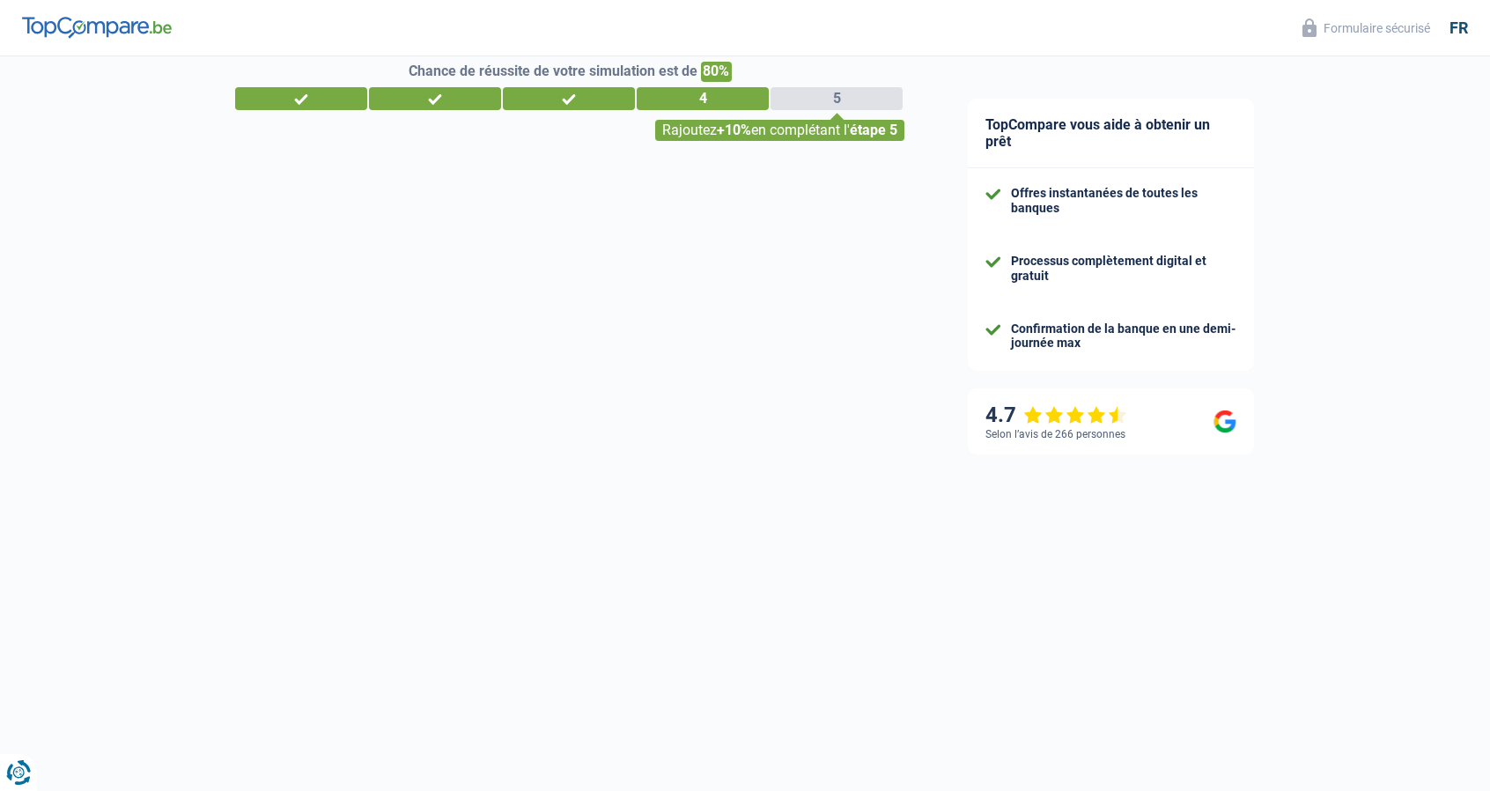
select select "houseOrGarden"
select select "60"
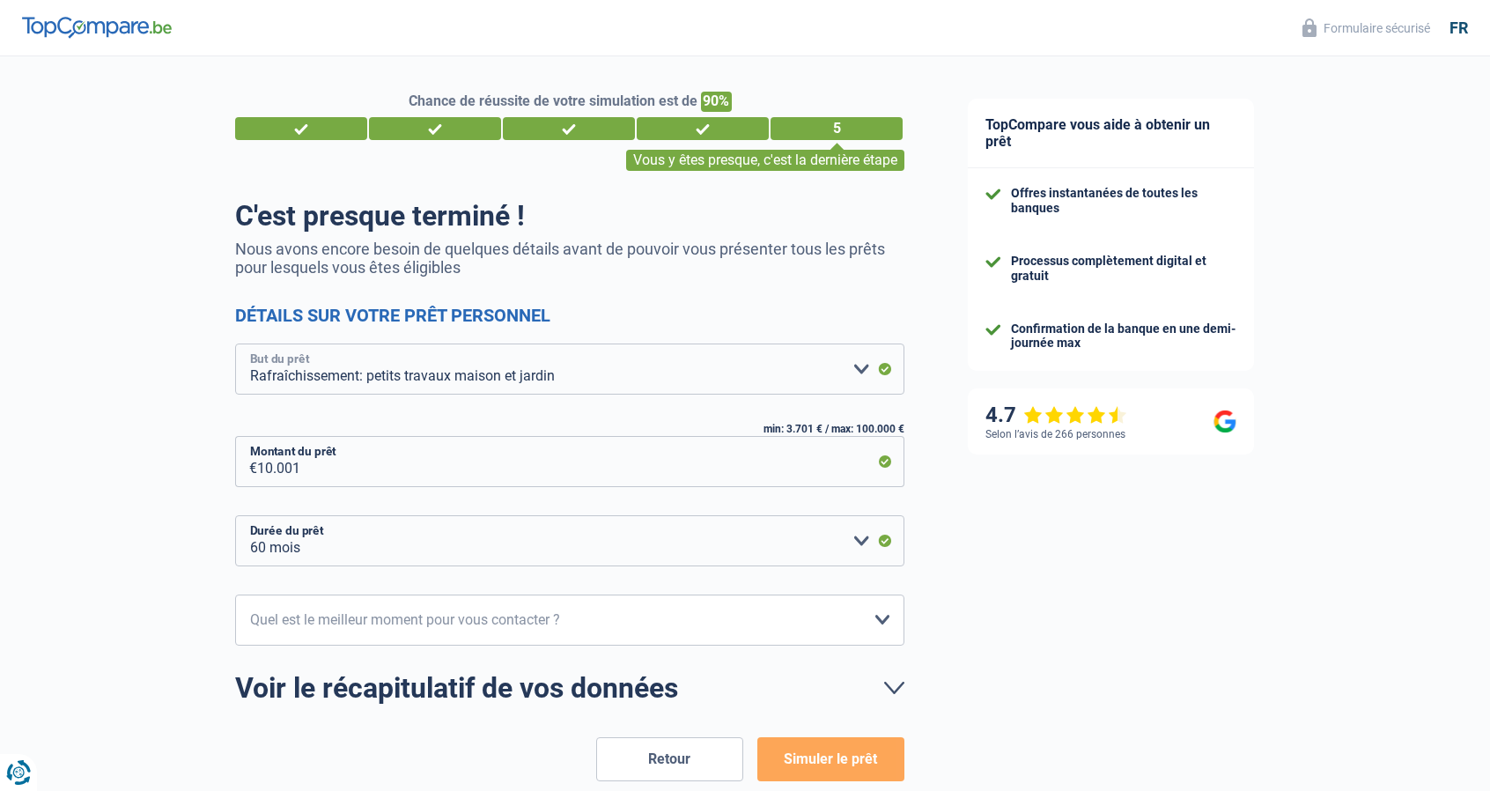
click at [641, 365] on select "Confort maison: meubles, textile, peinture, électroménager, outillage non-profe…" at bounding box center [569, 368] width 669 height 51
click at [235, 345] on select "Confort maison: meubles, textile, peinture, électroménager, outillage non-profe…" at bounding box center [569, 368] width 669 height 51
click at [555, 534] on select "12 mois 18 mois 24 mois 30 mois 36 mois 42 mois 48 mois 60 mois Veuillez sélect…" at bounding box center [569, 540] width 669 height 51
click at [540, 620] on select "10h-12h 12h-14h 14h-16h 16h-18h Veuillez sélectionner une option" at bounding box center [569, 619] width 669 height 51
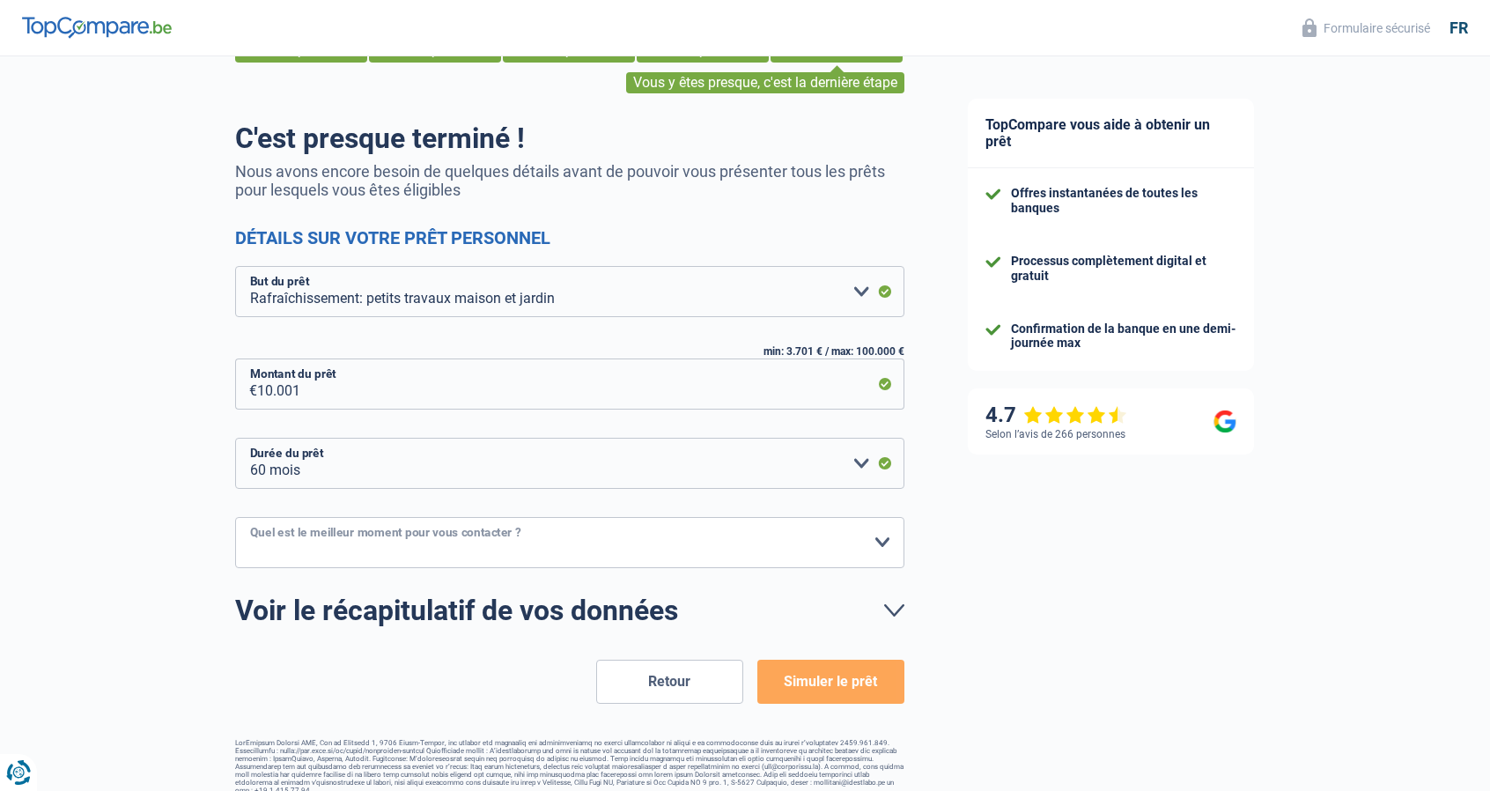
scroll to position [90, 0]
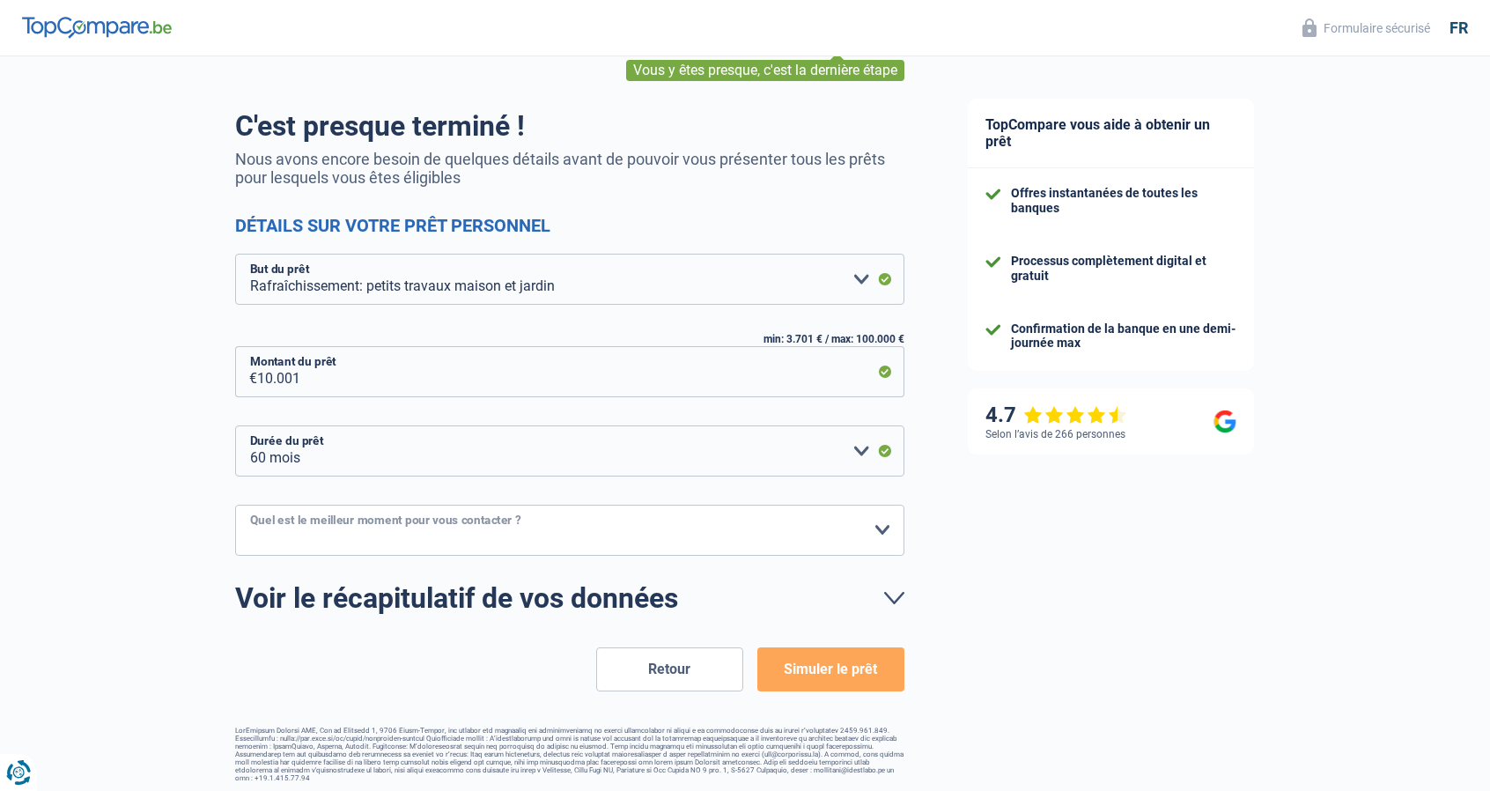
click at [833, 543] on select "10h-12h 12h-14h 14h-16h 16h-18h Veuillez sélectionner une option" at bounding box center [569, 530] width 669 height 51
select select "12-14"
click at [235, 505] on select "10h-12h 12h-14h 14h-16h 16h-18h Veuillez sélectionner une option" at bounding box center [569, 530] width 669 height 51
click at [846, 669] on button "Simuler le prêt" at bounding box center [830, 669] width 147 height 44
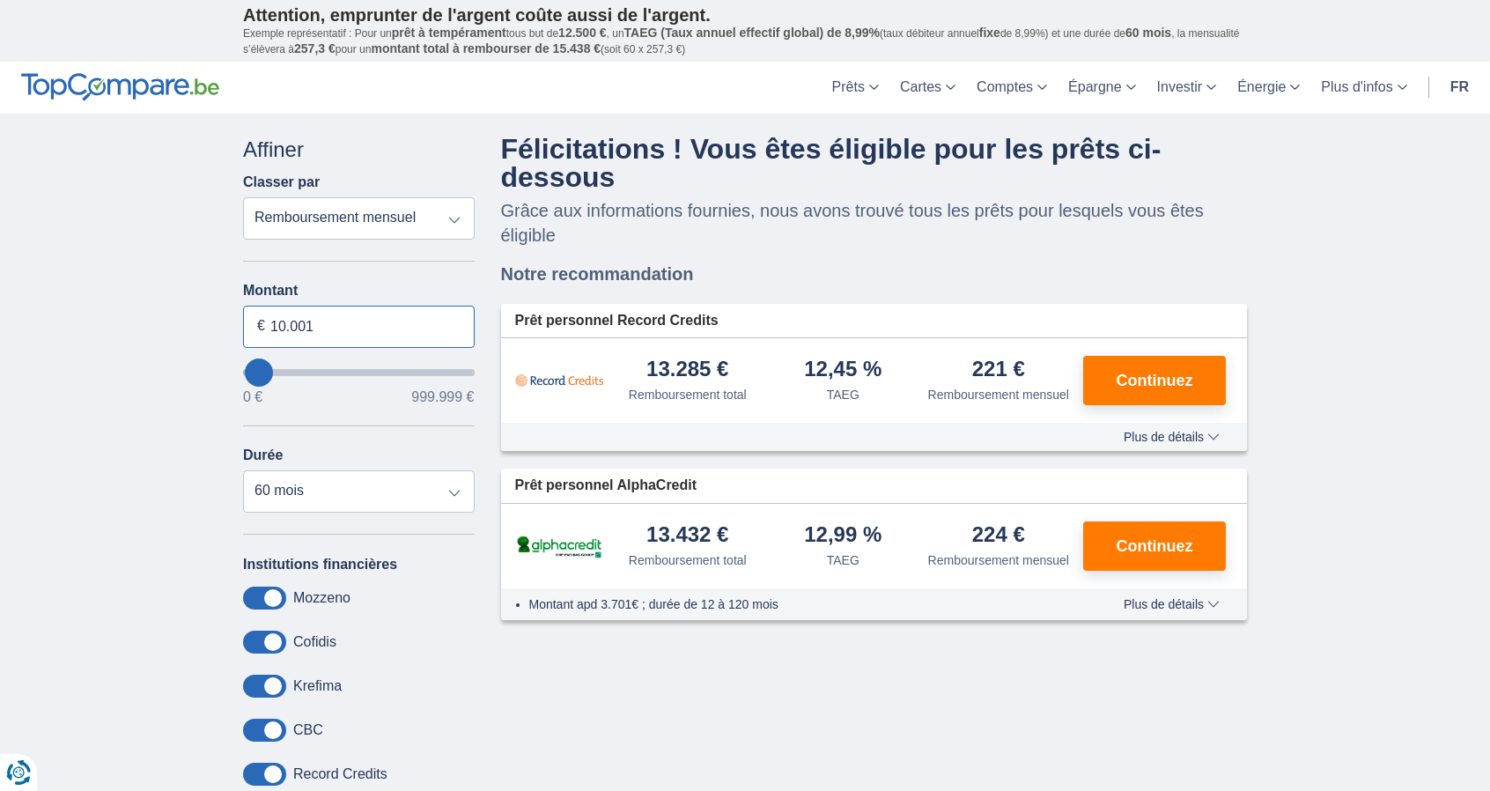
click at [282, 321] on input "10.001" at bounding box center [359, 327] width 232 height 42
type input "8.000"
select select "48"
click at [207, 451] on div "× widget.non-eligible-application.title widget.non-eligible-application.text no…" at bounding box center [745, 510] width 1490 height 792
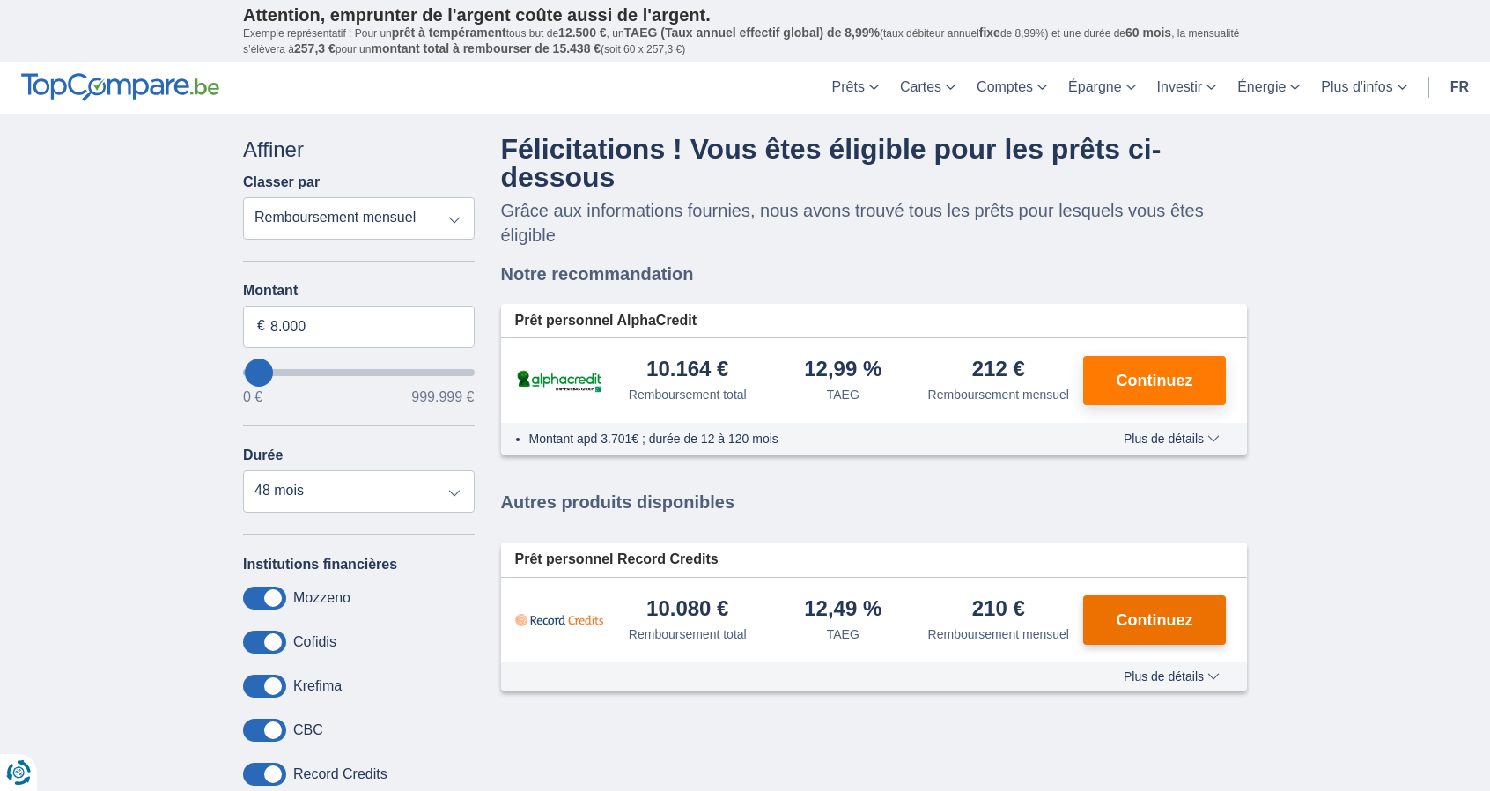
click at [1153, 612] on span "Continuez" at bounding box center [1154, 620] width 77 height 16
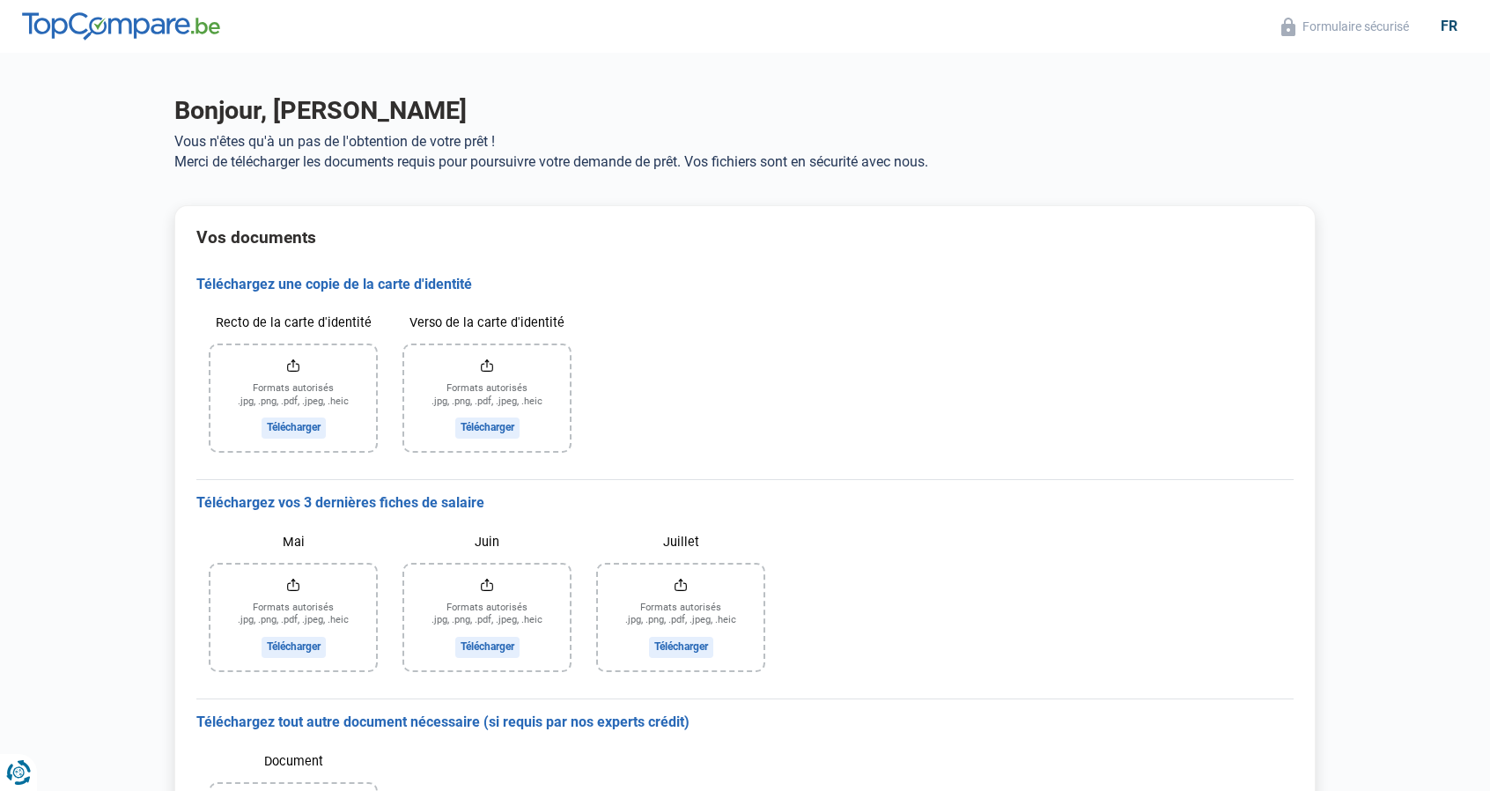
click at [280, 426] on input "Recto de la carte d'identité" at bounding box center [293, 398] width 166 height 106
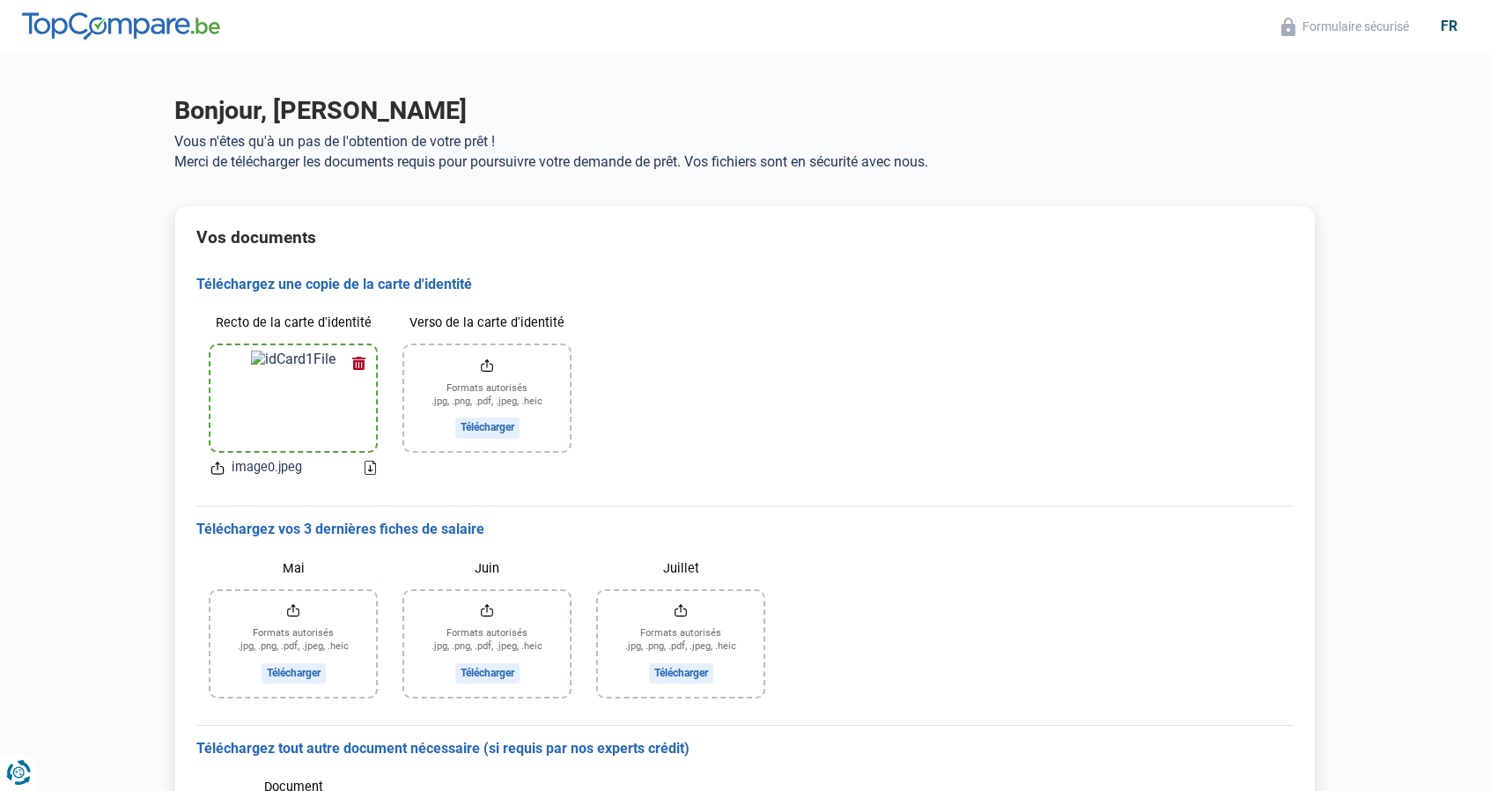
click at [474, 433] on input "Verso de la carte d'identité" at bounding box center [487, 398] width 166 height 106
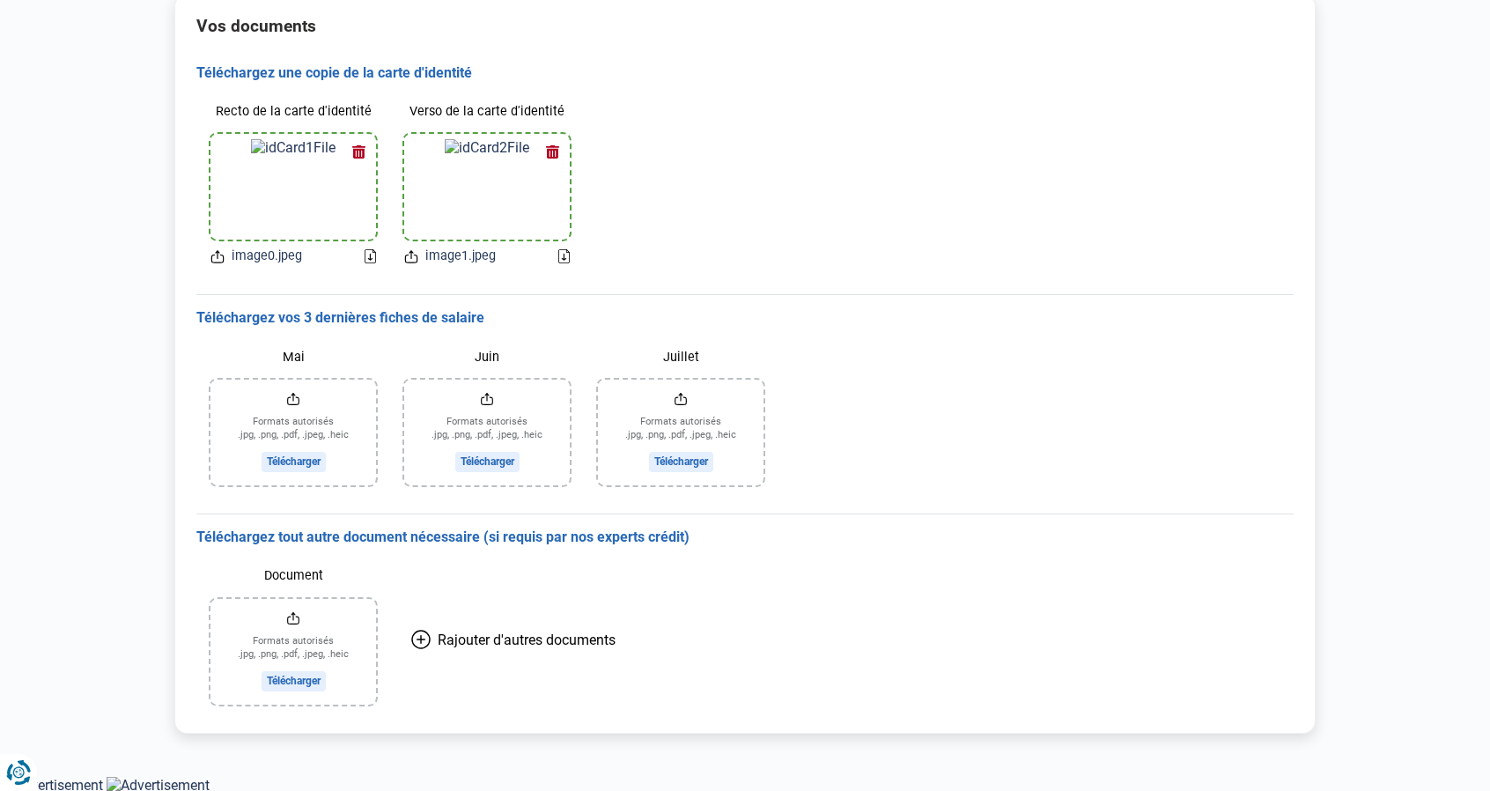
scroll to position [212, 0]
click at [296, 458] on input "Mai" at bounding box center [293, 432] width 166 height 106
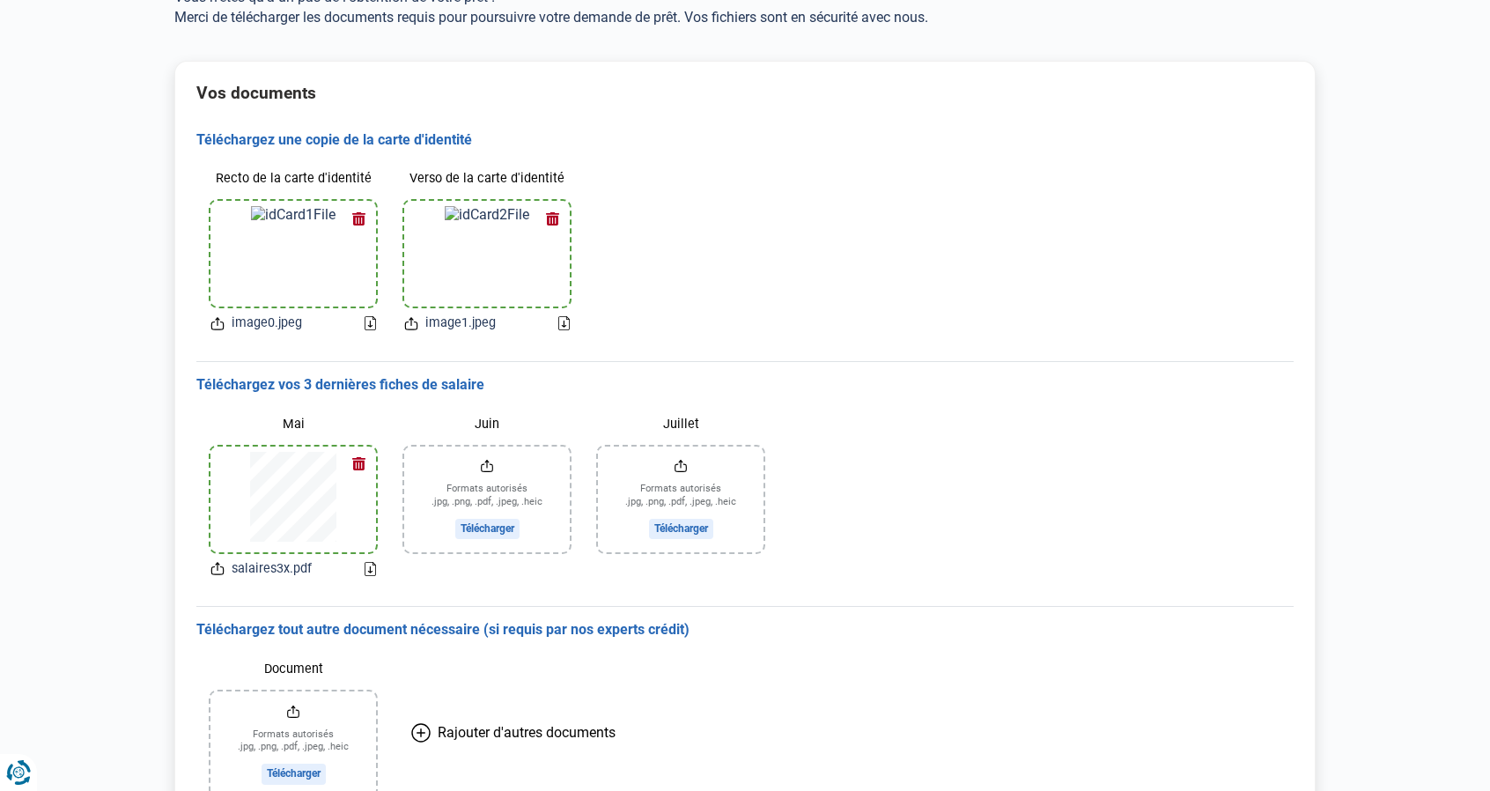
scroll to position [238, 0]
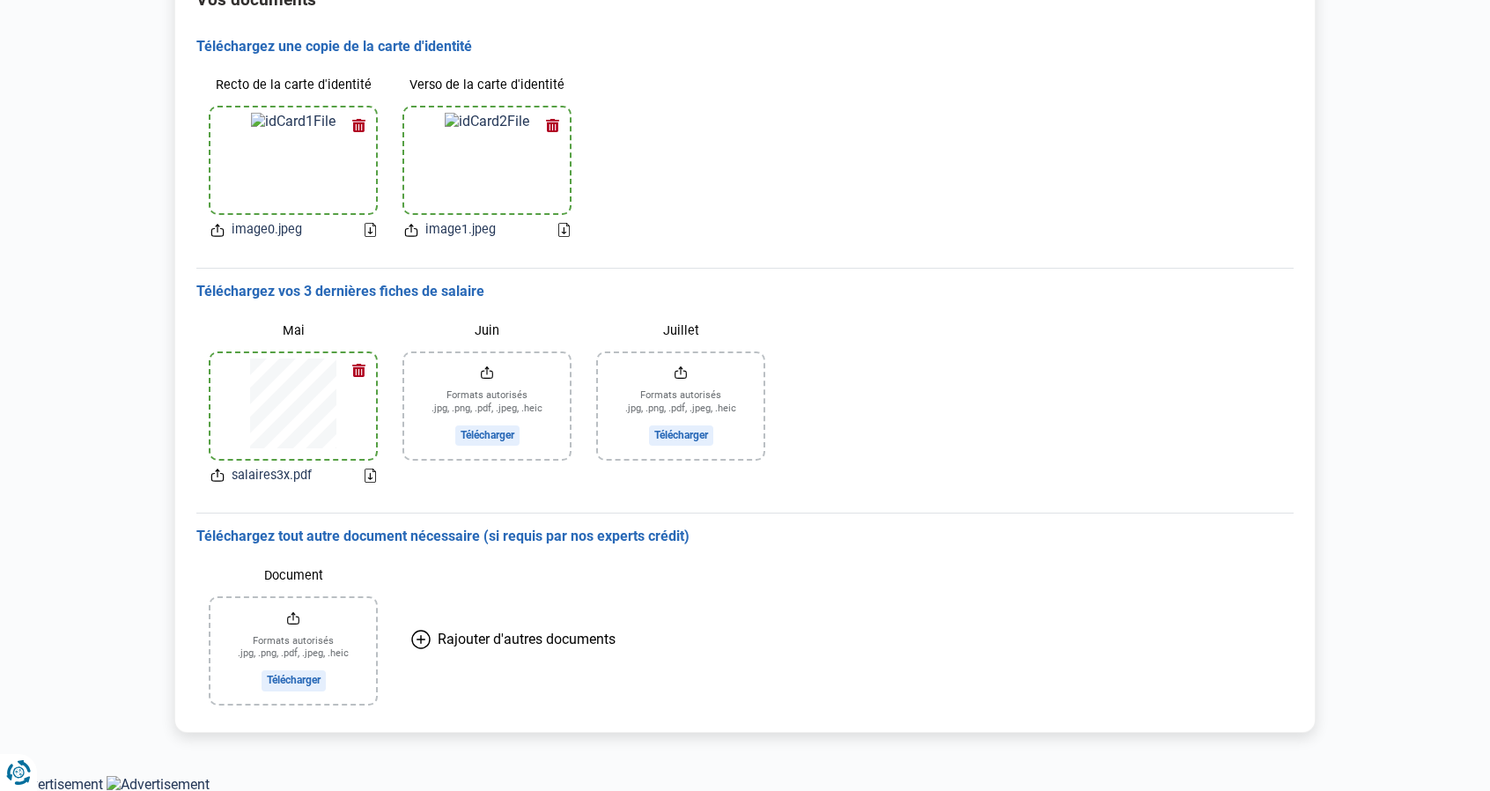
click at [1346, 282] on main "Bonjour, Vincent Jaspart Vous n'êtes qu'à un pas de l'obtention de votre prêt !…" at bounding box center [745, 295] width 1490 height 960
click at [22, 756] on icon "Renew consent" at bounding box center [26, 764] width 35 height 35
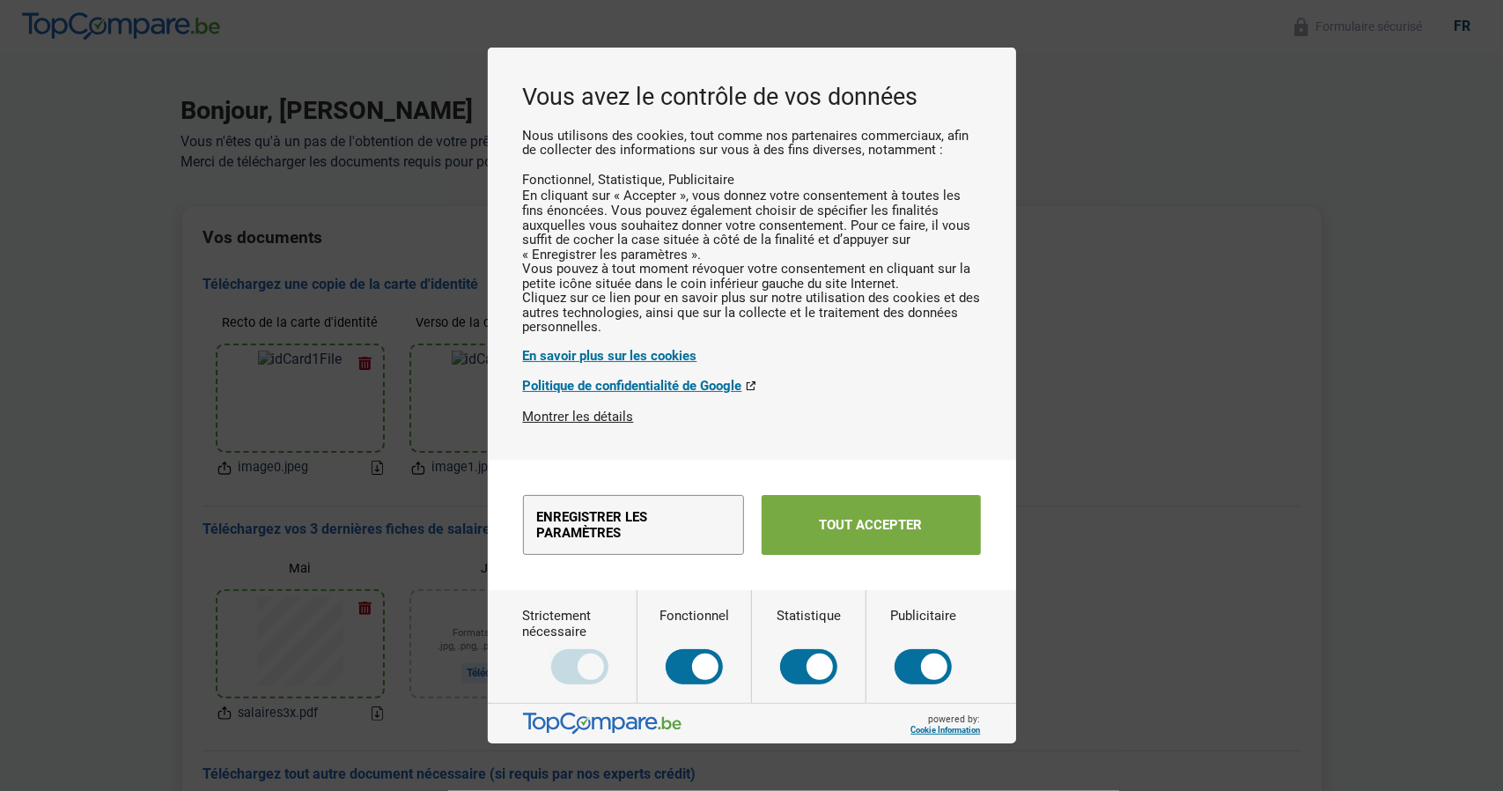
click at [903, 541] on button "Tout accepter" at bounding box center [871, 525] width 219 height 60
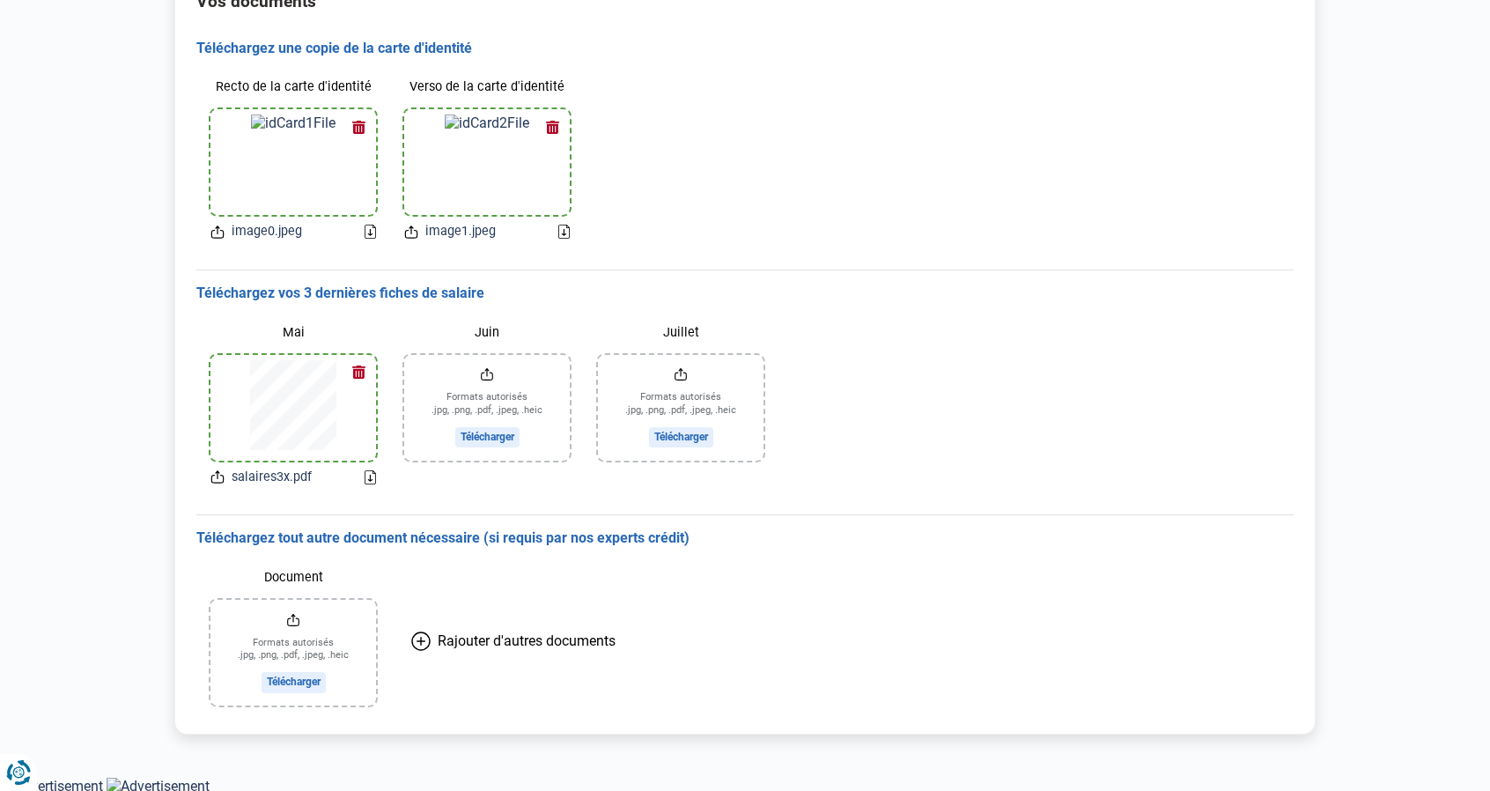
scroll to position [238, 0]
click at [494, 432] on input "Juin" at bounding box center [487, 406] width 166 height 106
type input "C:\fakepath\salaires3x.pdf"
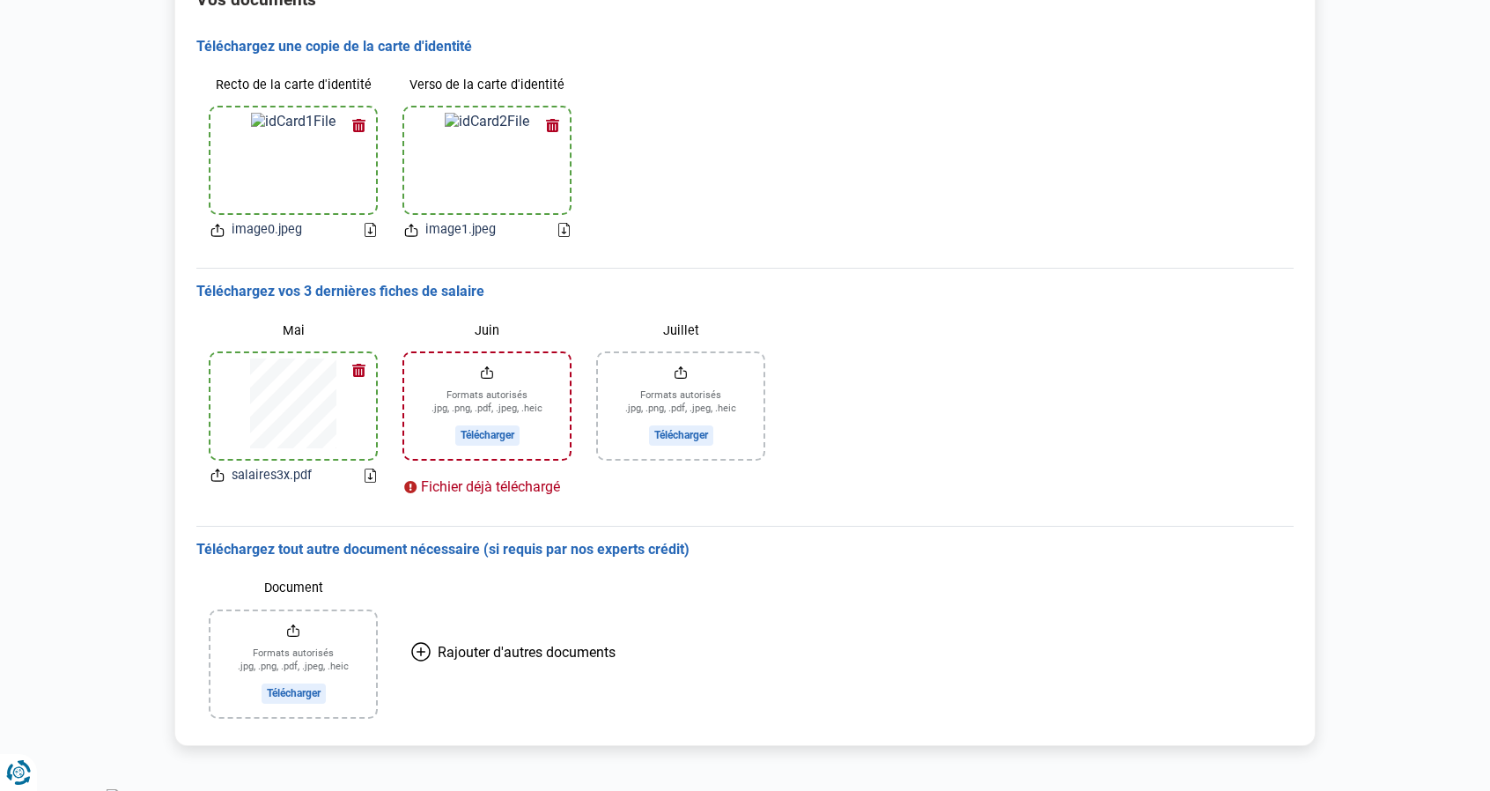
click at [484, 431] on input "Juin" at bounding box center [487, 406] width 166 height 106
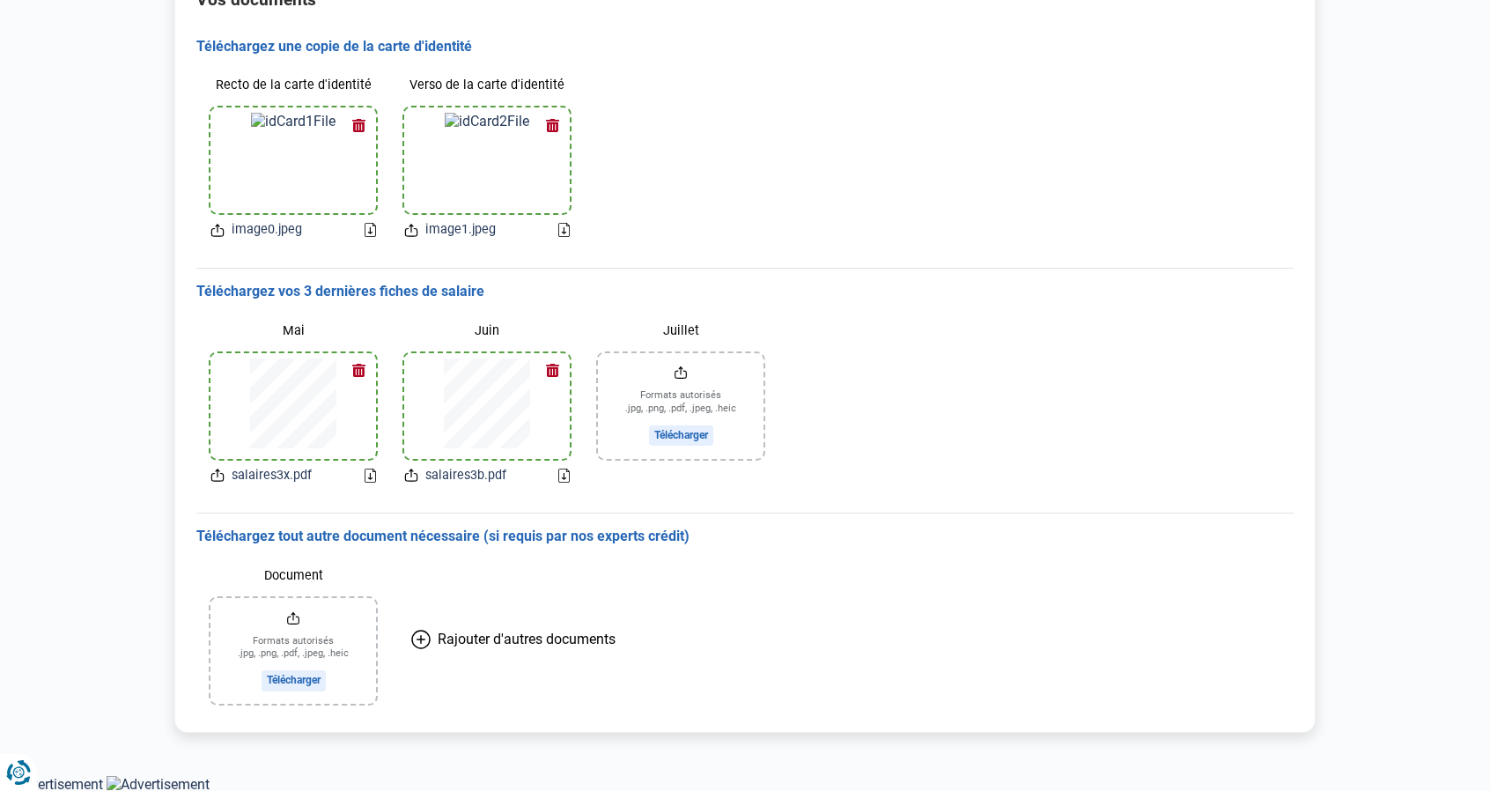
click at [674, 429] on input "Juillet" at bounding box center [681, 406] width 166 height 106
click at [607, 538] on h3 "Téléchargez tout autre document nécessaire (si requis par nos experts crédit)" at bounding box center [744, 536] width 1097 height 18
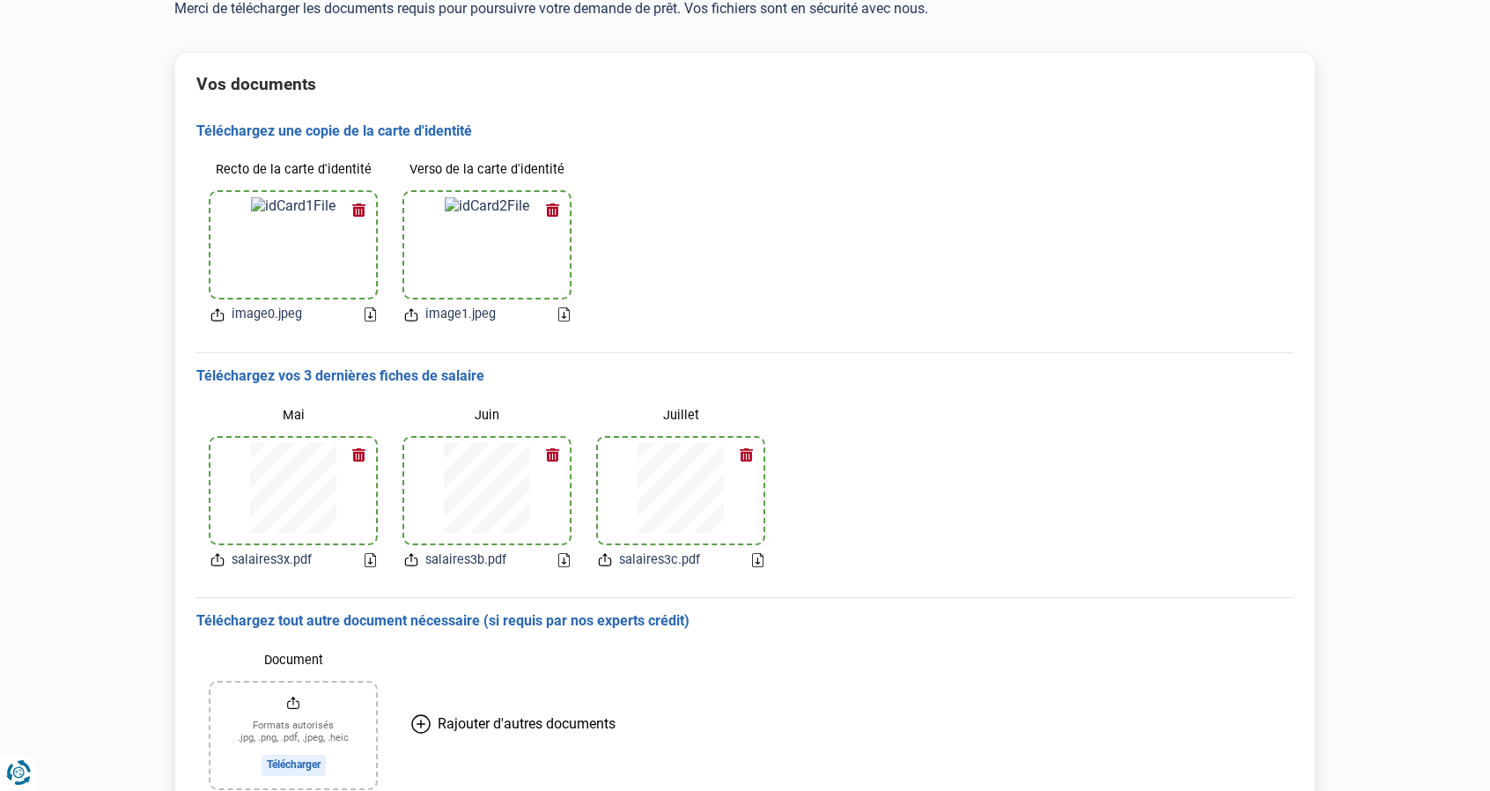
scroll to position [0, 0]
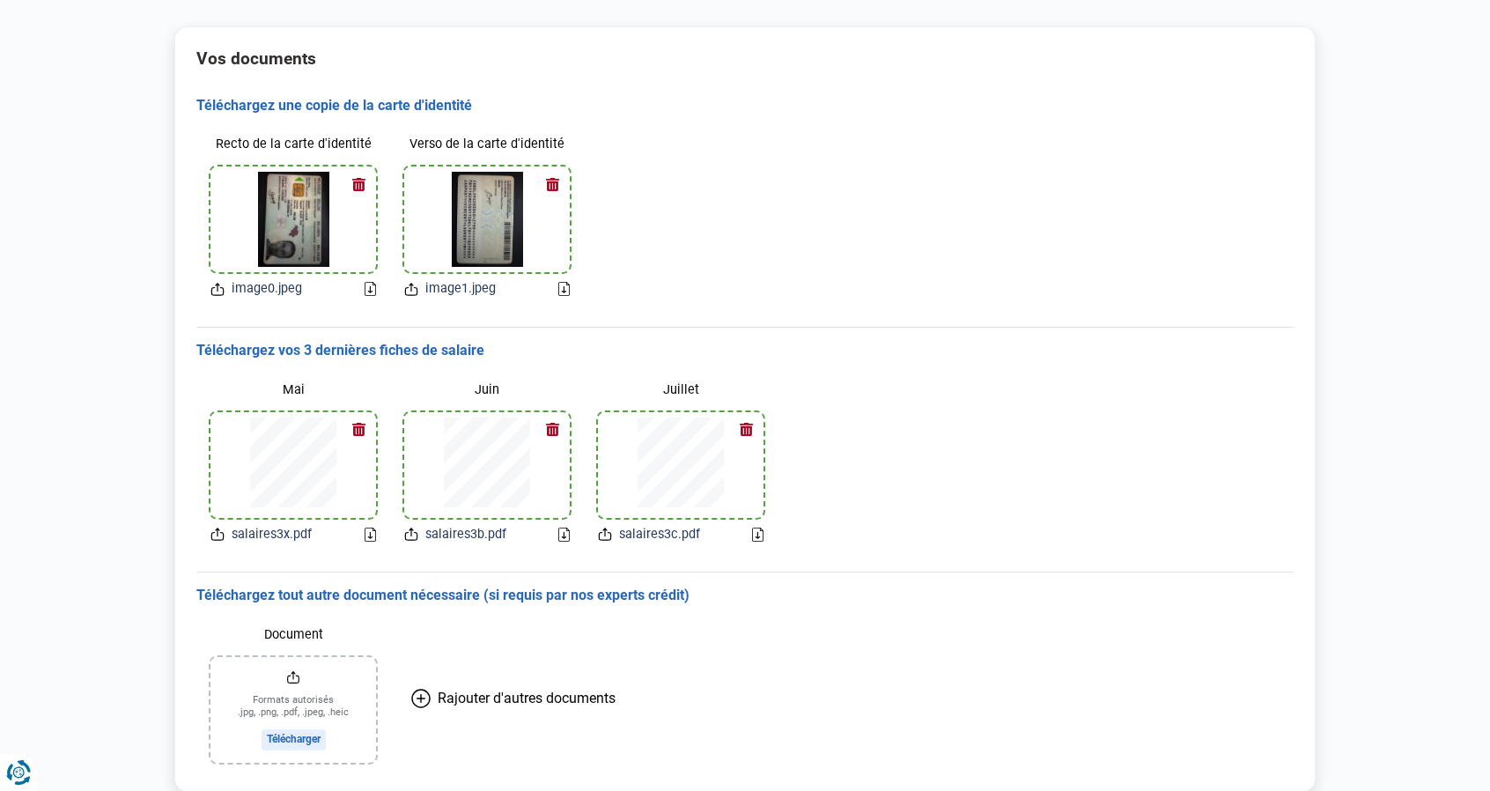
scroll to position [238, 0]
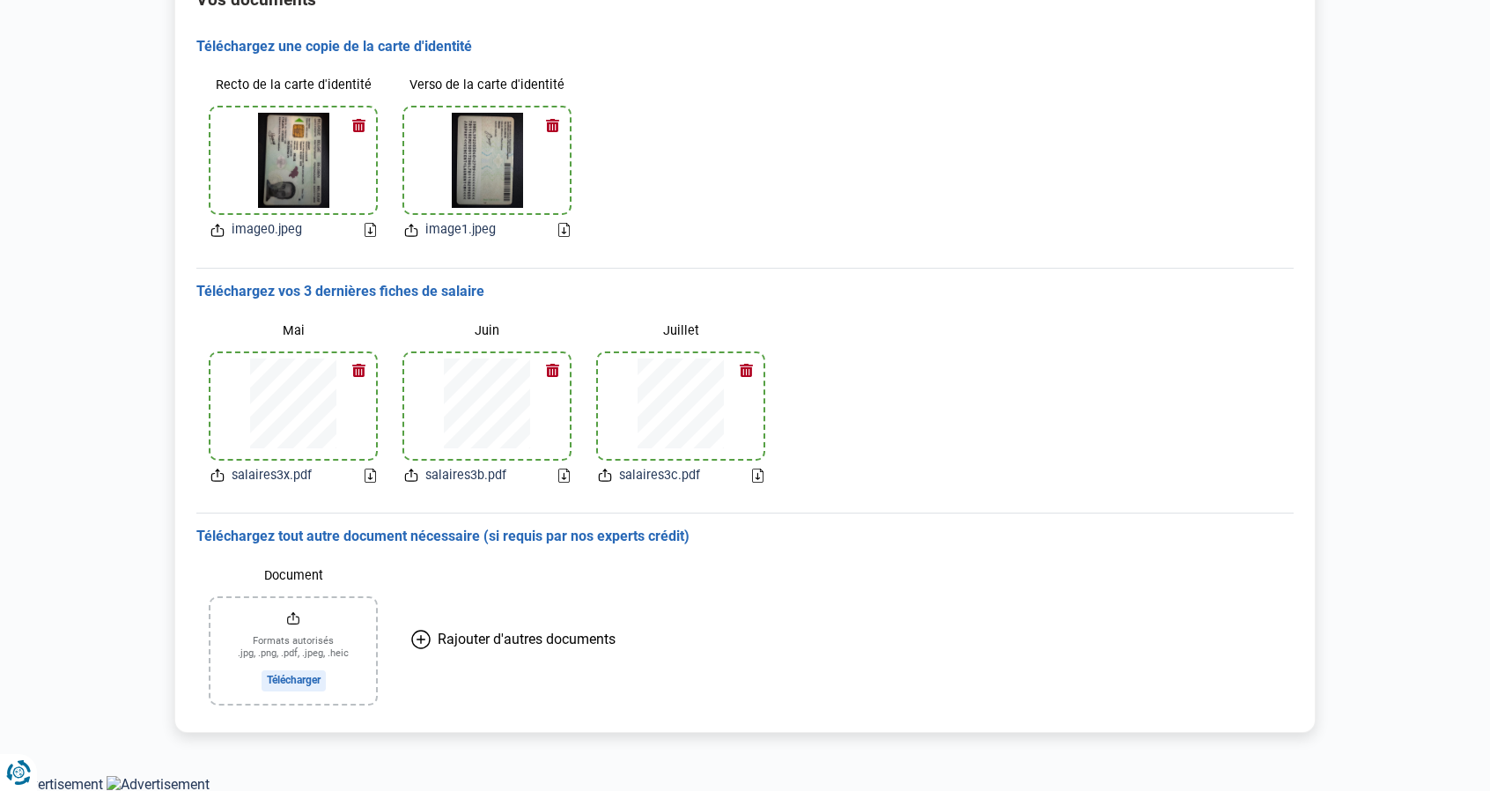
click at [286, 673] on input "Document" at bounding box center [293, 651] width 166 height 106
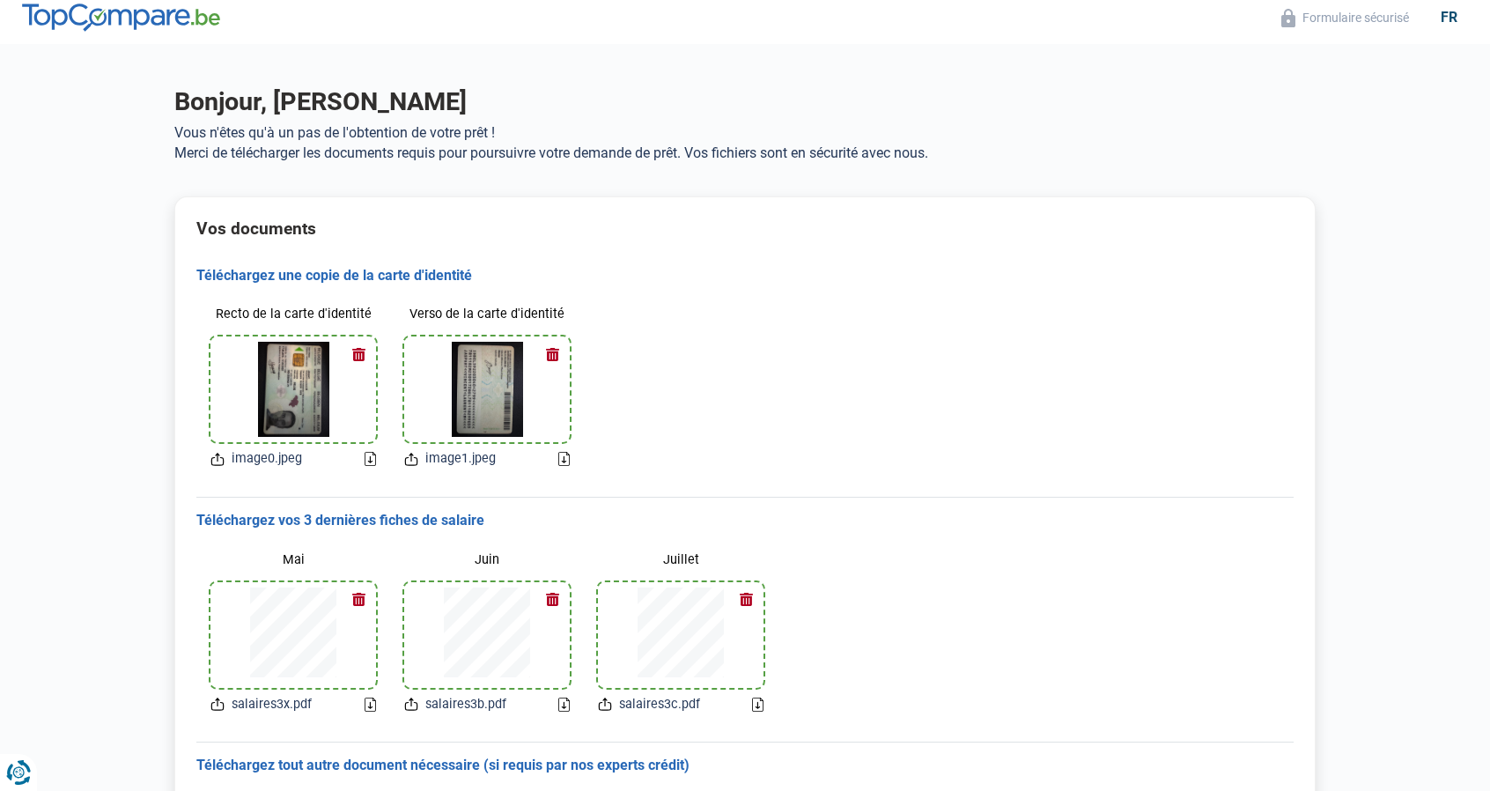
scroll to position [0, 0]
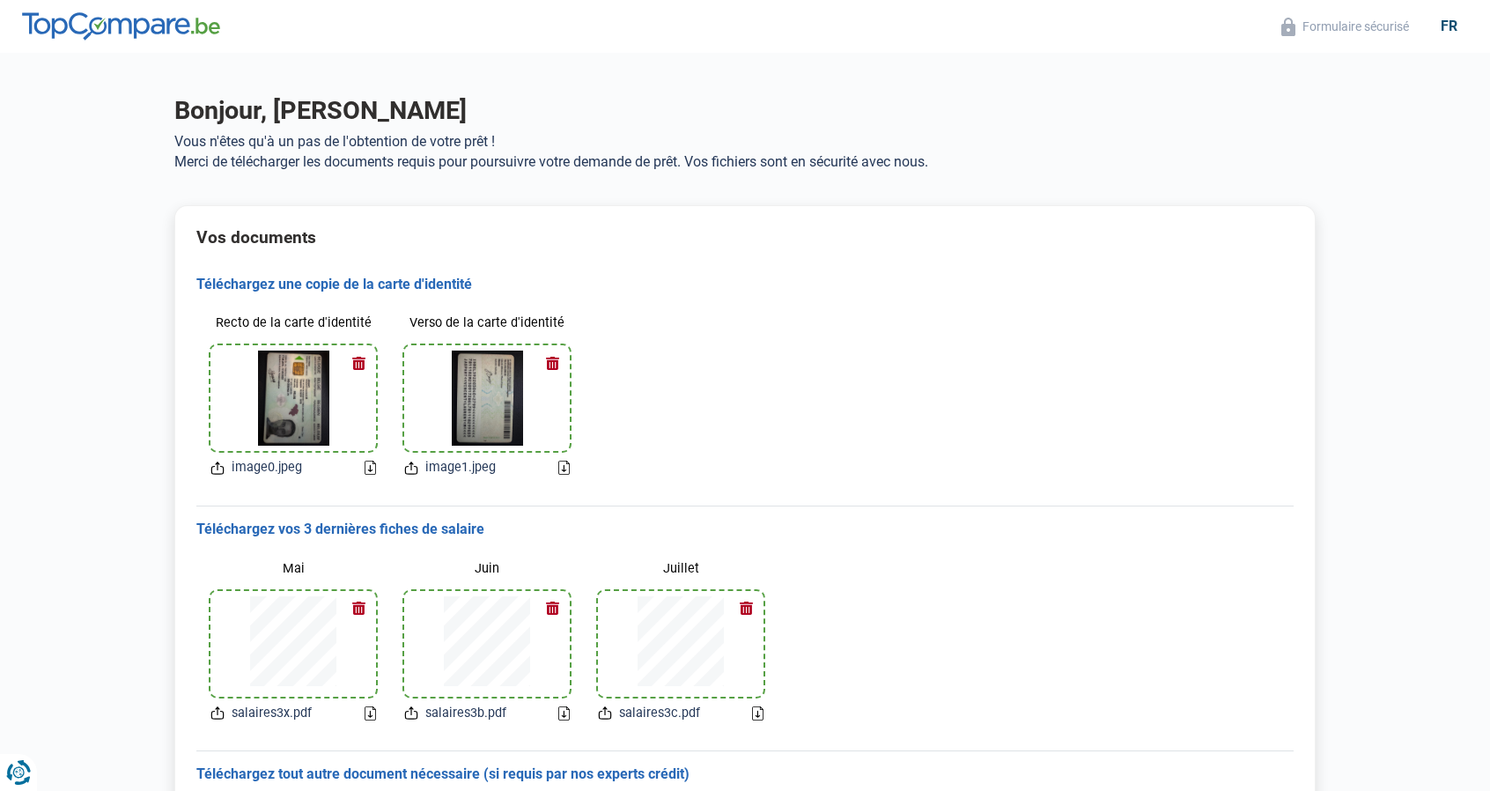
click at [180, 27] on img at bounding box center [121, 26] width 198 height 28
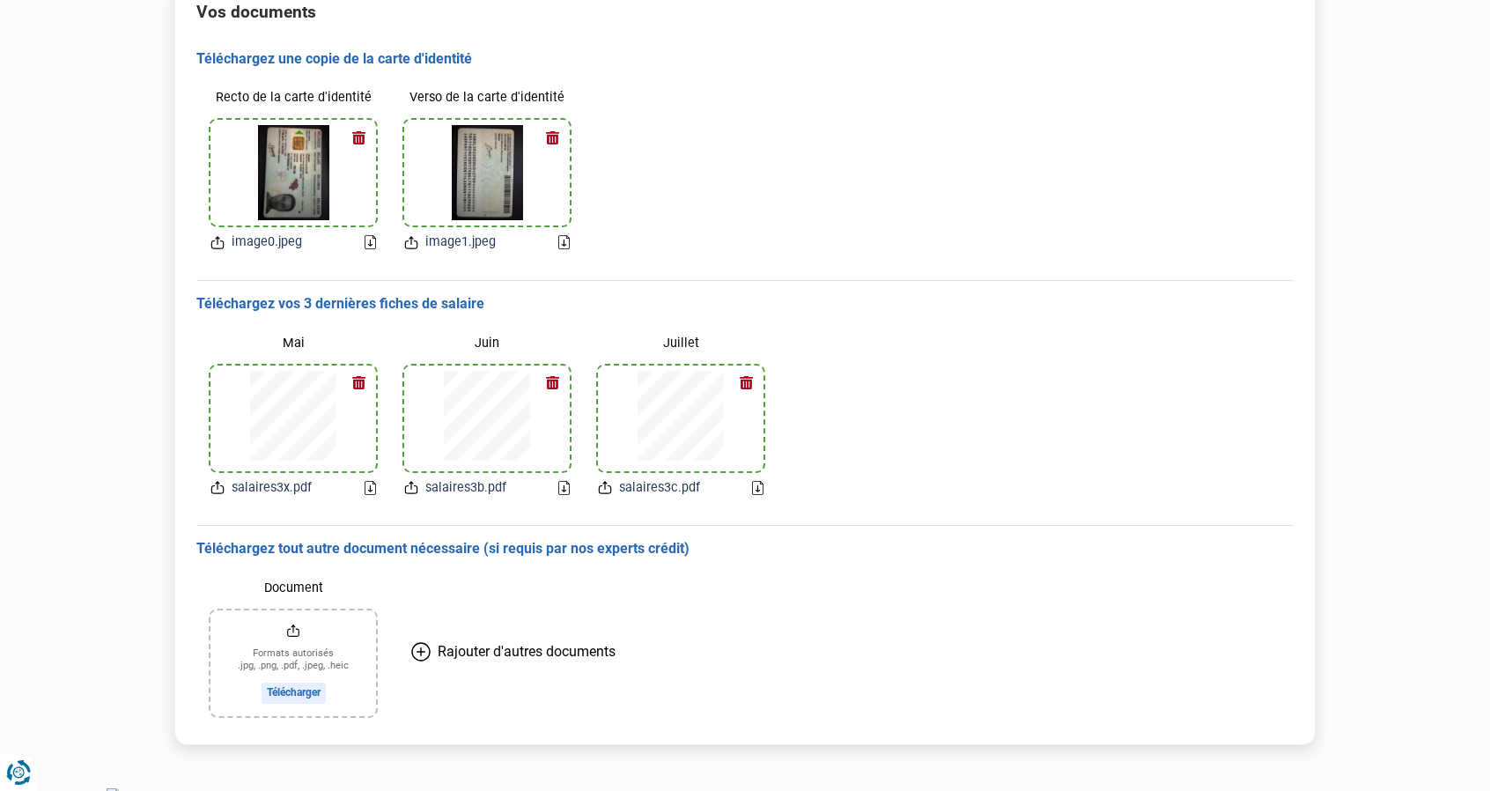
scroll to position [238, 0]
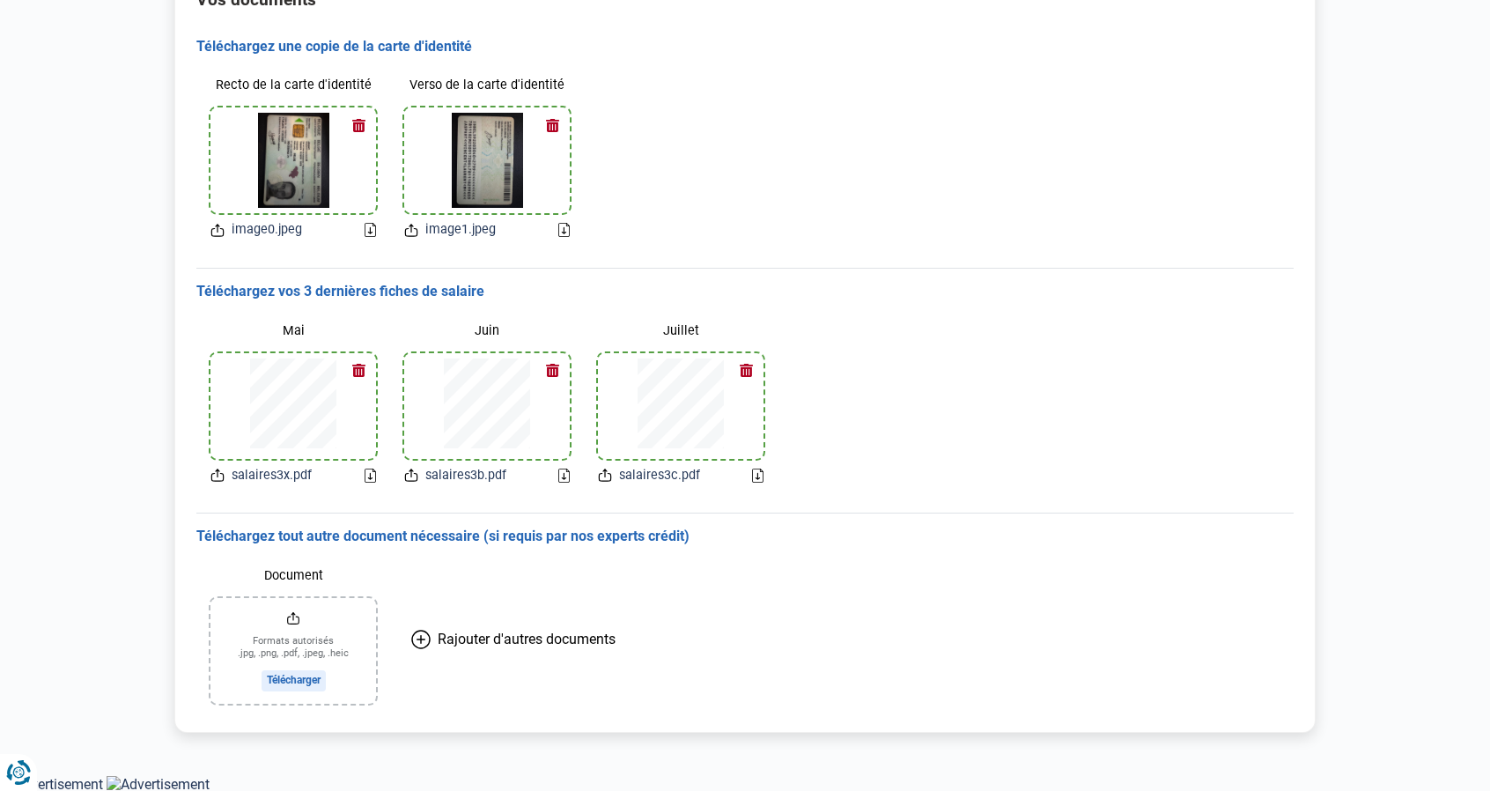
click at [625, 668] on button "Rajouter d'autres documents" at bounding box center [513, 639] width 247 height 158
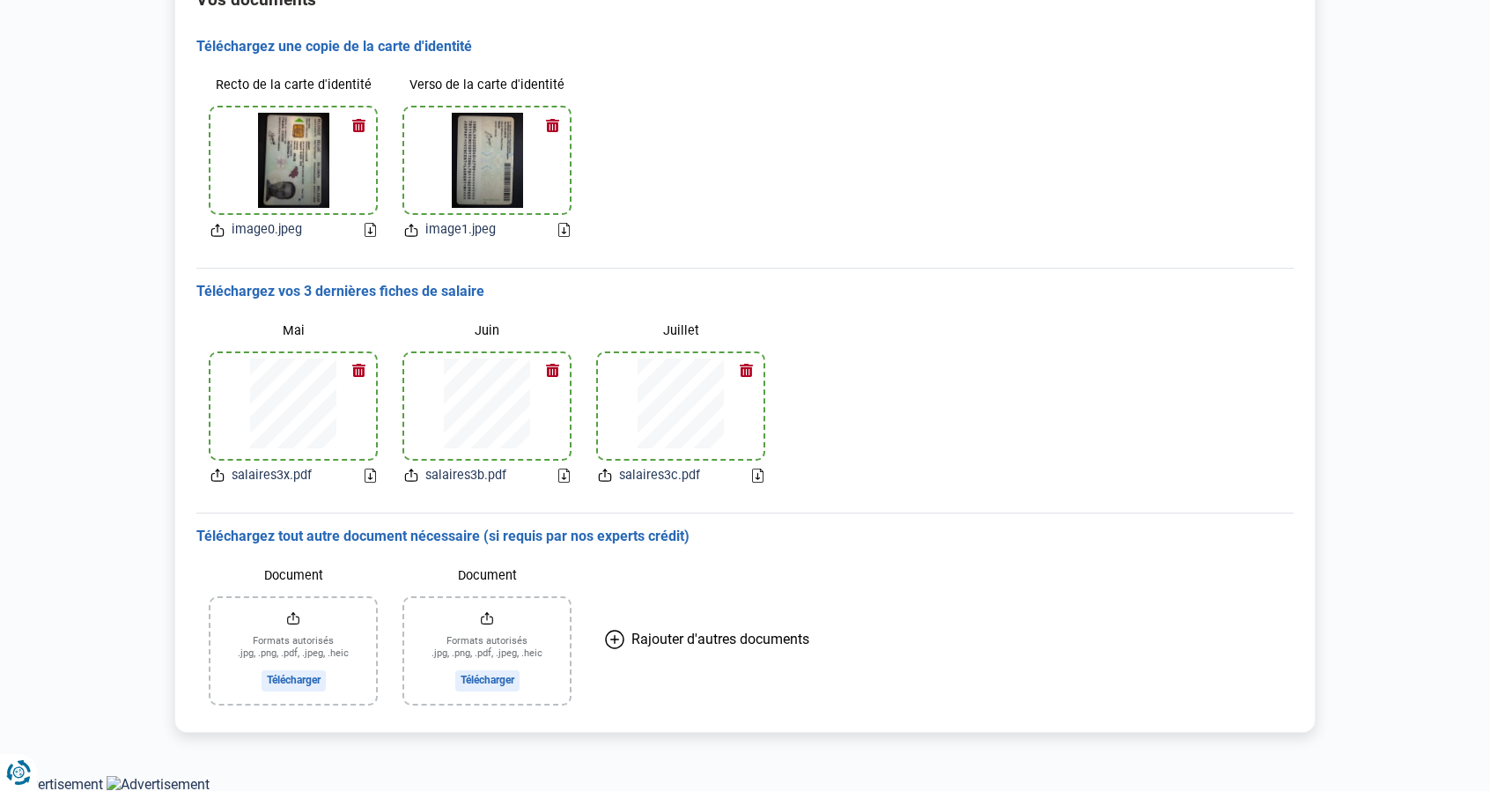
click at [937, 498] on div "Téléchargez vos 3 dernières fiches de salaire Mai salaires3x.pdf Juin salaires3…" at bounding box center [744, 390] width 1097 height 245
click at [483, 610] on input "Document" at bounding box center [487, 651] width 166 height 106
click at [1219, 466] on div "Mai salaires3x.pdf Juin salaires3b.pdf Juillet salaires3c.pdf" at bounding box center [744, 400] width 1097 height 198
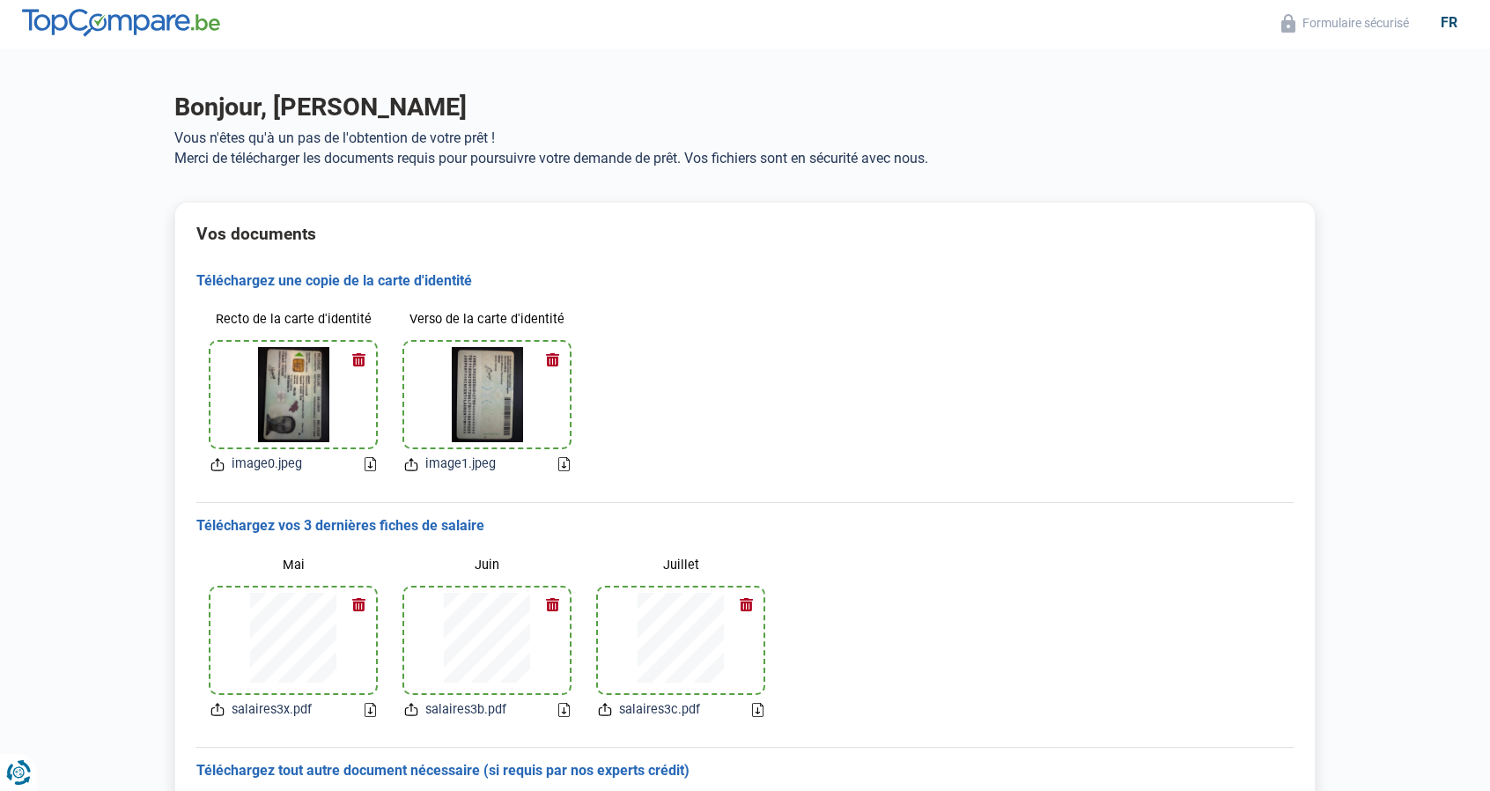
scroll to position [0, 0]
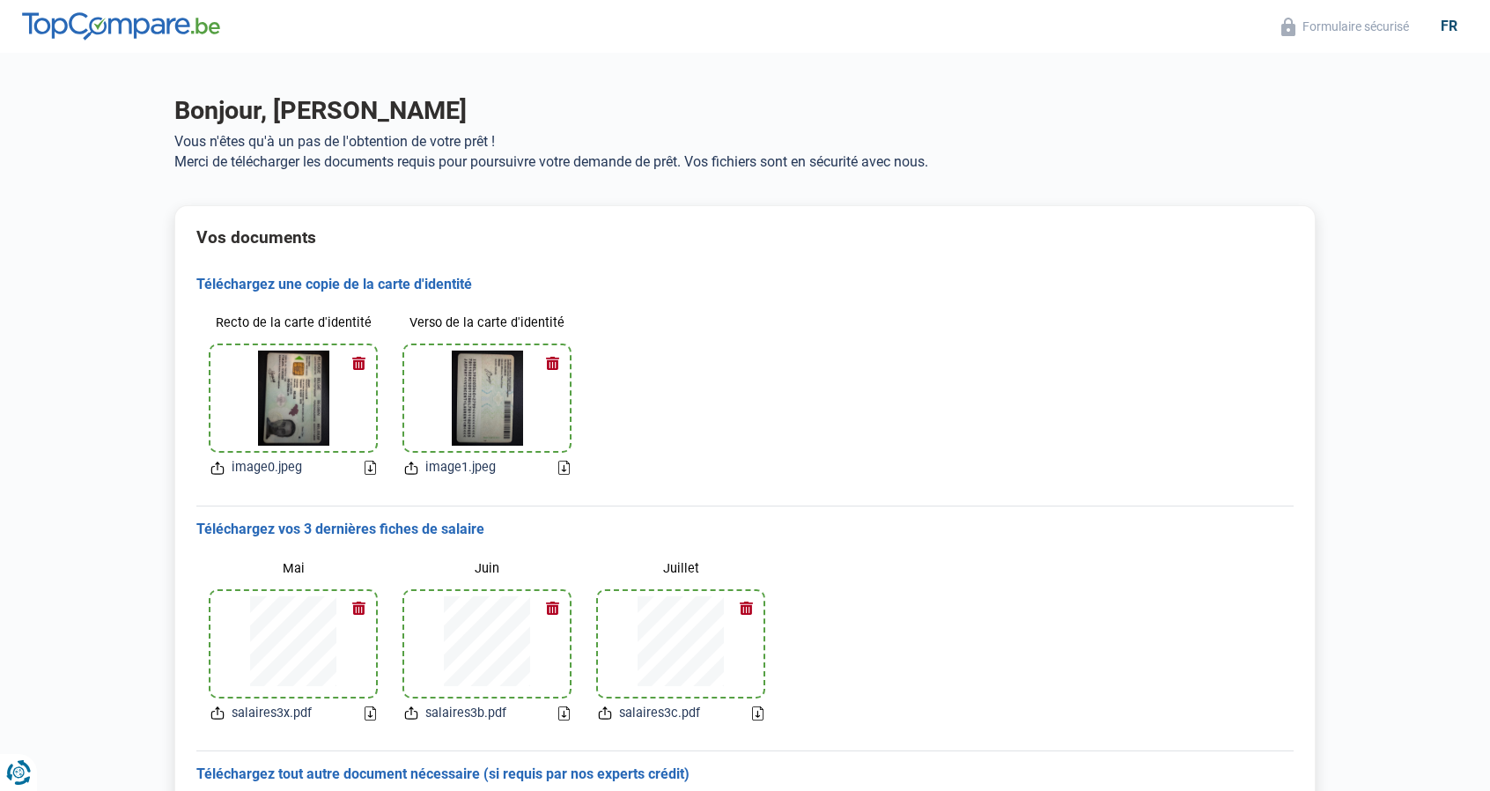
click at [266, 284] on h3 "Téléchargez une copie de la carte d'identité" at bounding box center [744, 285] width 1097 height 18
click at [180, 19] on img at bounding box center [121, 26] width 198 height 28
click at [1372, 22] on button "Formulaire sécurisé" at bounding box center [1345, 27] width 138 height 20
drag, startPoint x: 80, startPoint y: 259, endPoint x: 92, endPoint y: 258, distance: 11.5
